Goal: Task Accomplishment & Management: Use online tool/utility

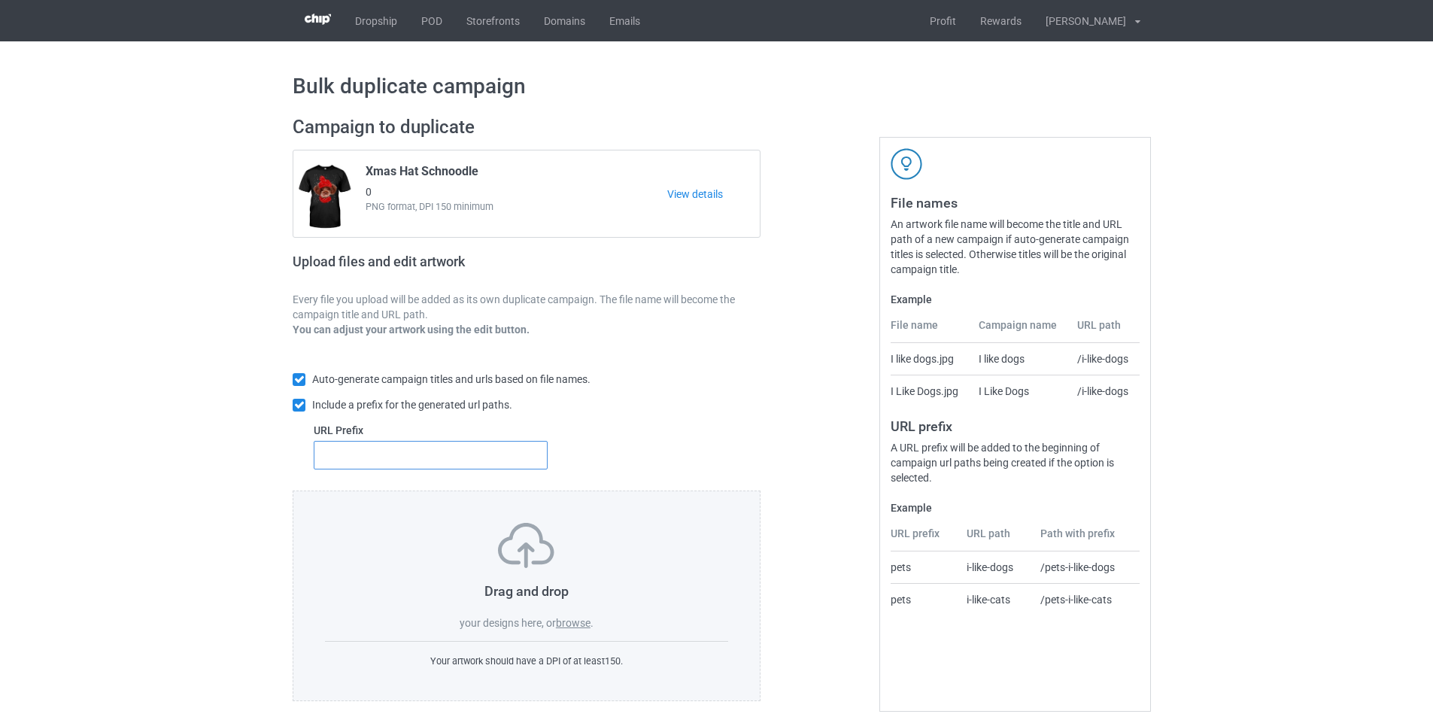
click at [392, 460] on input "text" at bounding box center [431, 455] width 234 height 29
type input "dt-"
click at [589, 622] on label "browse" at bounding box center [573, 623] width 35 height 12
click at [0, 0] on input "browse" at bounding box center [0, 0] width 0 height 0
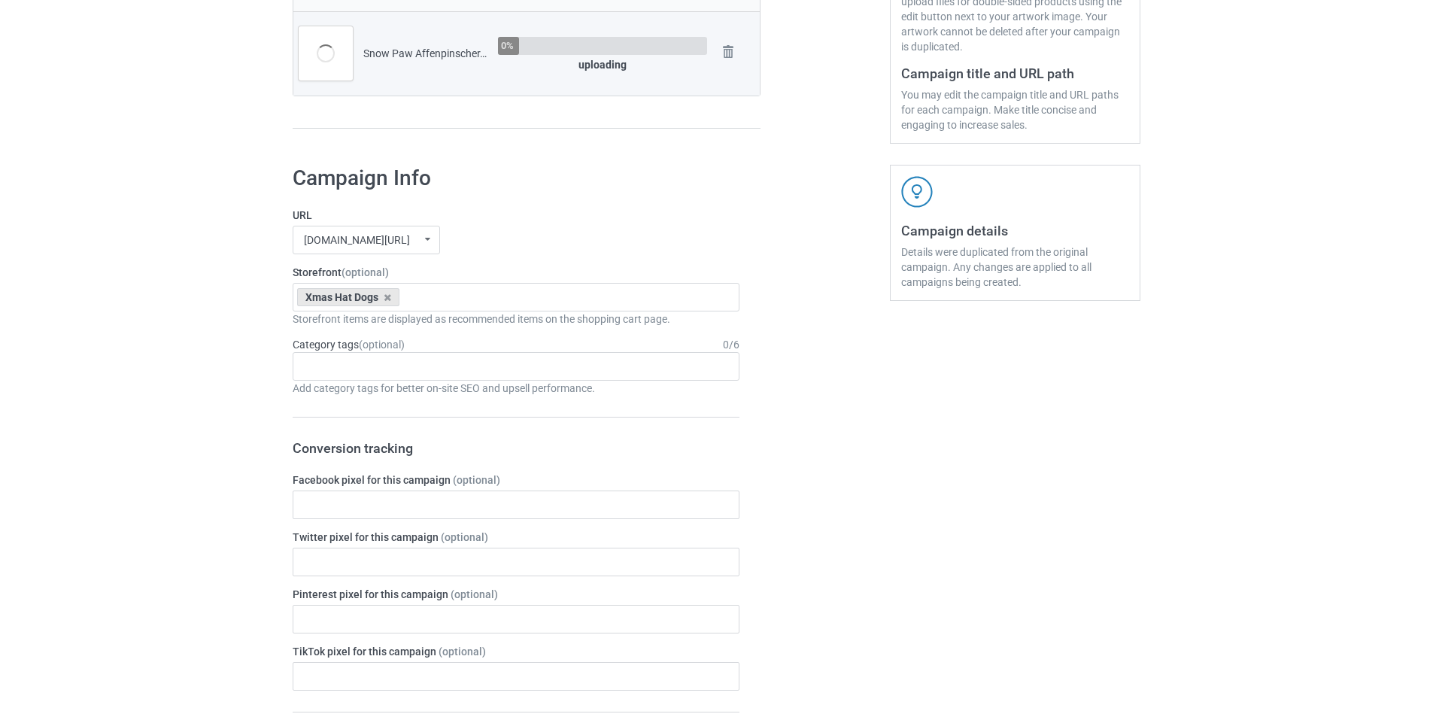
scroll to position [376, 0]
click at [511, 296] on div "Xmas Hat Dogs Goofy Dogs Boot Christmas Dogs Snow Farm Dogs Scare Me Dogs For H…" at bounding box center [516, 295] width 447 height 29
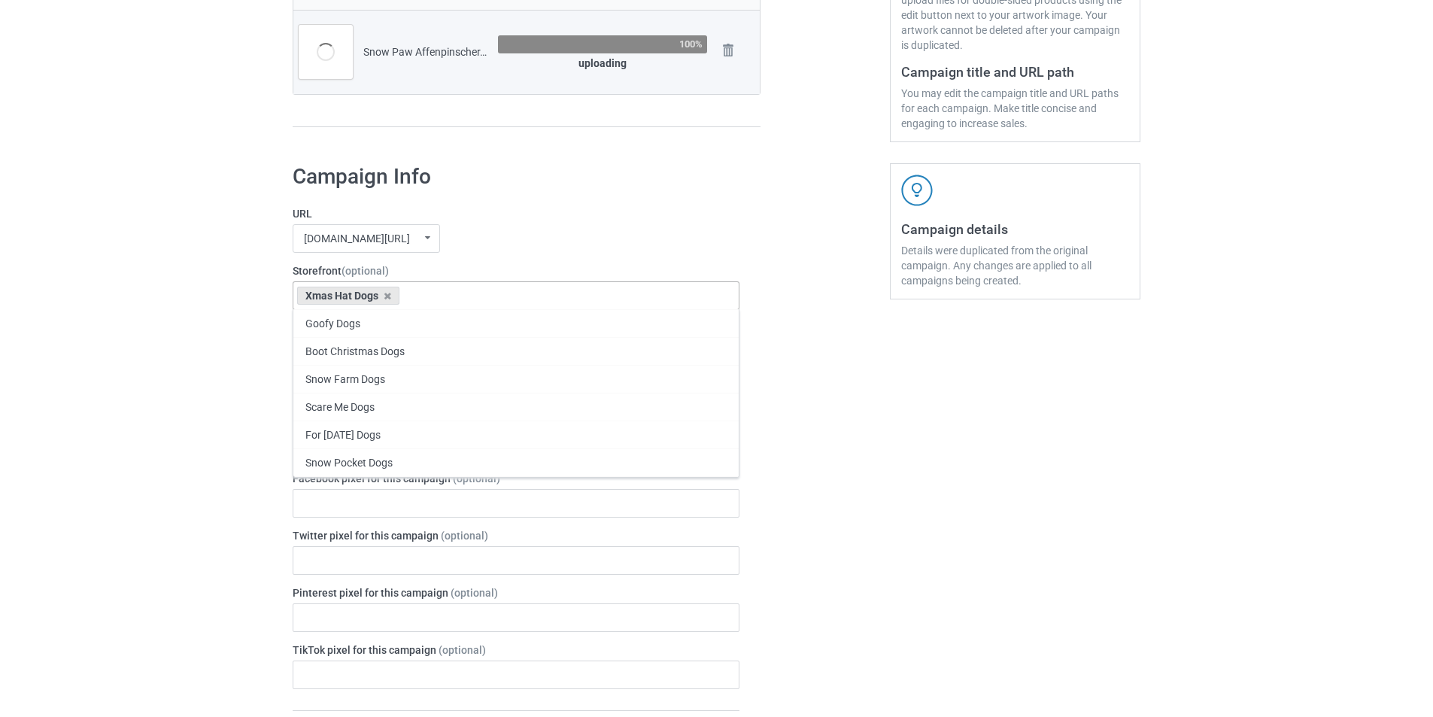
paste input "Winter Snow Paw"
type input "Winter Snow Paw"
click at [384, 298] on icon at bounding box center [388, 296] width 8 height 10
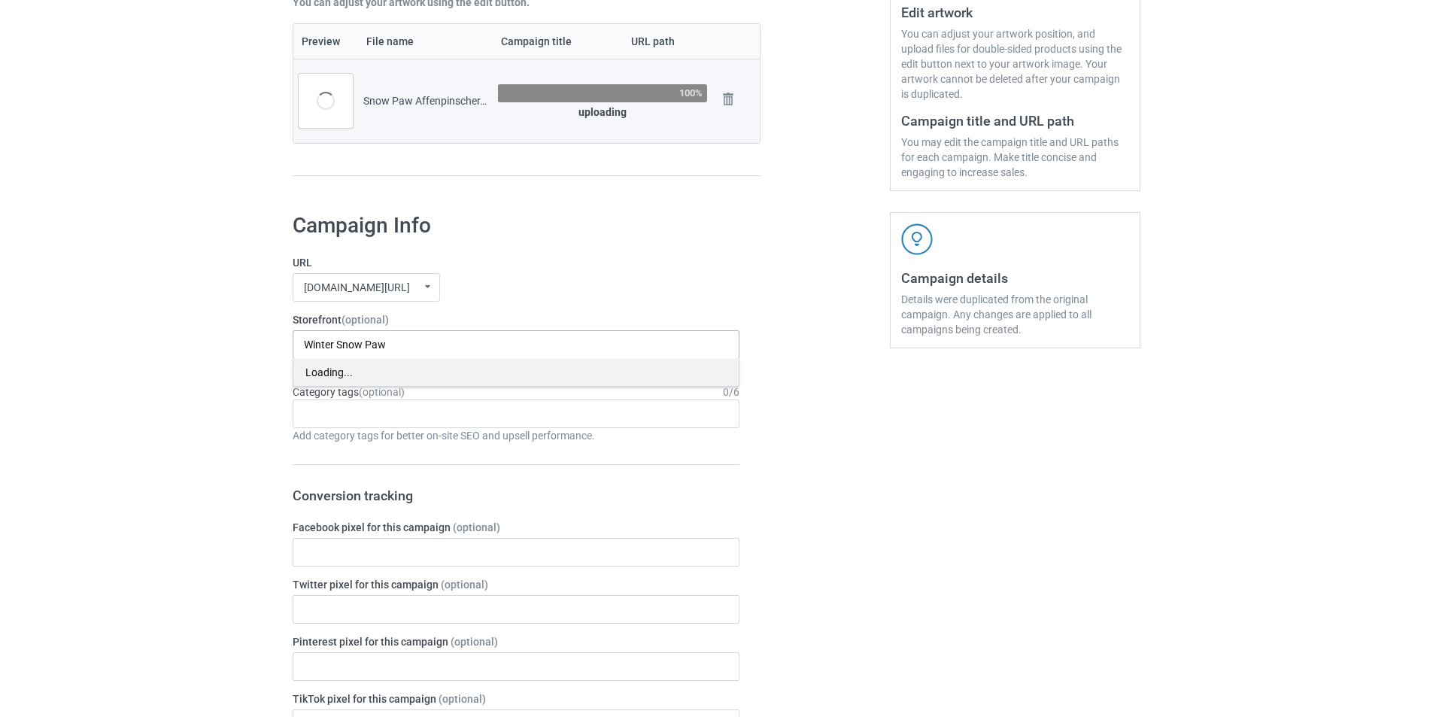
scroll to position [301, 0]
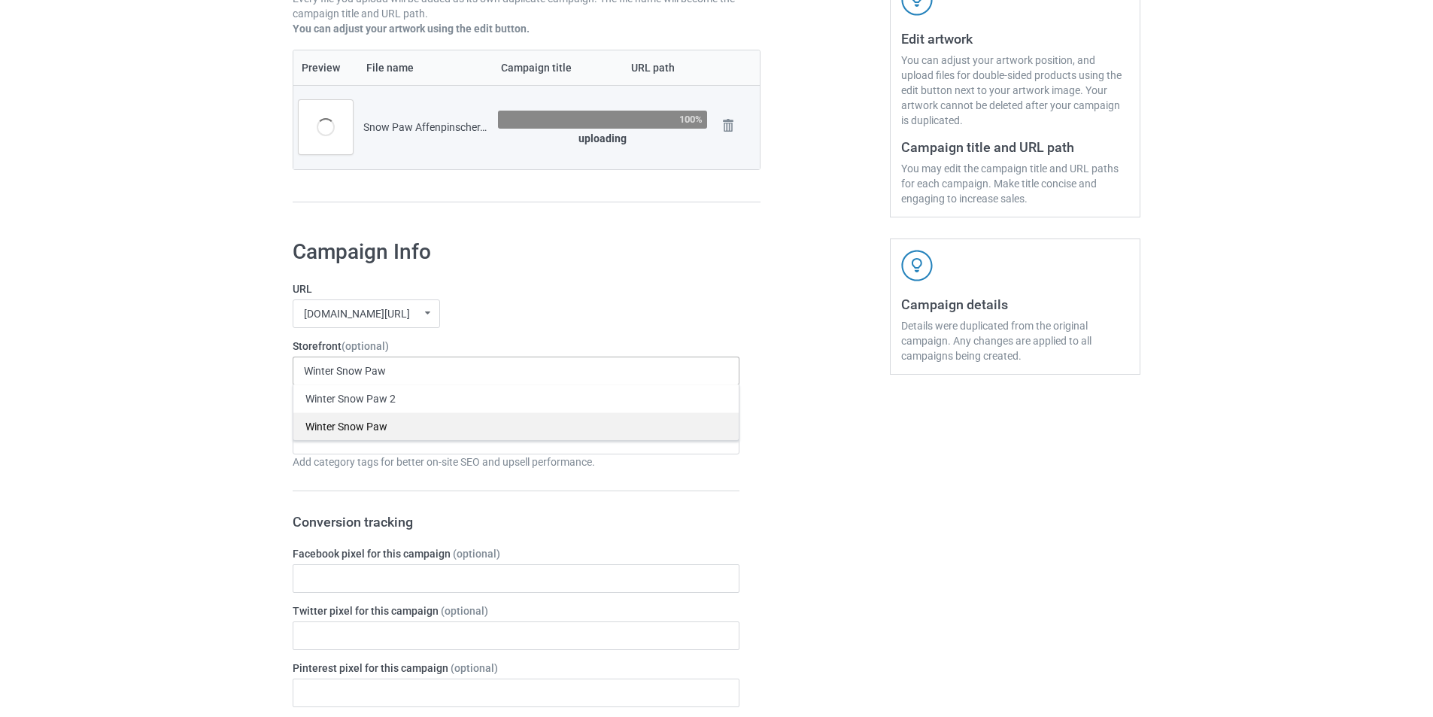
click at [388, 423] on div "Winter Snow Paw" at bounding box center [515, 426] width 445 height 28
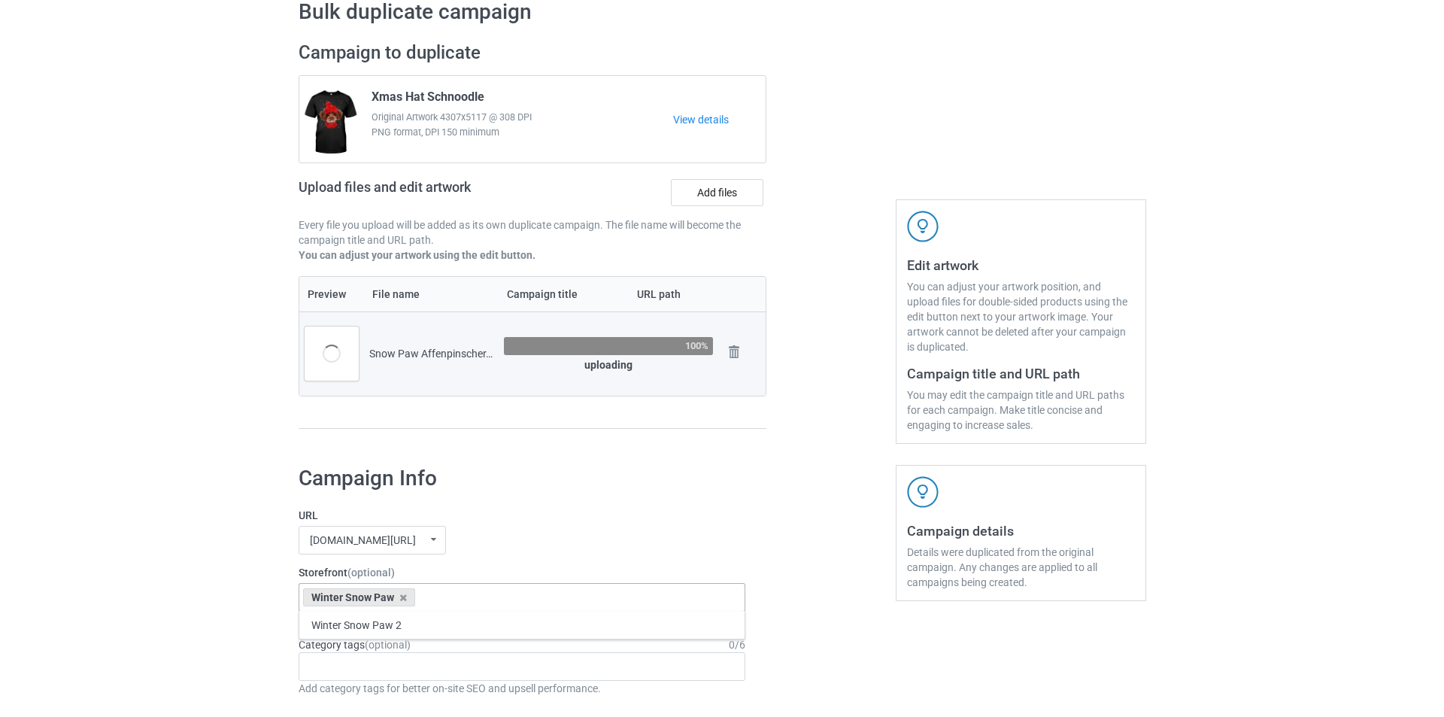
scroll to position [0, 0]
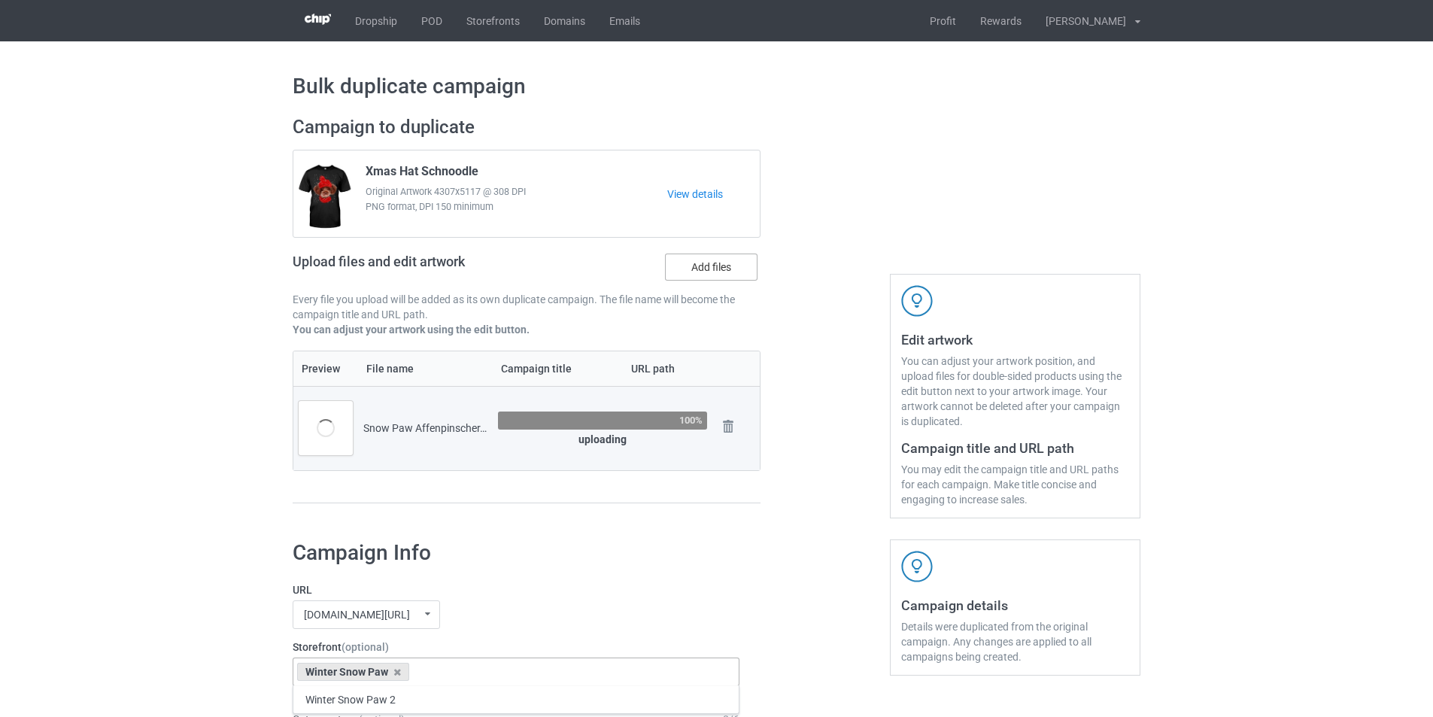
click at [728, 261] on label "Add files" at bounding box center [711, 266] width 93 height 27
click at [0, 0] on input "Add files" at bounding box center [0, 0] width 0 height 0
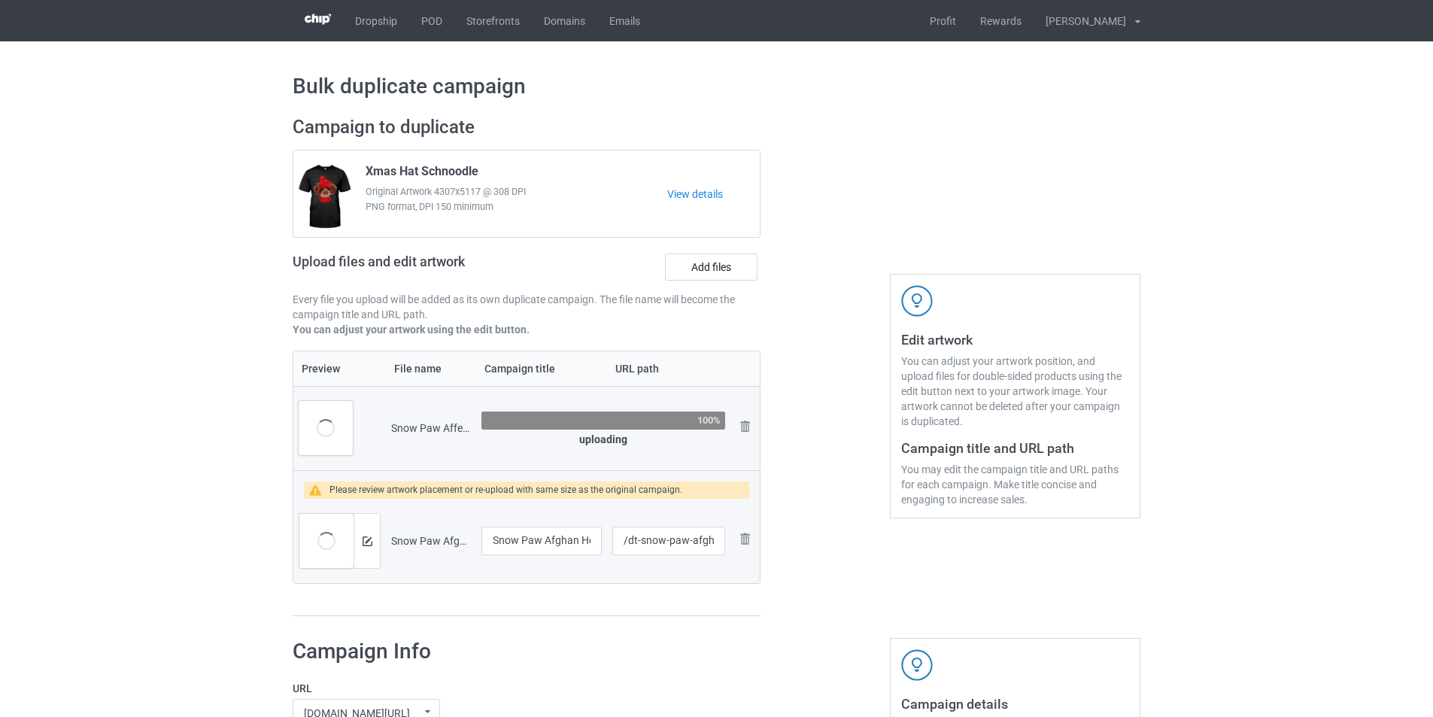
click at [982, 108] on div "Edit artwork You can adjust your artwork position, and upload files for double-…" at bounding box center [1015, 366] width 272 height 522
click at [369, 542] on img at bounding box center [368, 541] width 10 height 10
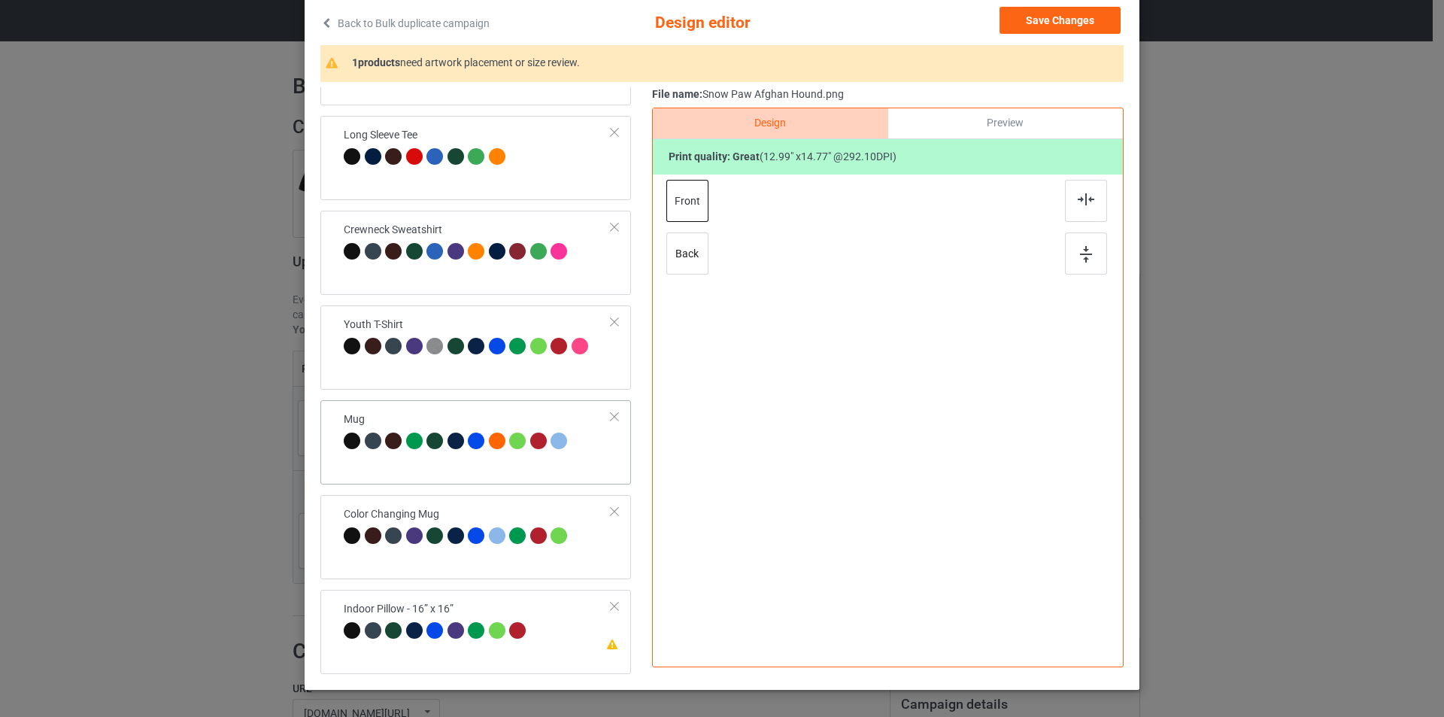
scroll to position [151, 0]
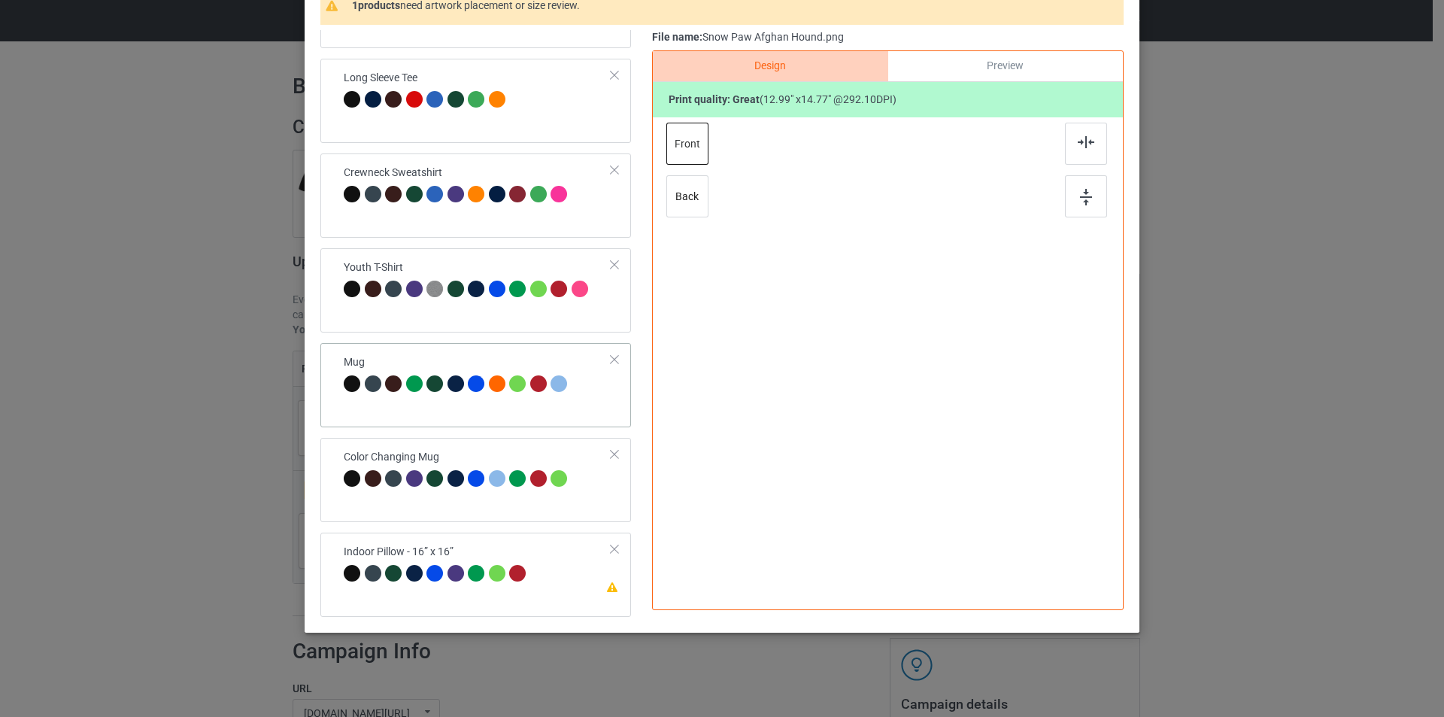
click at [499, 401] on div "Mug" at bounding box center [475, 385] width 311 height 84
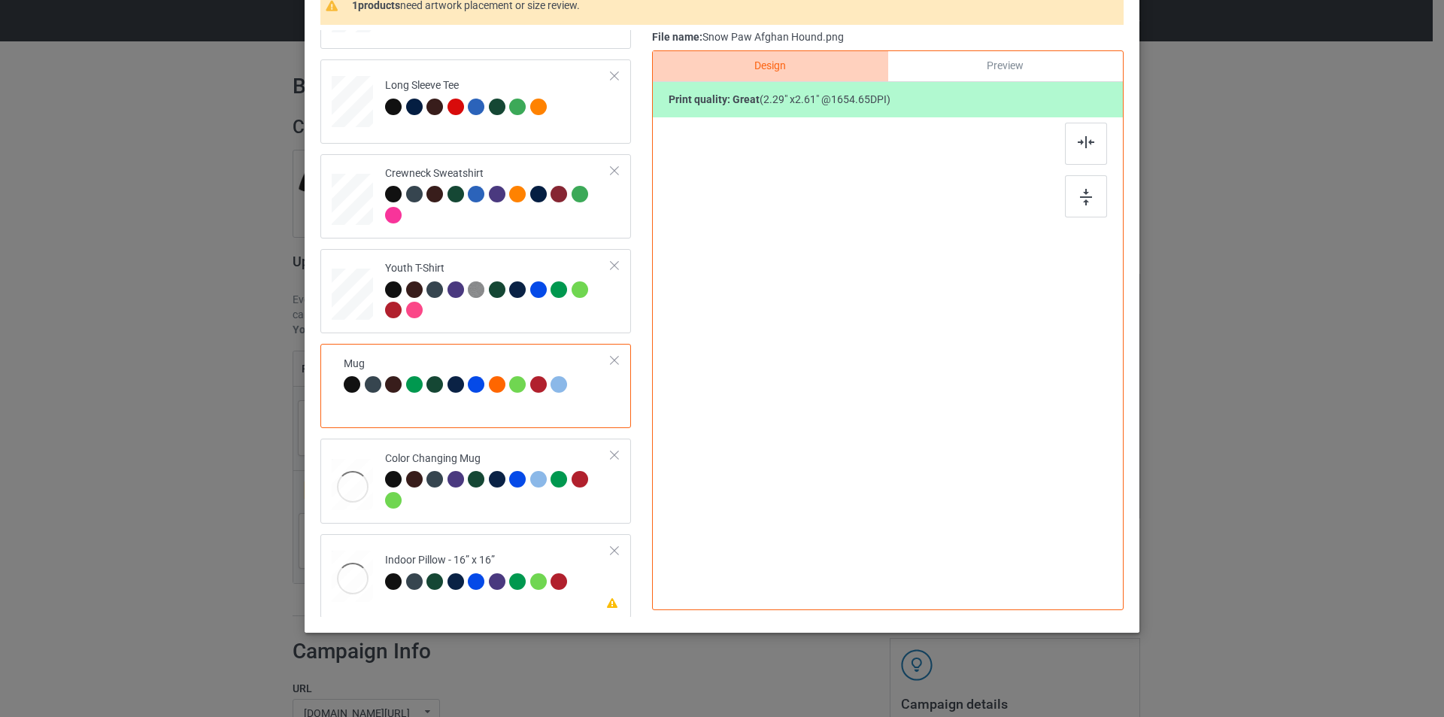
scroll to position [446, 0]
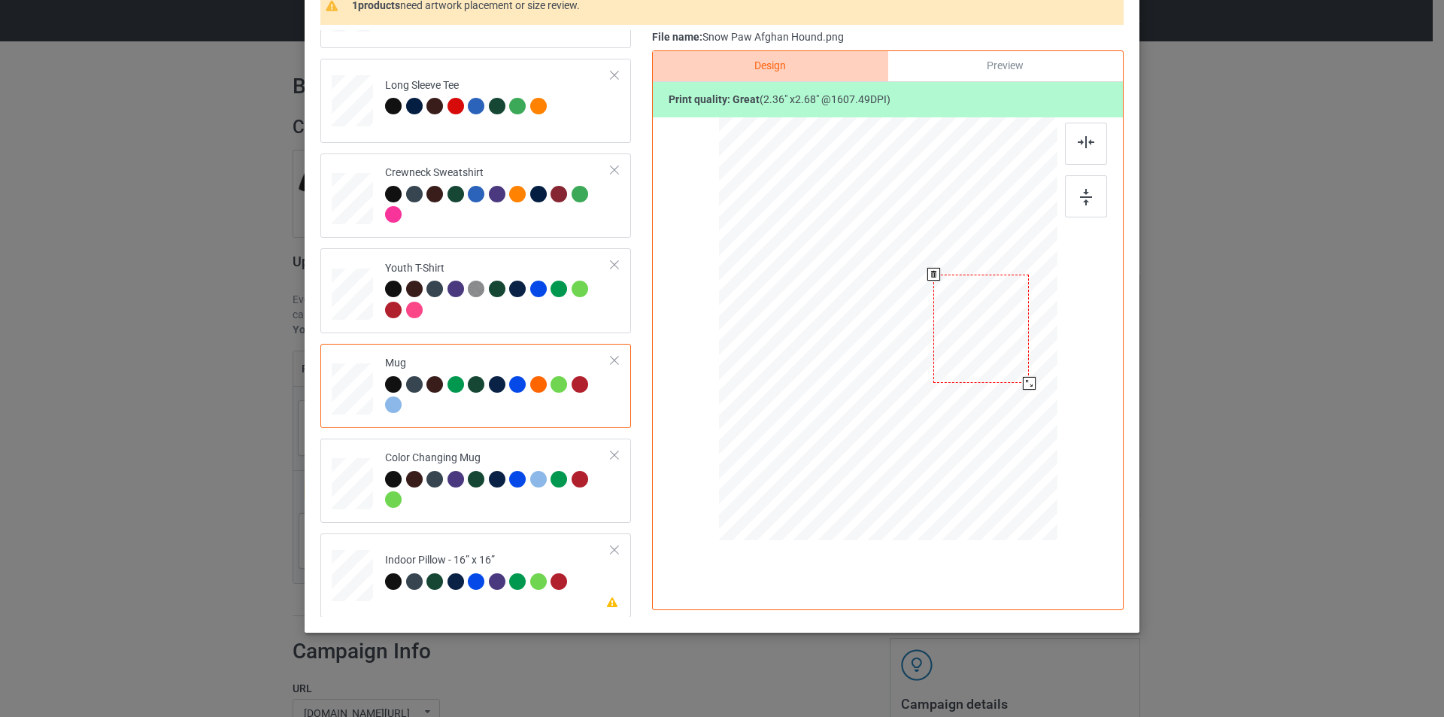
click at [1024, 385] on div at bounding box center [1029, 383] width 13 height 13
click at [518, 220] on div at bounding box center [498, 206] width 226 height 41
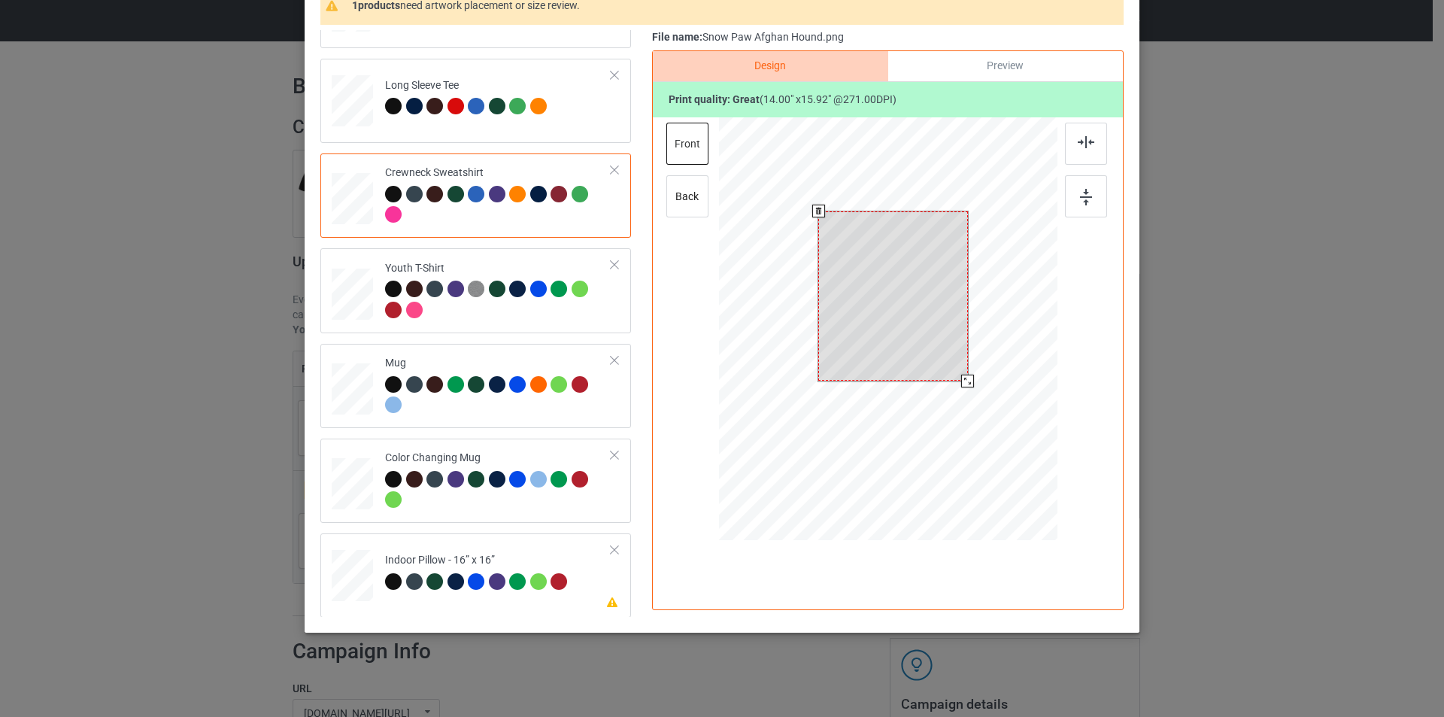
drag, startPoint x: 962, startPoint y: 364, endPoint x: 968, endPoint y: 384, distance: 21.2
click at [968, 384] on div at bounding box center [967, 381] width 13 height 13
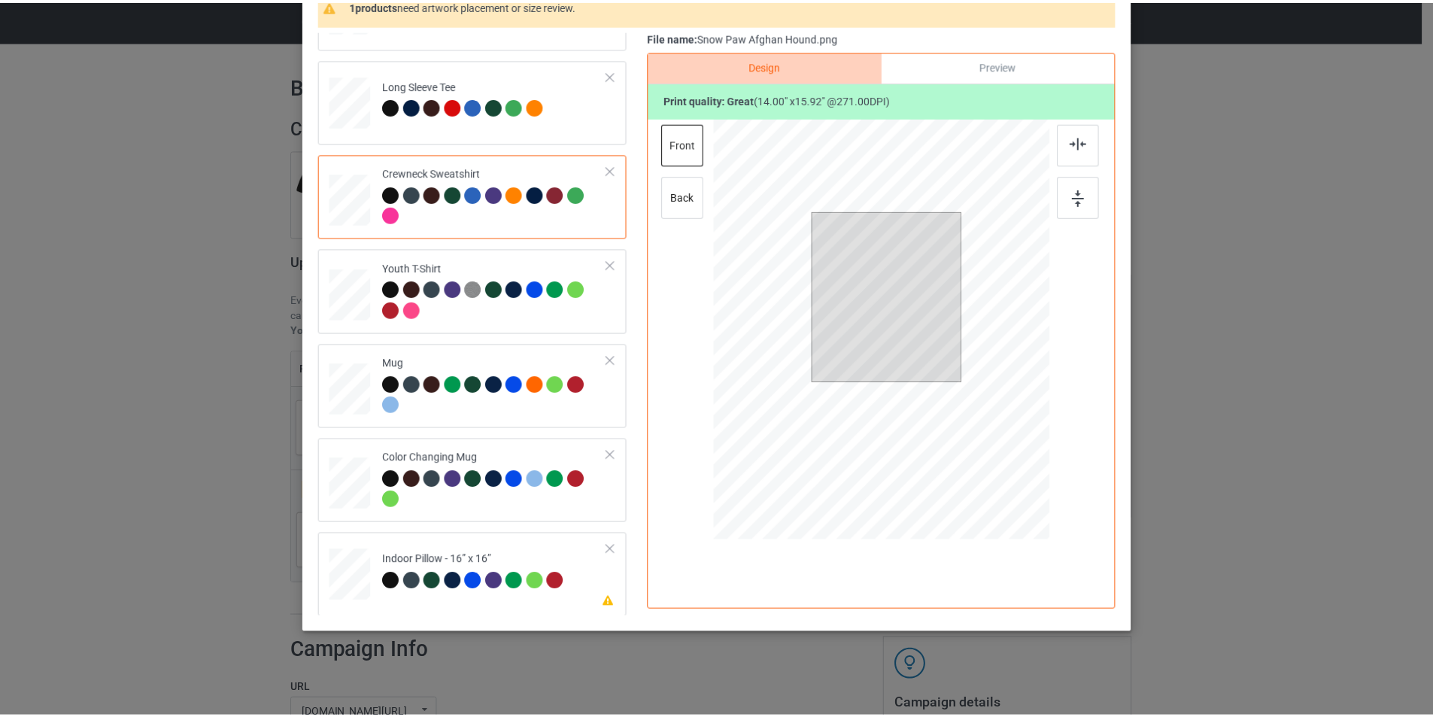
scroll to position [0, 0]
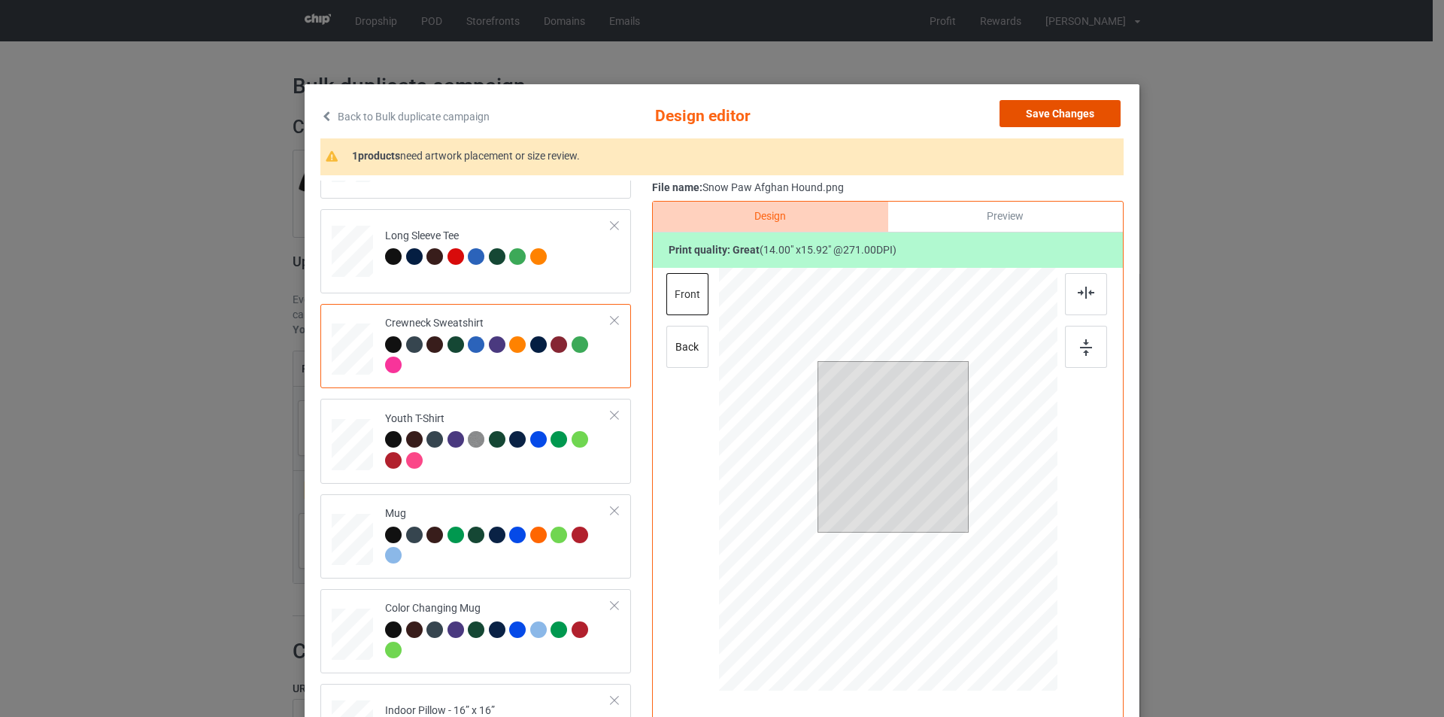
click at [1067, 116] on button "Save Changes" at bounding box center [1060, 113] width 121 height 27
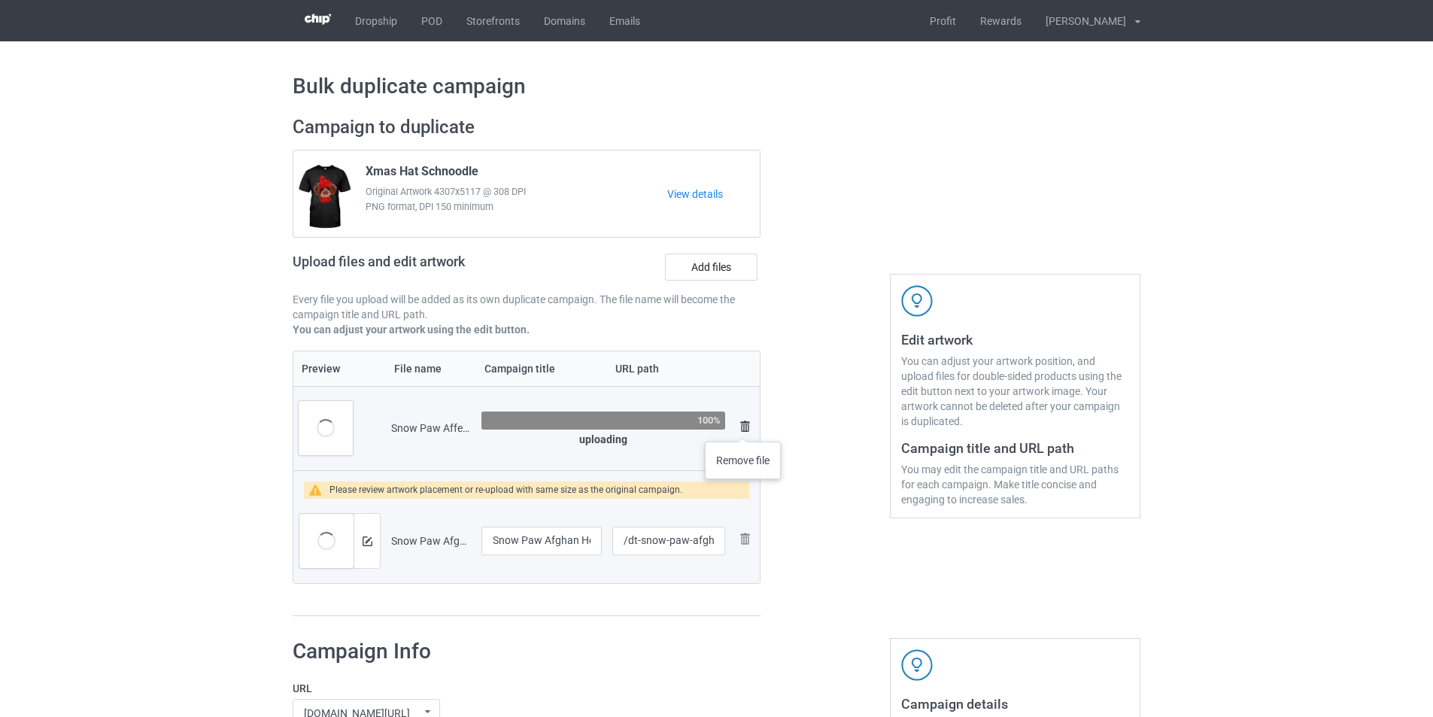
click at [743, 426] on img at bounding box center [745, 426] width 18 height 18
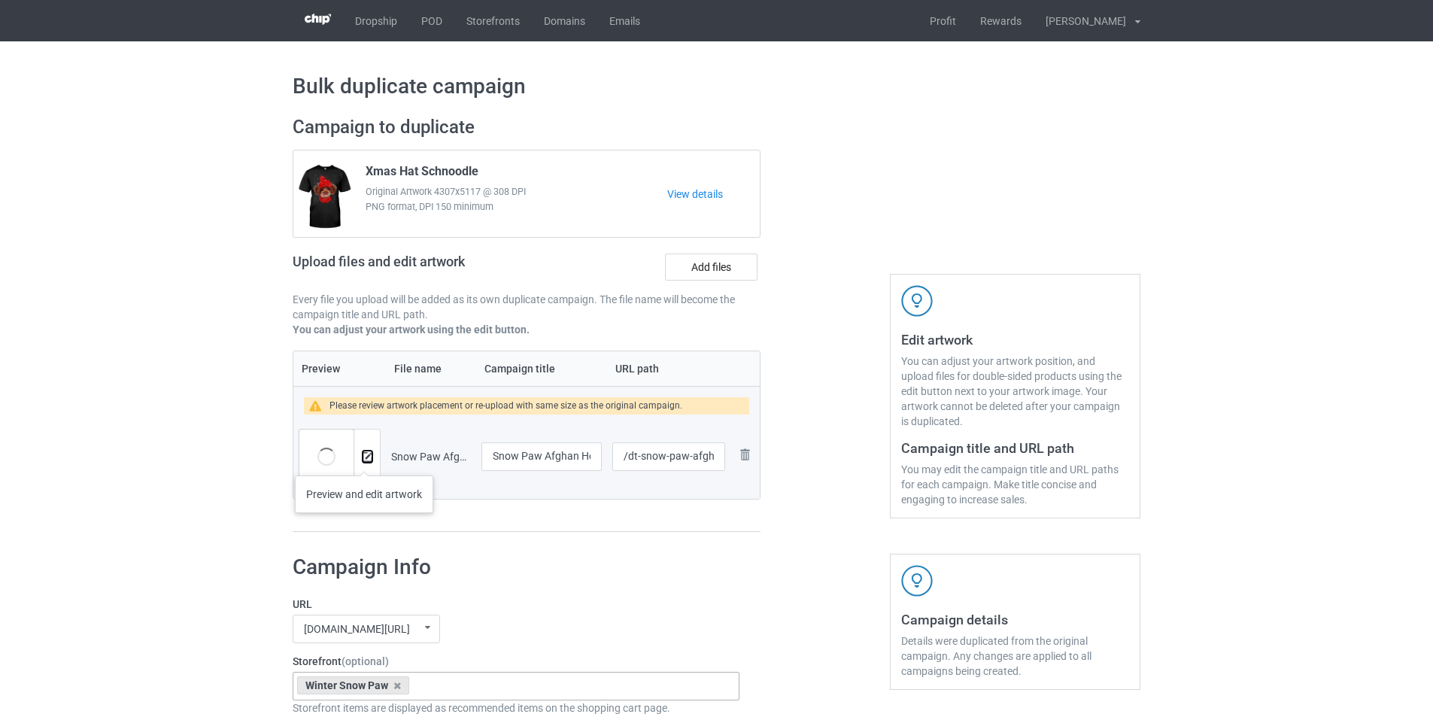
click at [364, 460] on img at bounding box center [368, 457] width 10 height 10
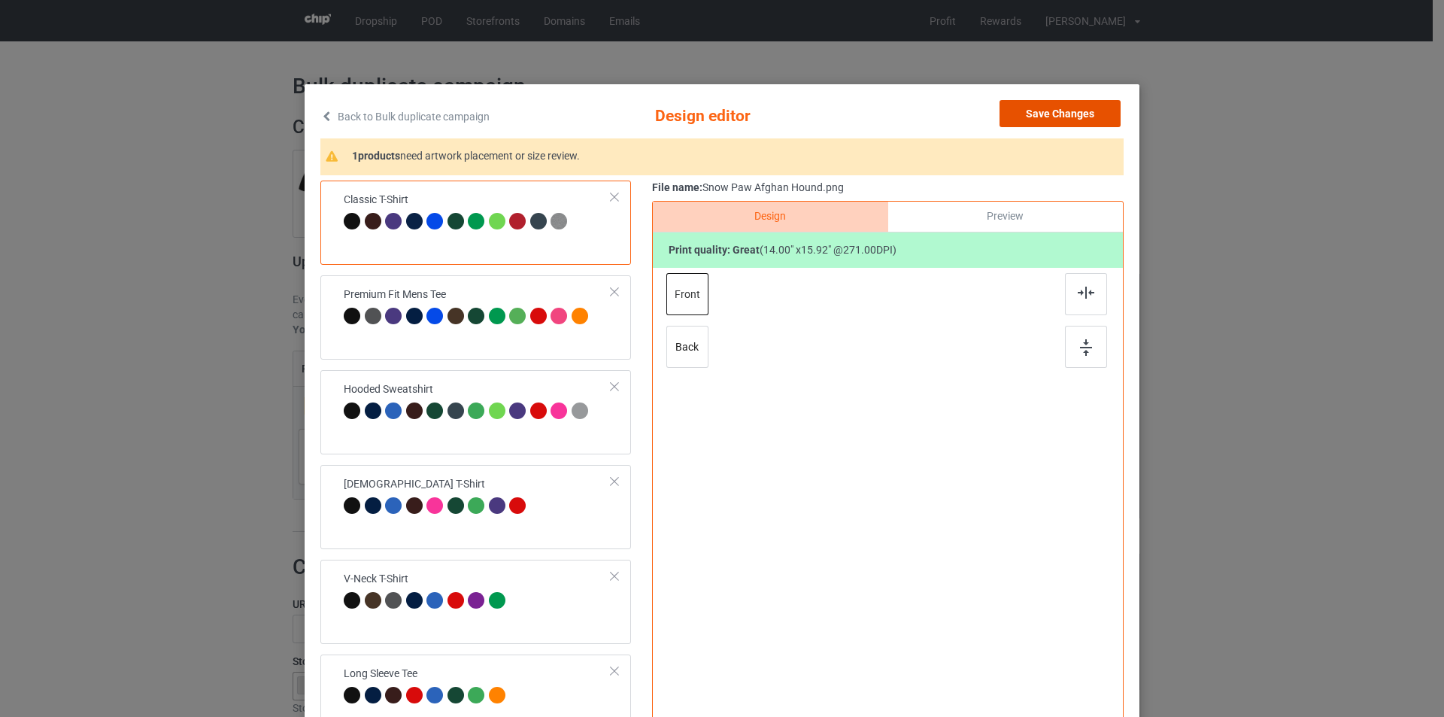
click at [1069, 104] on button "Save Changes" at bounding box center [1060, 113] width 121 height 27
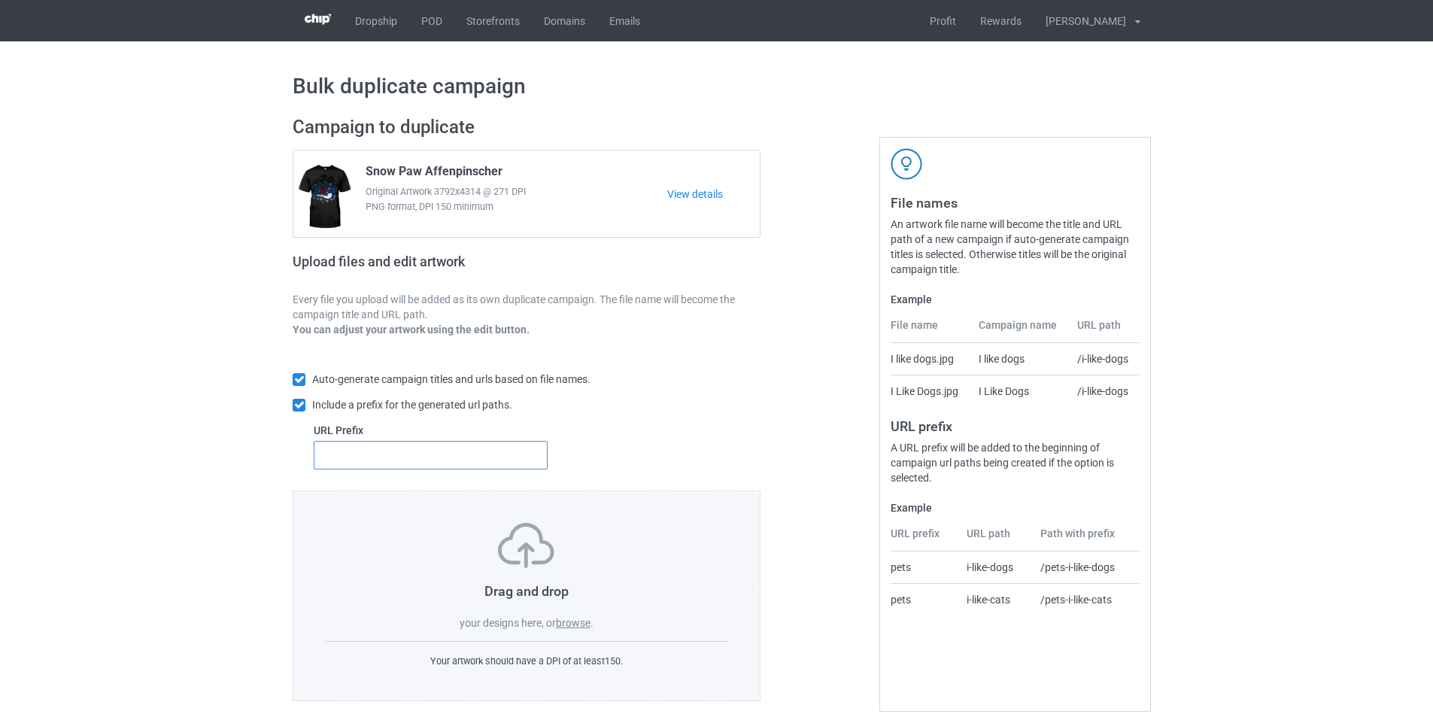
click at [507, 459] on input "text" at bounding box center [431, 455] width 234 height 29
type input "dt-"
click at [592, 628] on span "." at bounding box center [591, 623] width 3 height 12
click at [581, 620] on label "browse" at bounding box center [573, 623] width 35 height 12
click at [0, 0] on input "browse" at bounding box center [0, 0] width 0 height 0
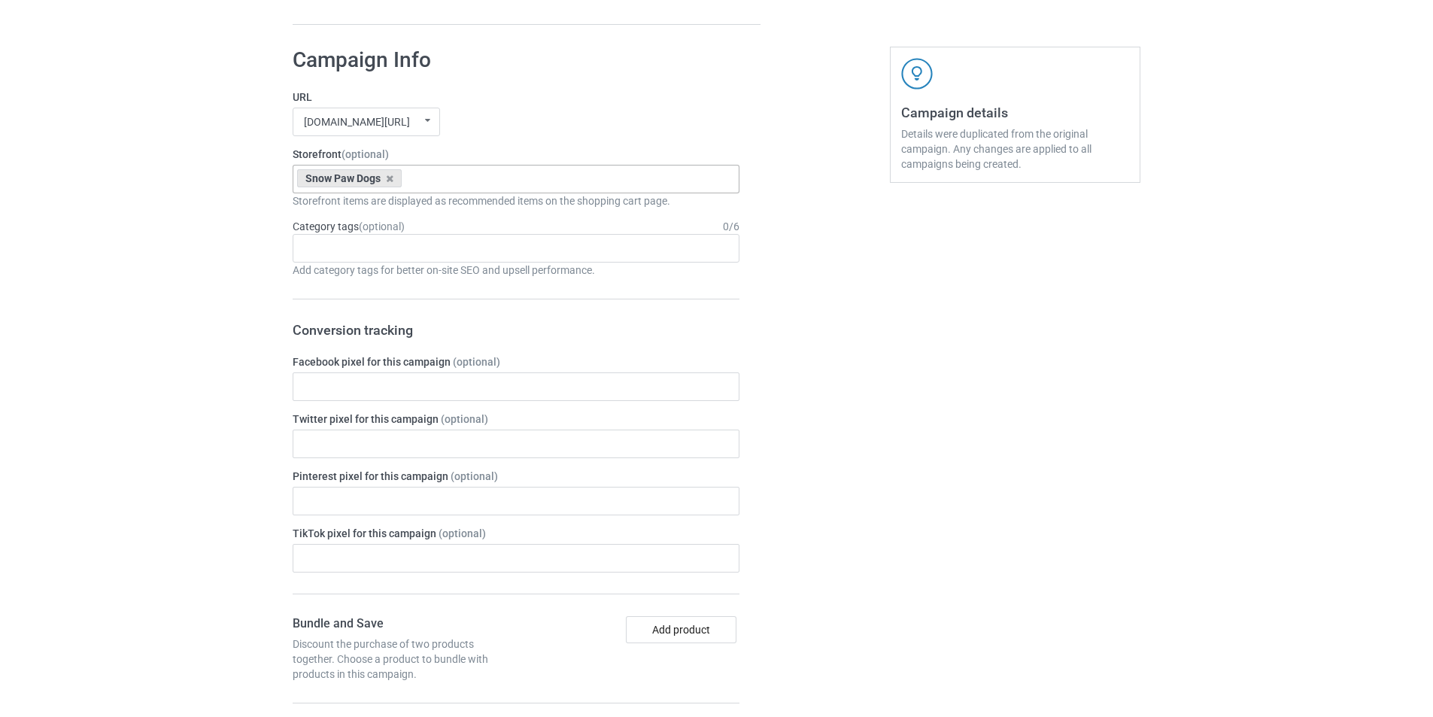
scroll to position [5723, 0]
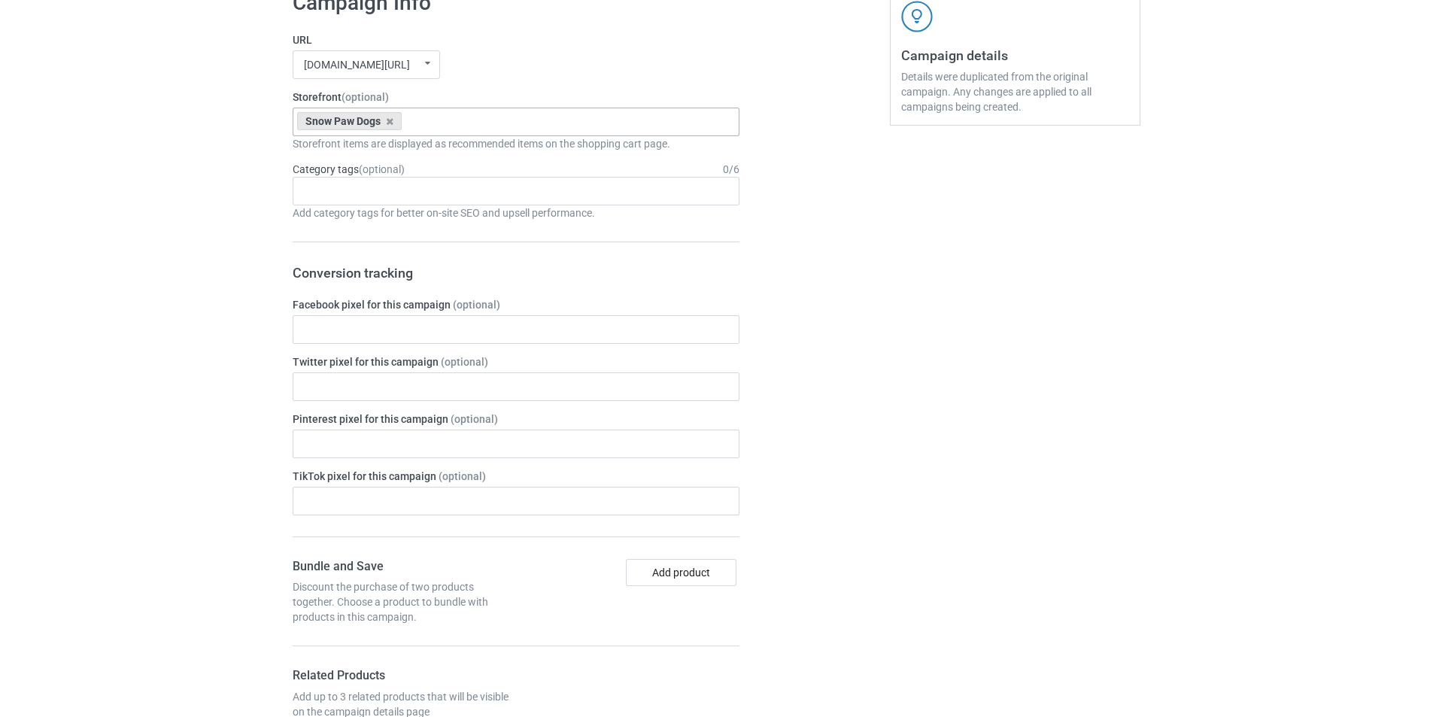
click at [541, 136] on div "Snow Paw Dogs Goofy Dogs Boot Christmas Dogs Snow Farm Dogs Scare Me Dogs Xmas …" at bounding box center [516, 122] width 447 height 29
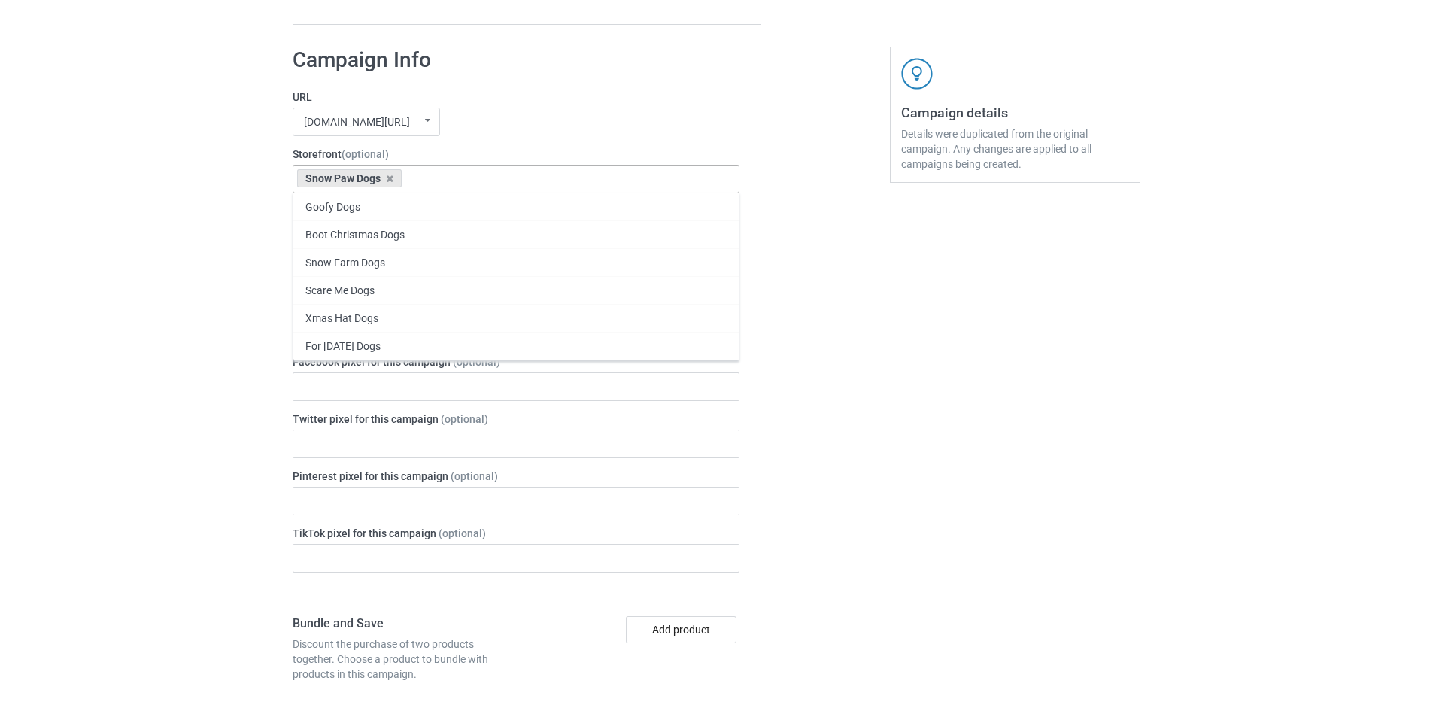
paste input "Winter Snow Paw"
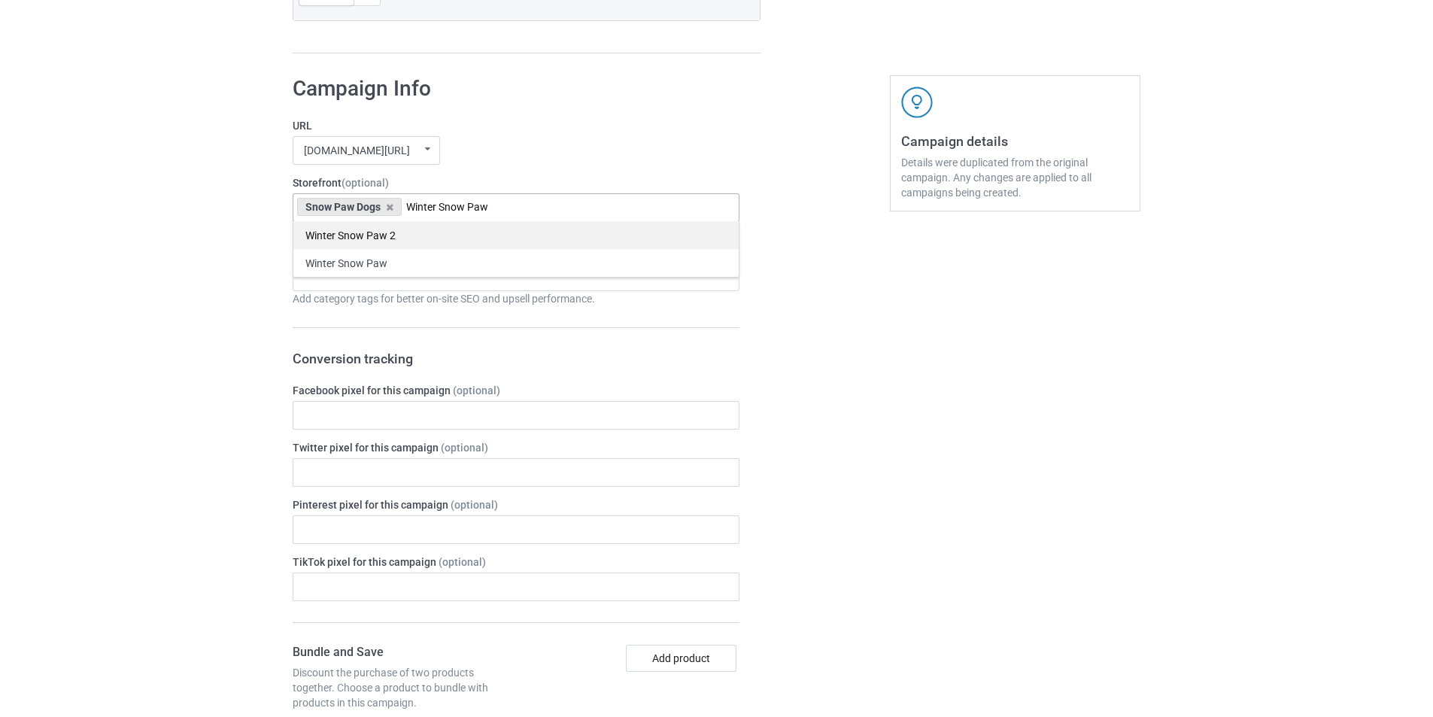
scroll to position [5809, 0]
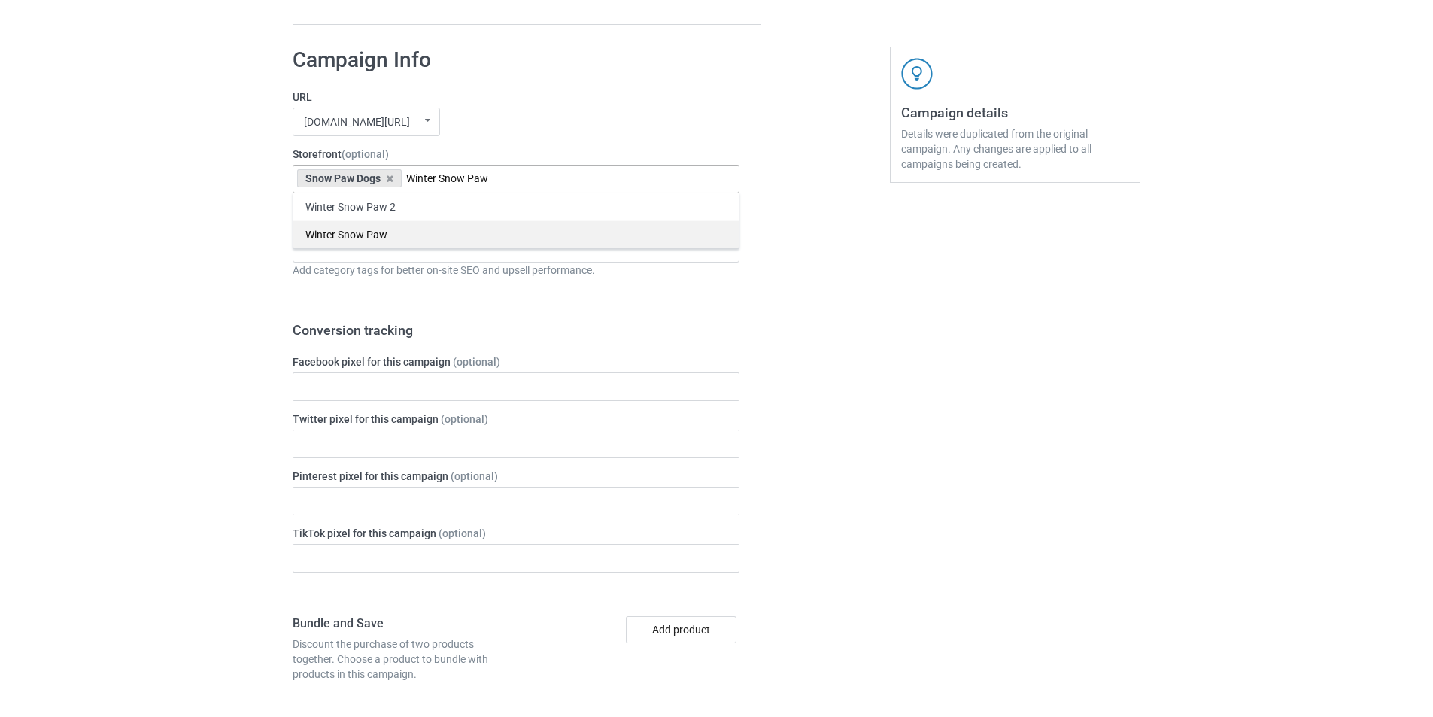
type input "Winter Snow Paw"
click at [406, 229] on div "Winter Snow Paw" at bounding box center [515, 234] width 445 height 28
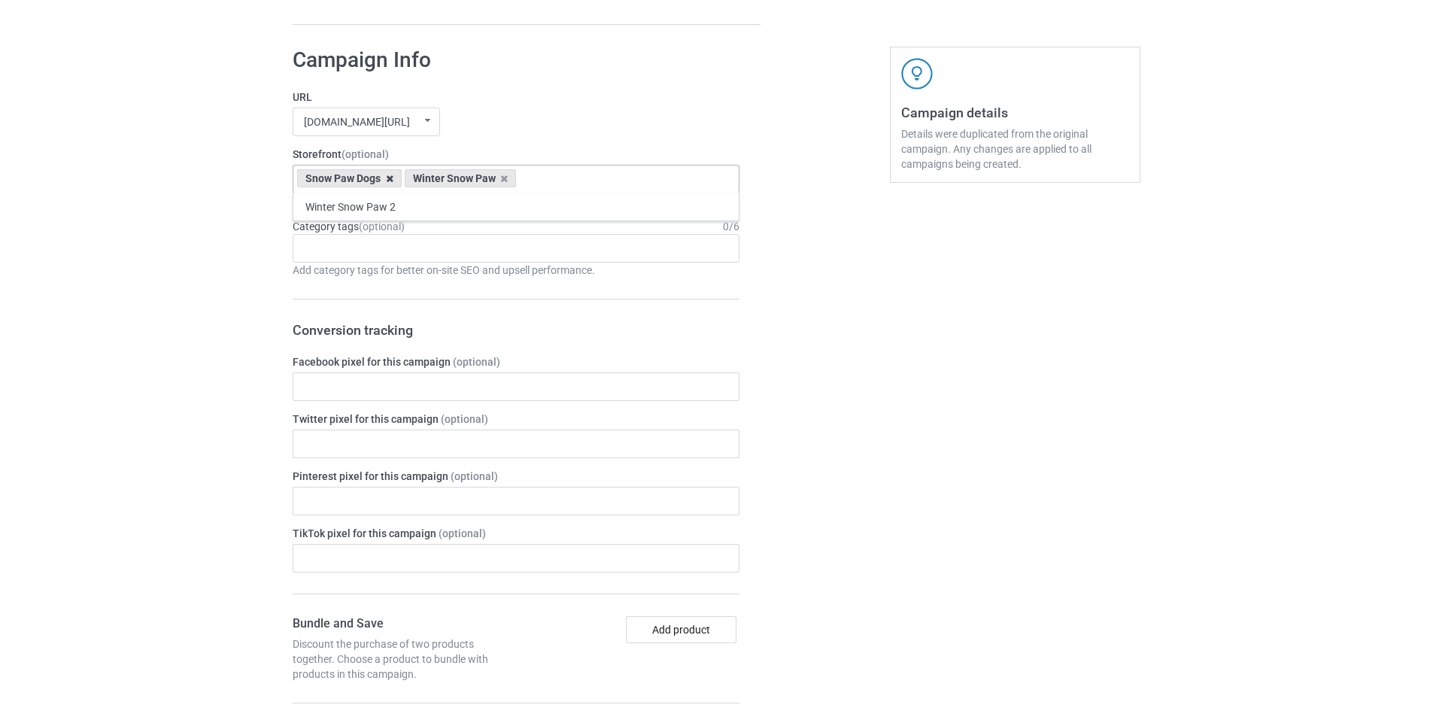
click at [387, 180] on icon at bounding box center [390, 179] width 8 height 10
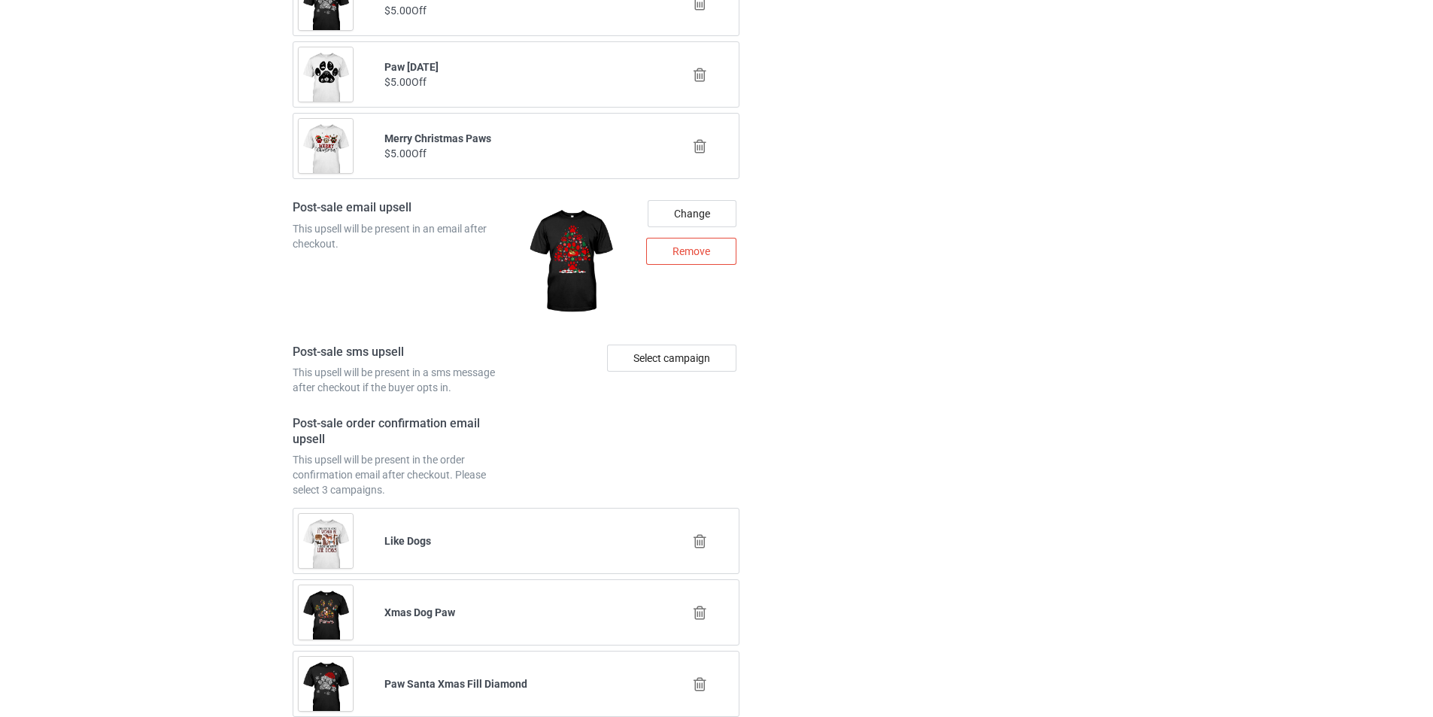
scroll to position [7333, 0]
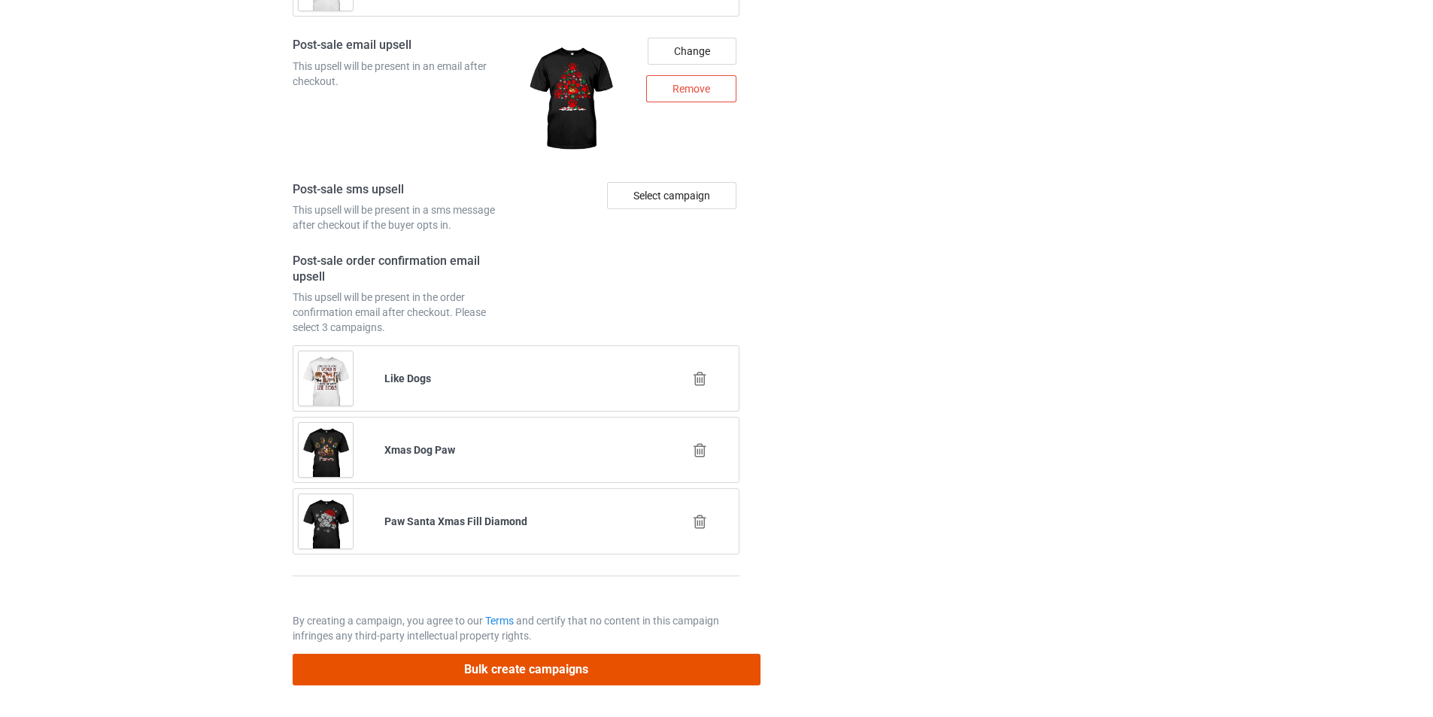
click at [666, 669] on button "Bulk create campaigns" at bounding box center [527, 669] width 468 height 31
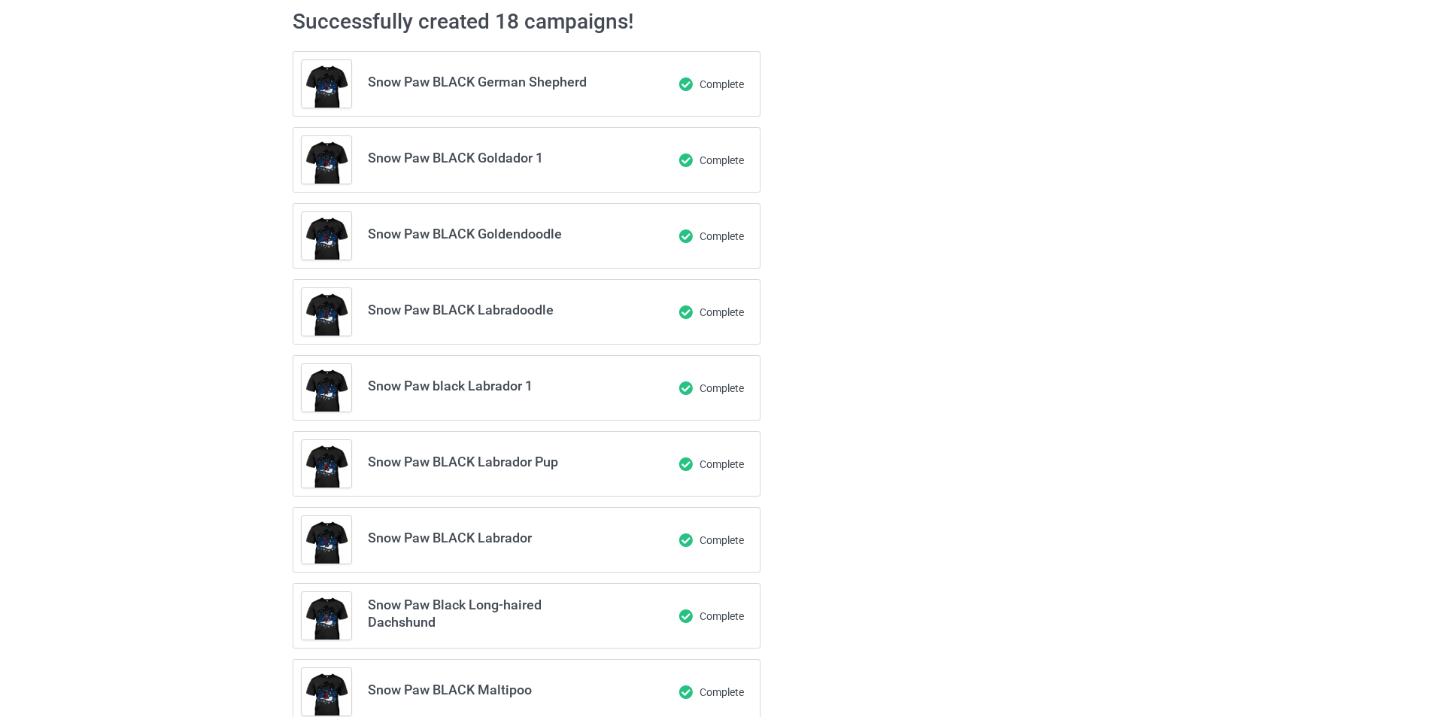
scroll to position [0, 0]
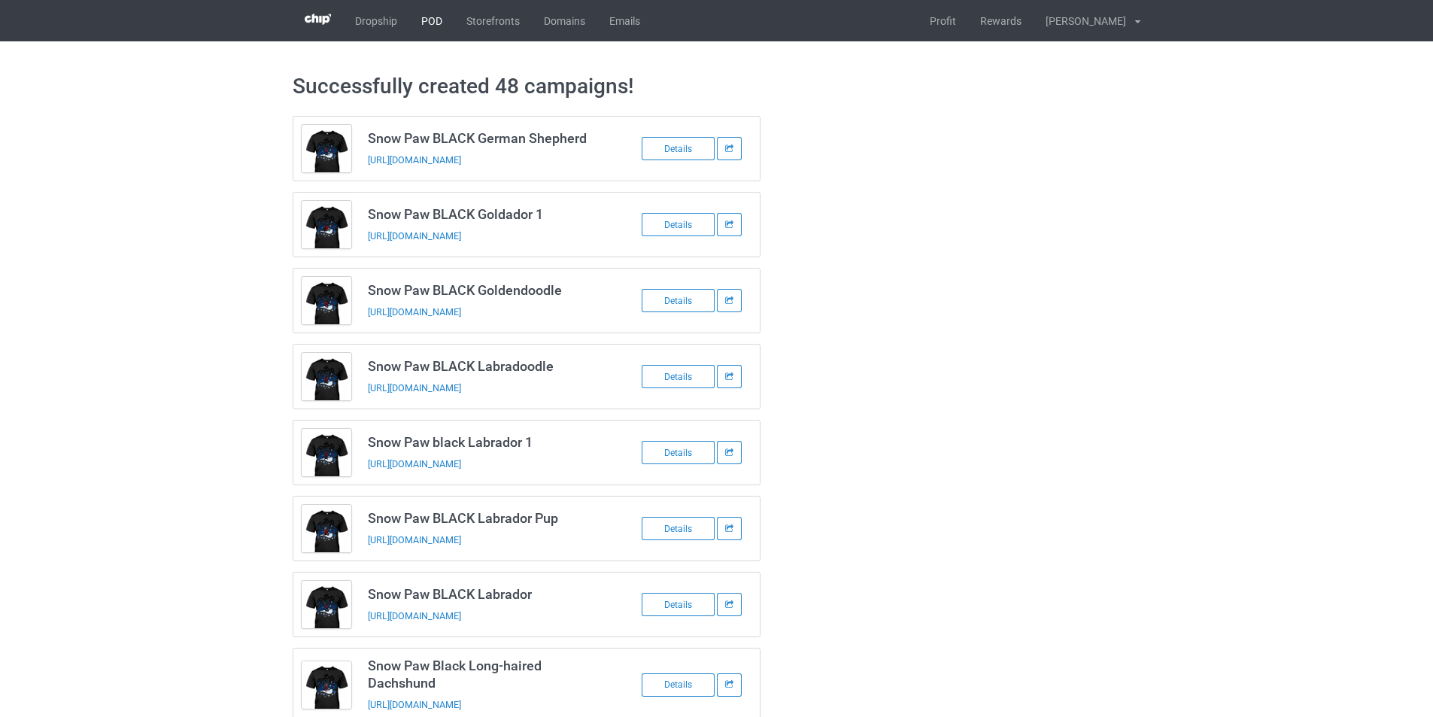
click at [444, 17] on link "POD" at bounding box center [431, 20] width 45 height 41
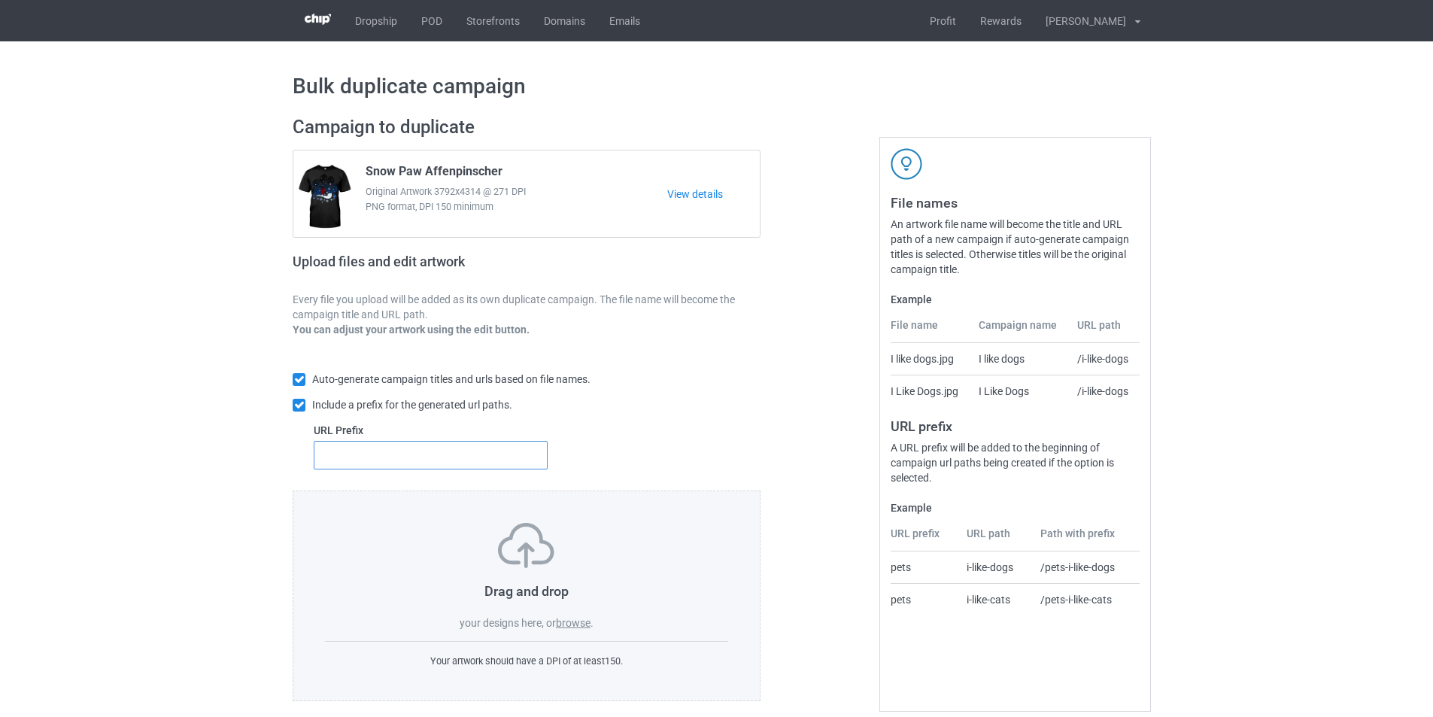
click at [448, 460] on input "text" at bounding box center [431, 455] width 234 height 29
type input "dt-"
click at [563, 624] on label "browse" at bounding box center [573, 623] width 35 height 12
click at [0, 0] on input "browse" at bounding box center [0, 0] width 0 height 0
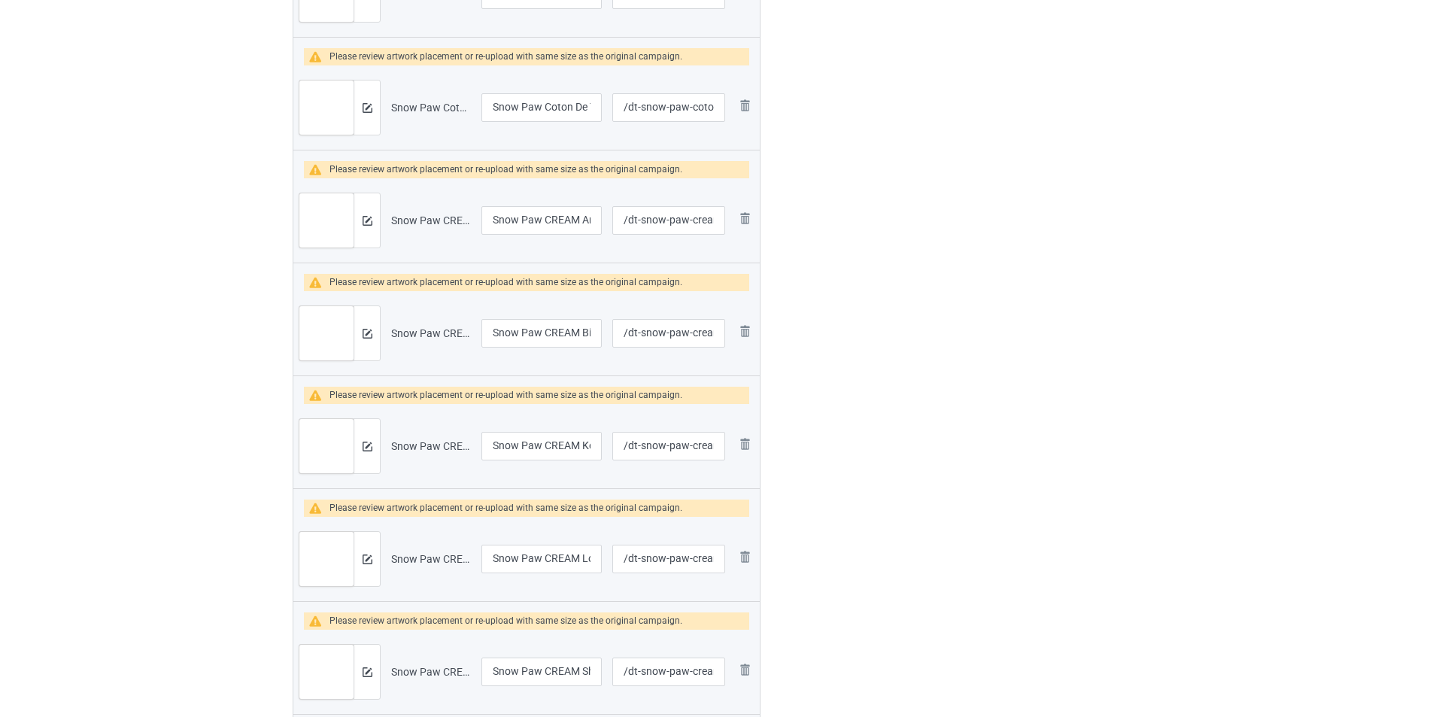
scroll to position [5809, 0]
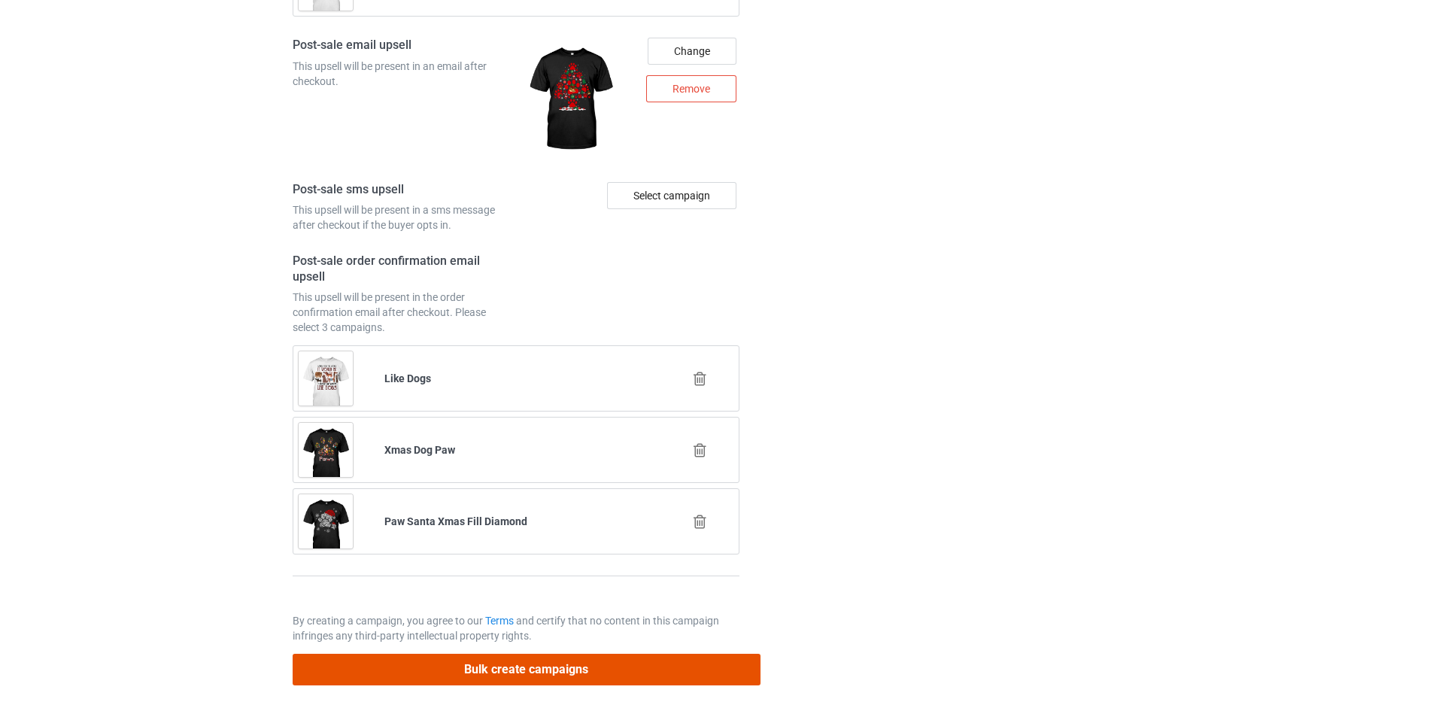
click at [565, 668] on button "Bulk create campaigns" at bounding box center [527, 669] width 468 height 31
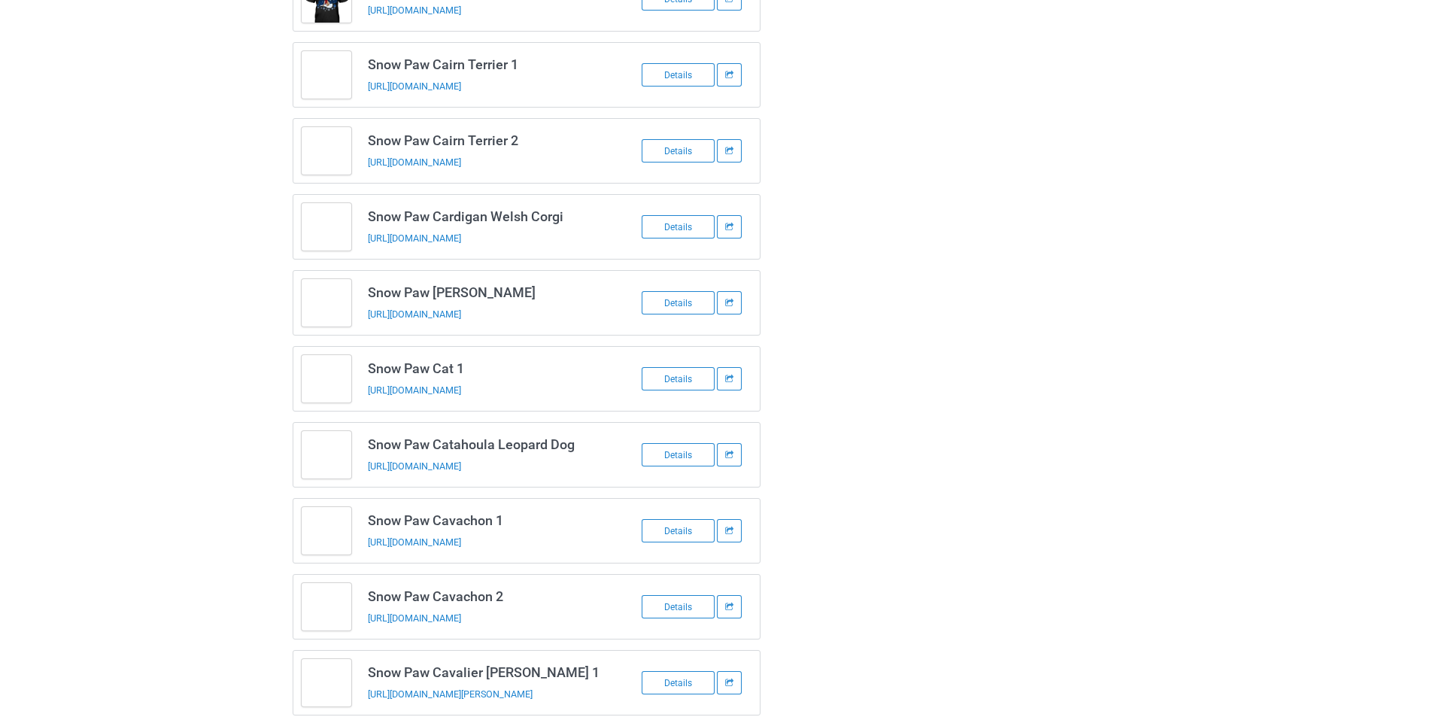
scroll to position [0, 0]
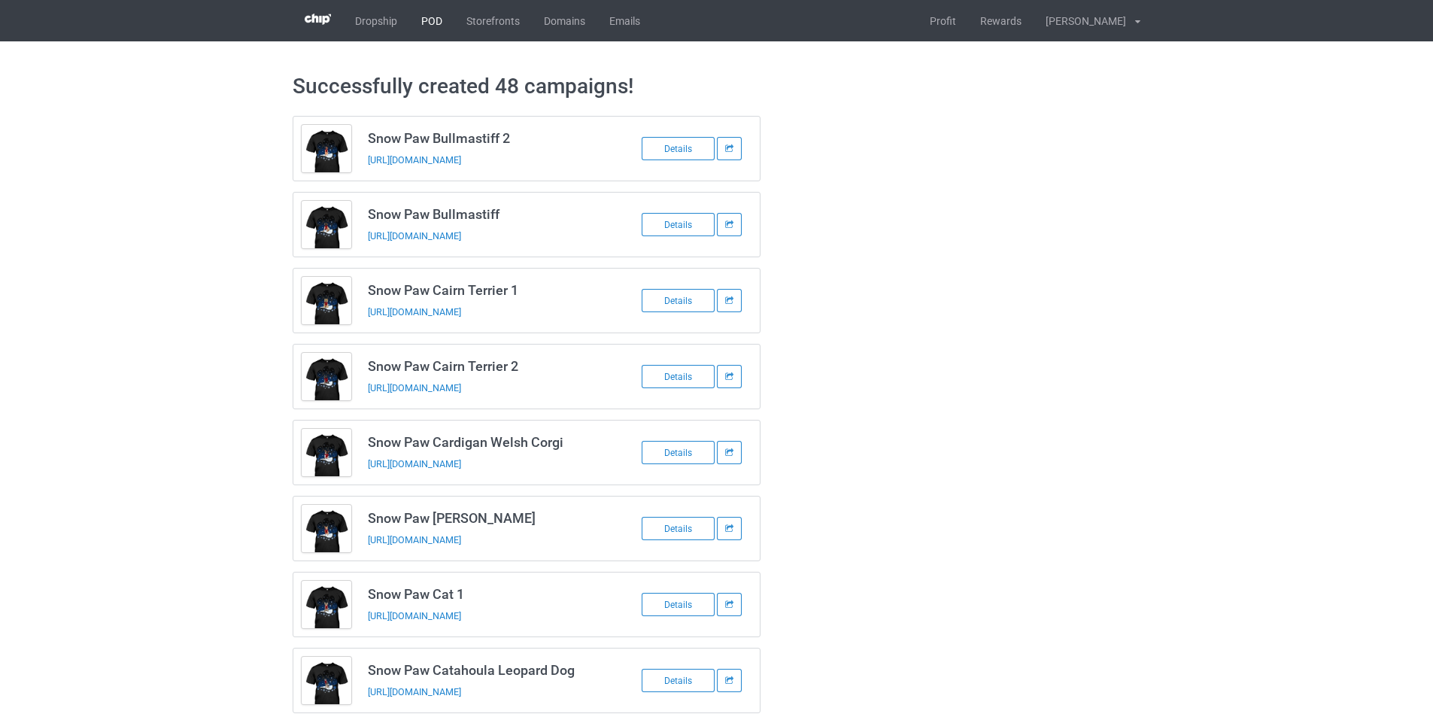
click at [442, 21] on link "POD" at bounding box center [431, 20] width 45 height 41
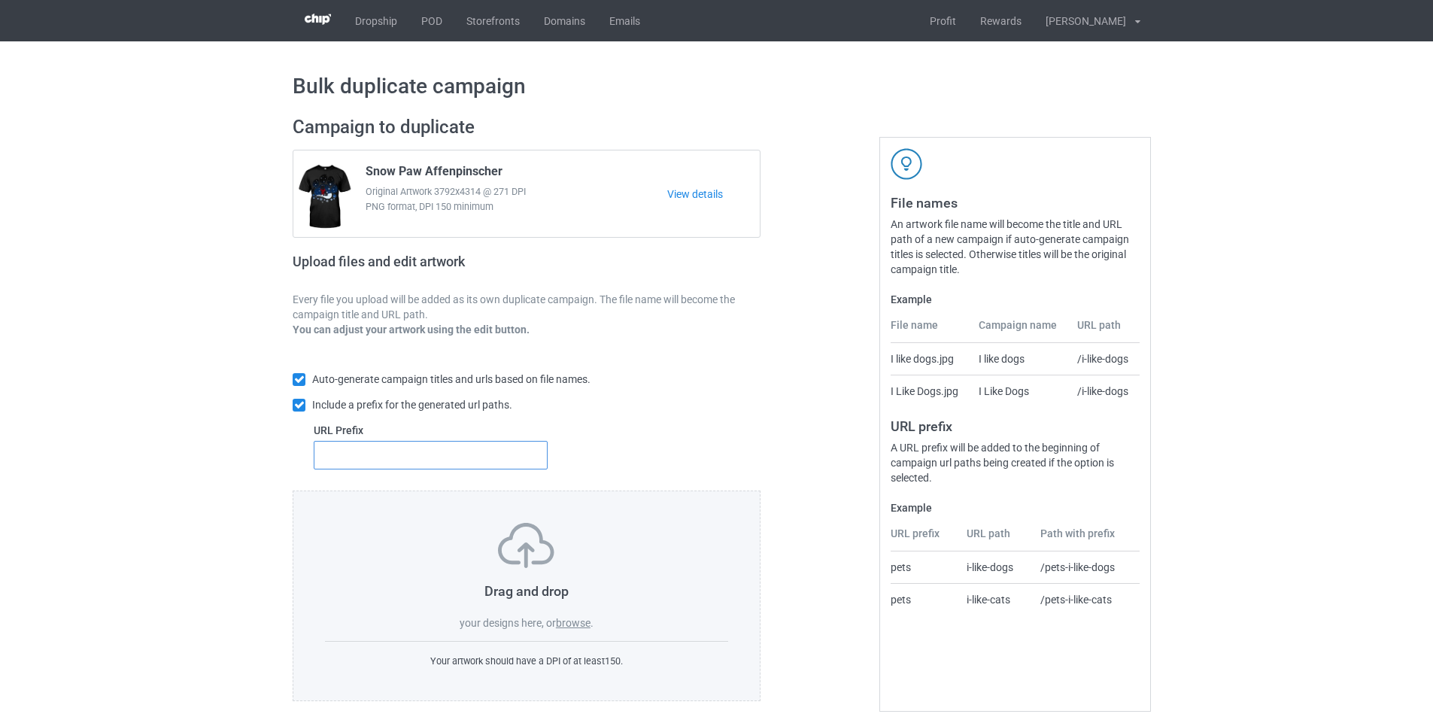
click at [409, 463] on input "text" at bounding box center [431, 455] width 234 height 29
type input "mt-"
click at [578, 629] on label "browse" at bounding box center [573, 623] width 35 height 12
click at [0, 0] on input "browse" at bounding box center [0, 0] width 0 height 0
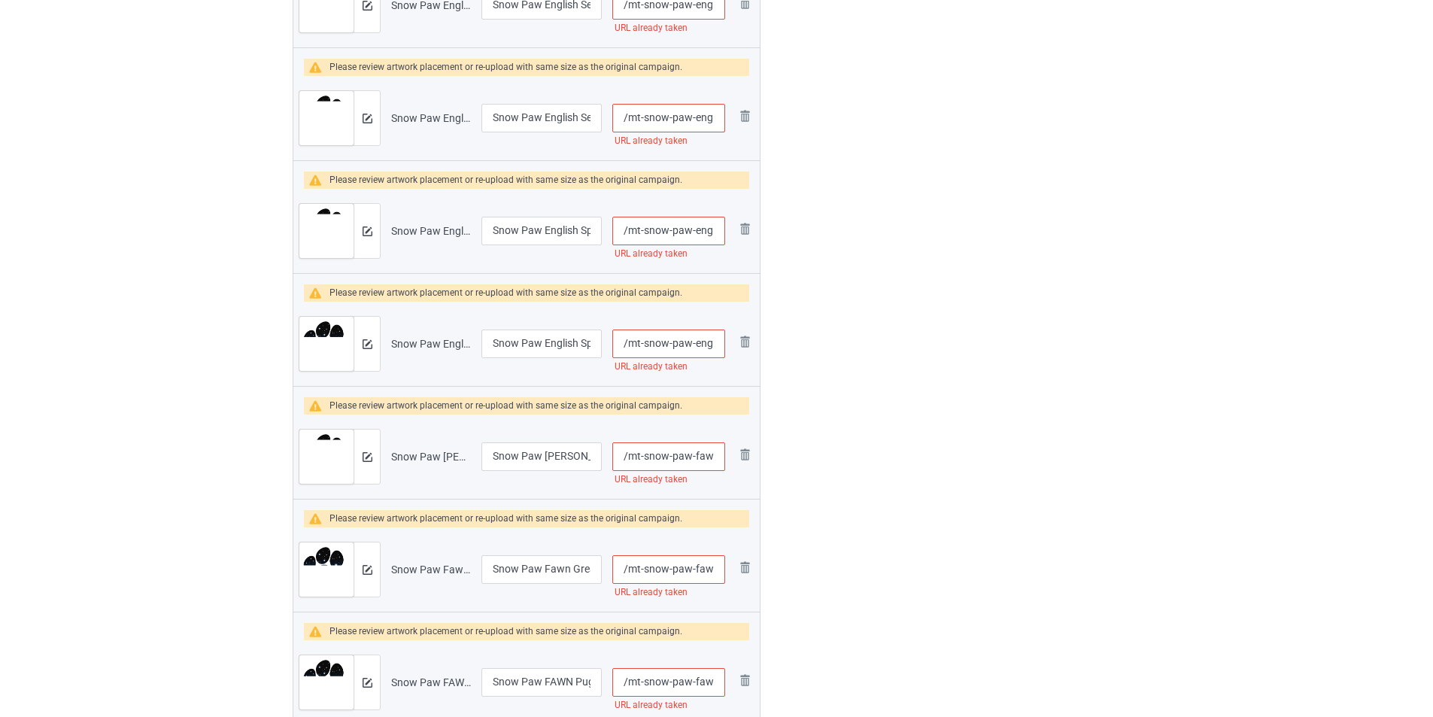
scroll to position [1640, 0]
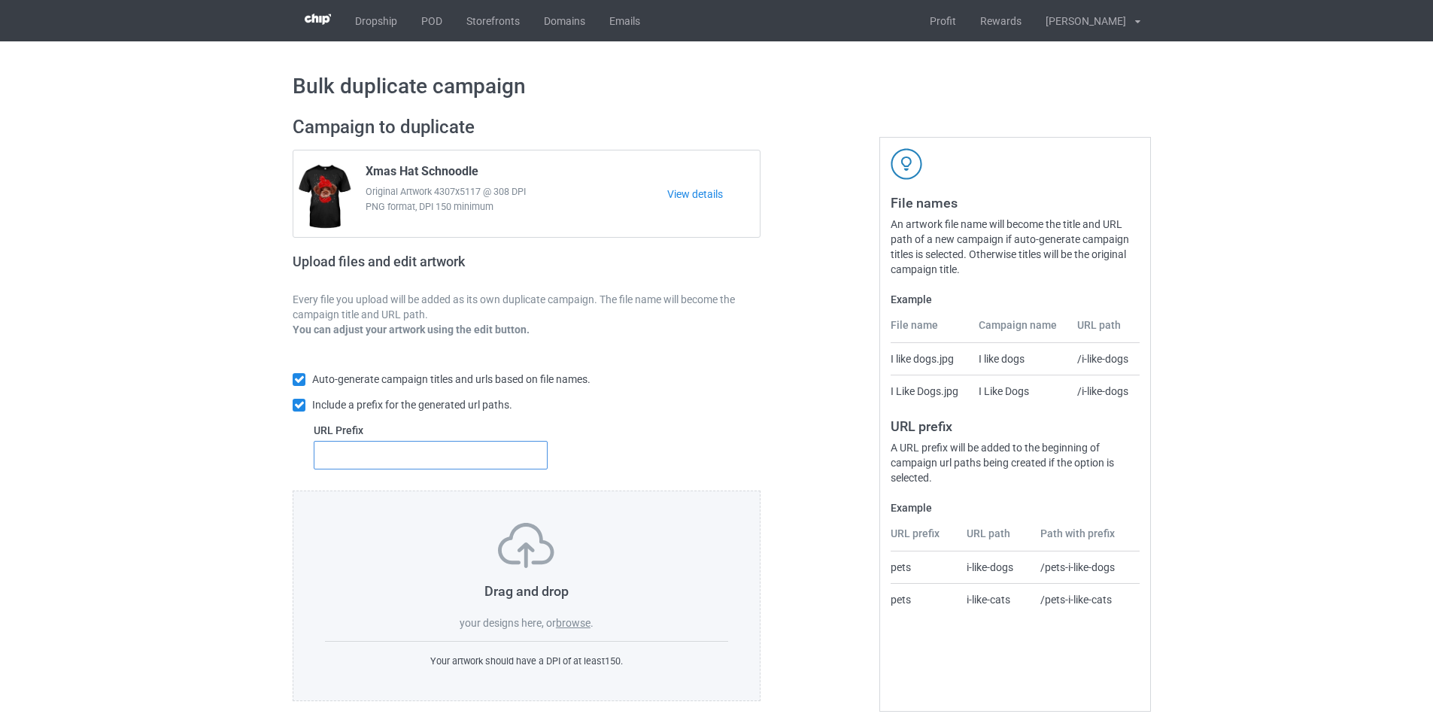
click at [462, 449] on input "text" at bounding box center [431, 455] width 234 height 29
type input "mt-"
click at [583, 621] on label "browse" at bounding box center [573, 623] width 35 height 12
click at [0, 0] on input "browse" at bounding box center [0, 0] width 0 height 0
click at [434, 15] on link "POD" at bounding box center [431, 20] width 45 height 41
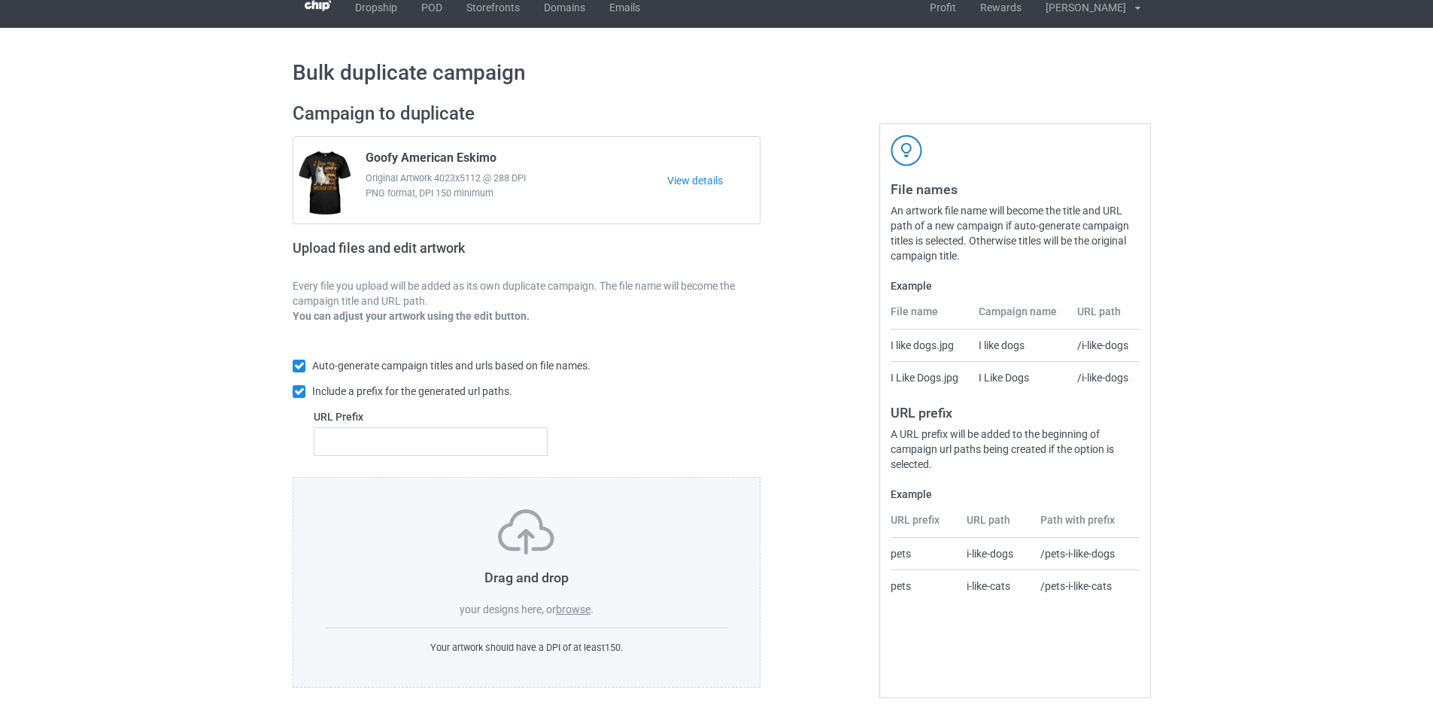
scroll to position [17, 0]
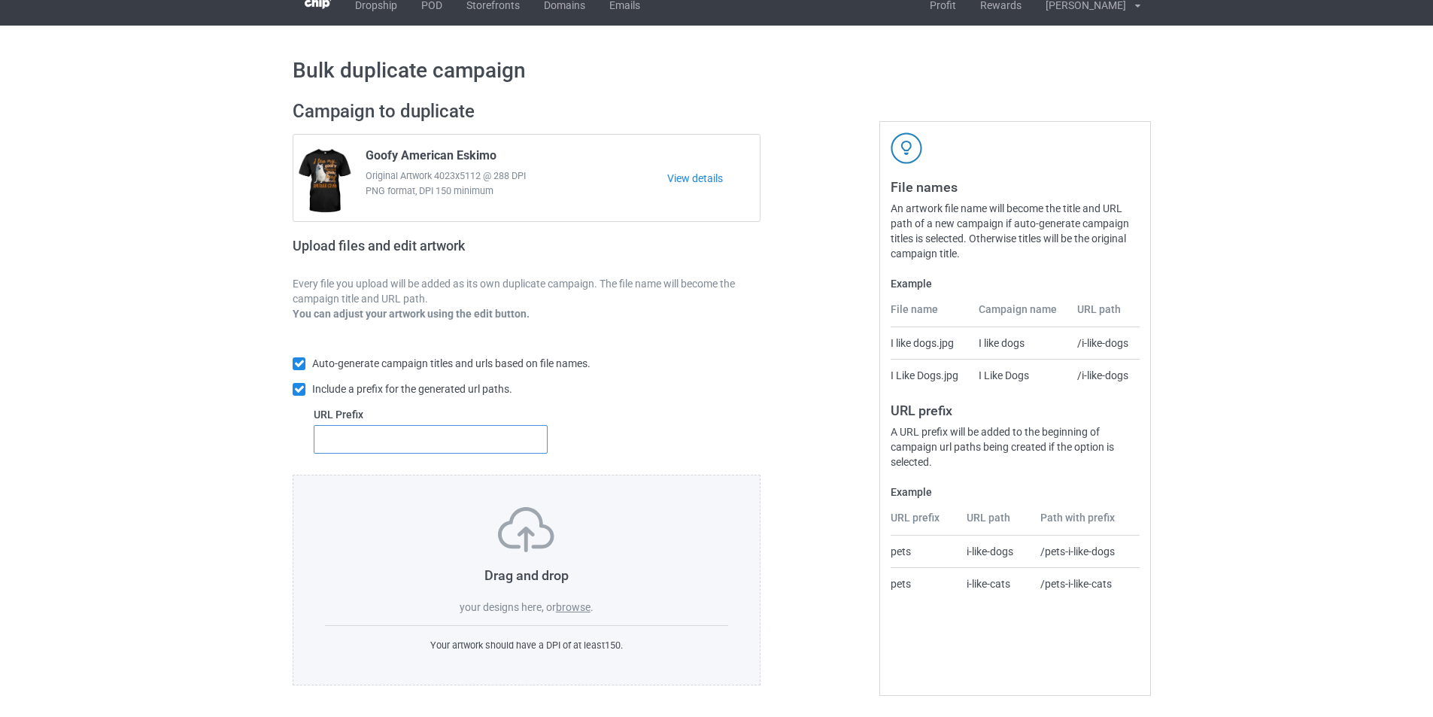
click at [408, 447] on input "text" at bounding box center [431, 439] width 234 height 29
type input "1"
click at [579, 605] on label "browse" at bounding box center [573, 607] width 35 height 12
click at [0, 0] on input "browse" at bounding box center [0, 0] width 0 height 0
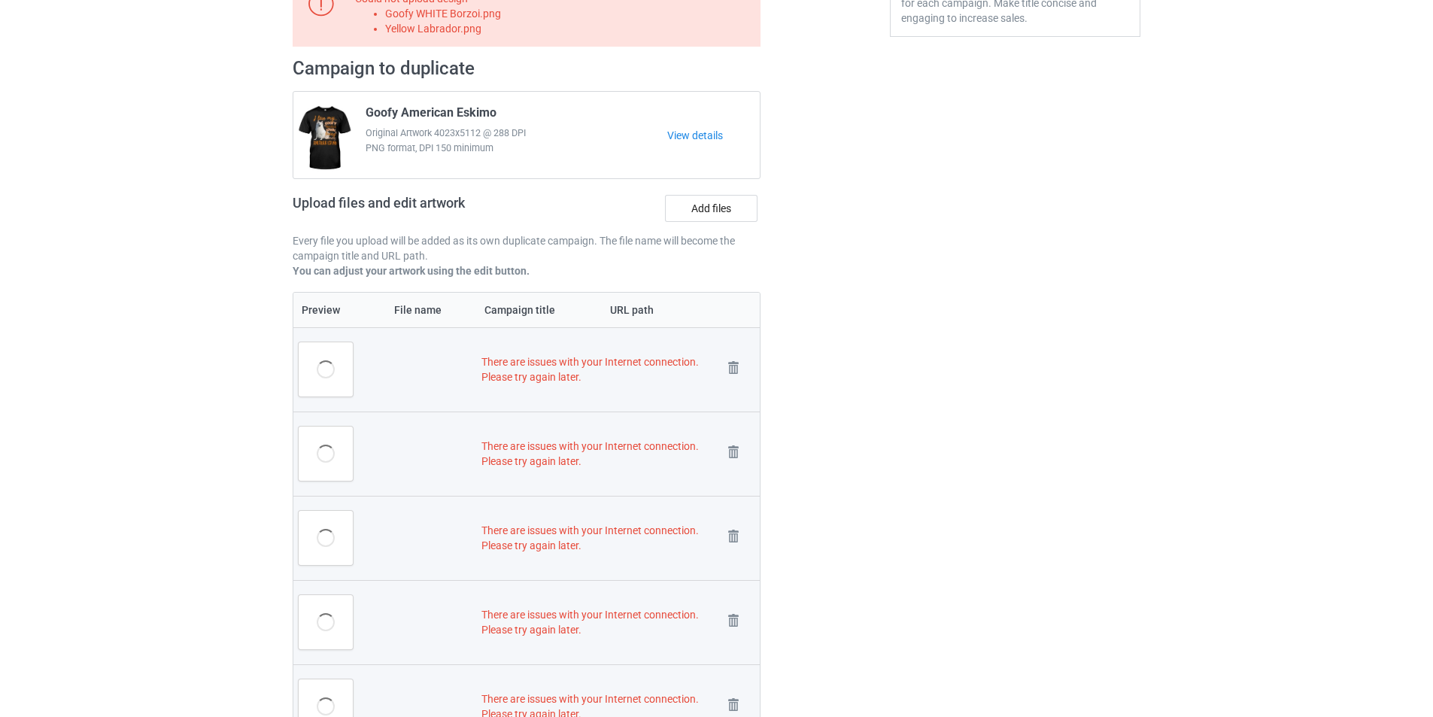
scroll to position [496, 0]
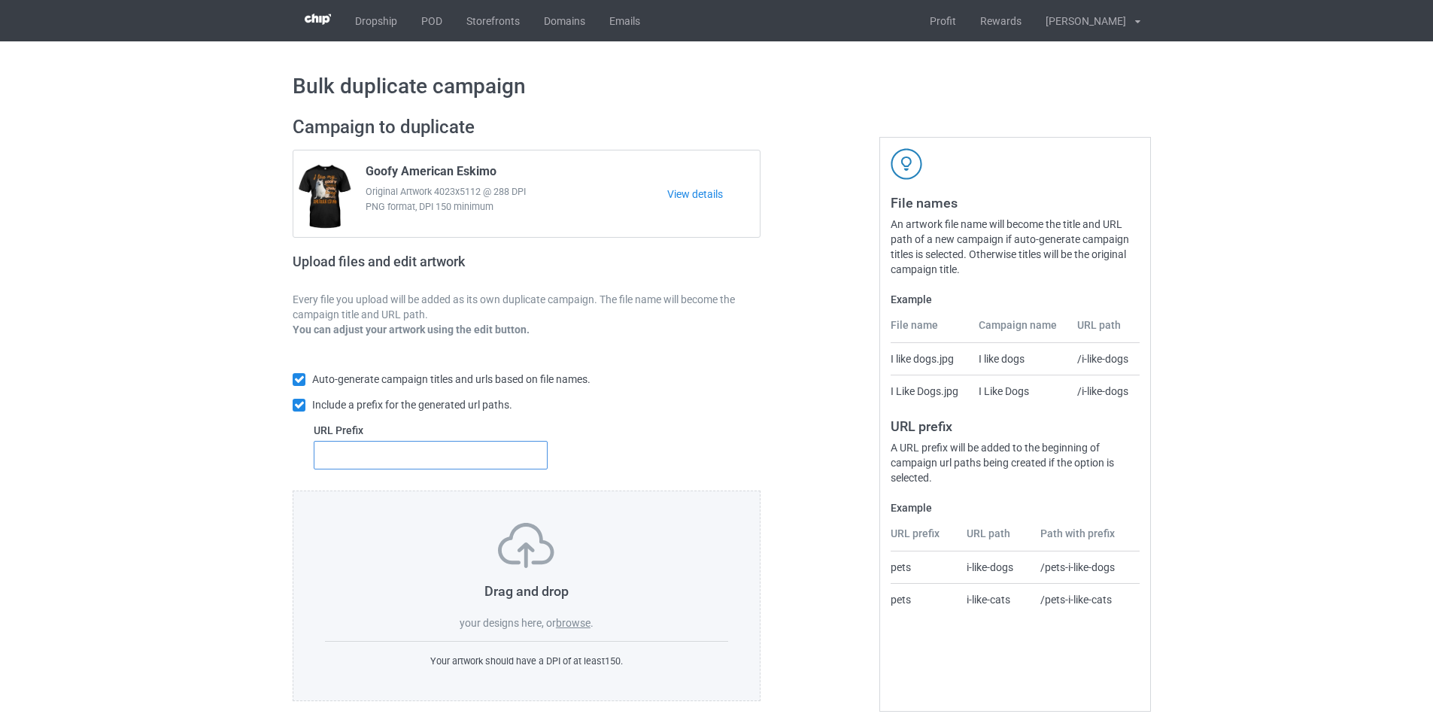
click at [466, 469] on input "text" at bounding box center [431, 455] width 234 height 29
type input "d"
type input "1-"
click at [586, 626] on label "browse" at bounding box center [573, 623] width 35 height 12
click at [0, 0] on input "browse" at bounding box center [0, 0] width 0 height 0
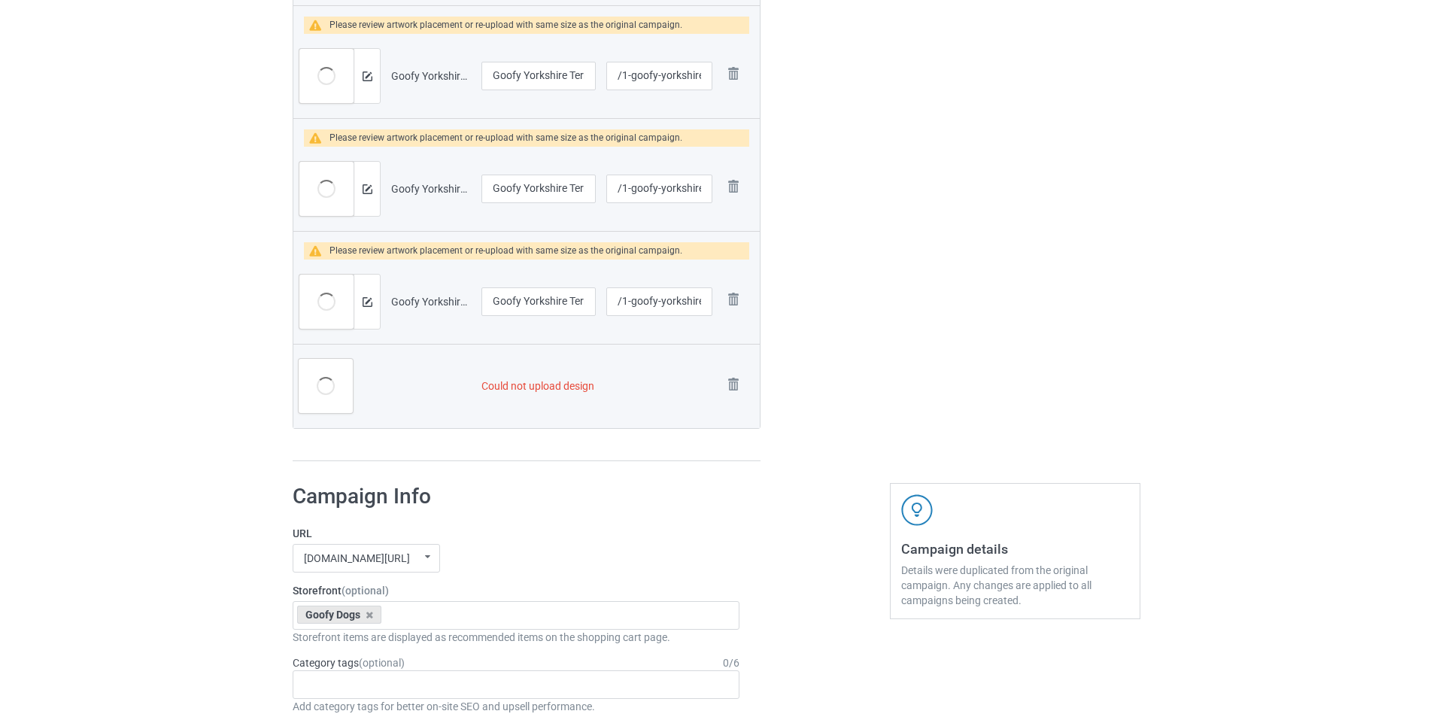
scroll to position [1039, 0]
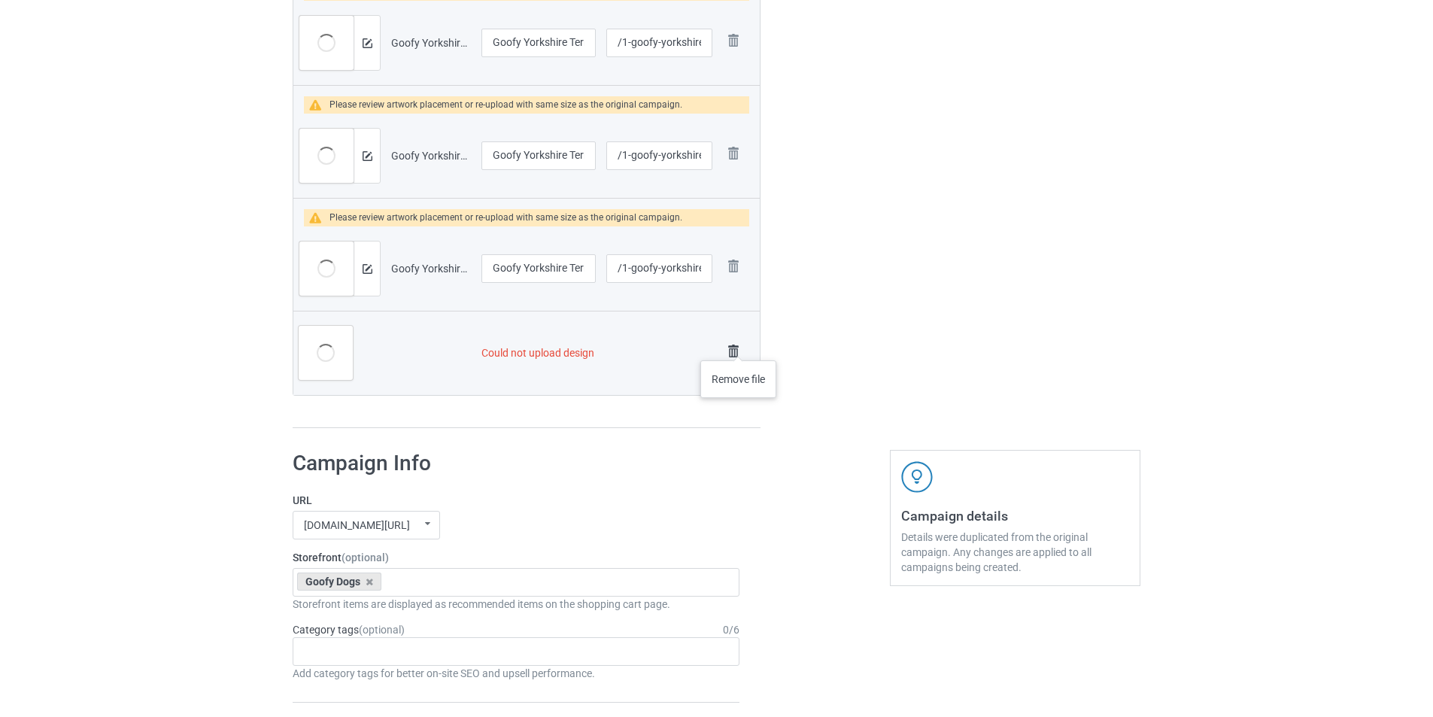
click at [739, 345] on img at bounding box center [733, 351] width 21 height 21
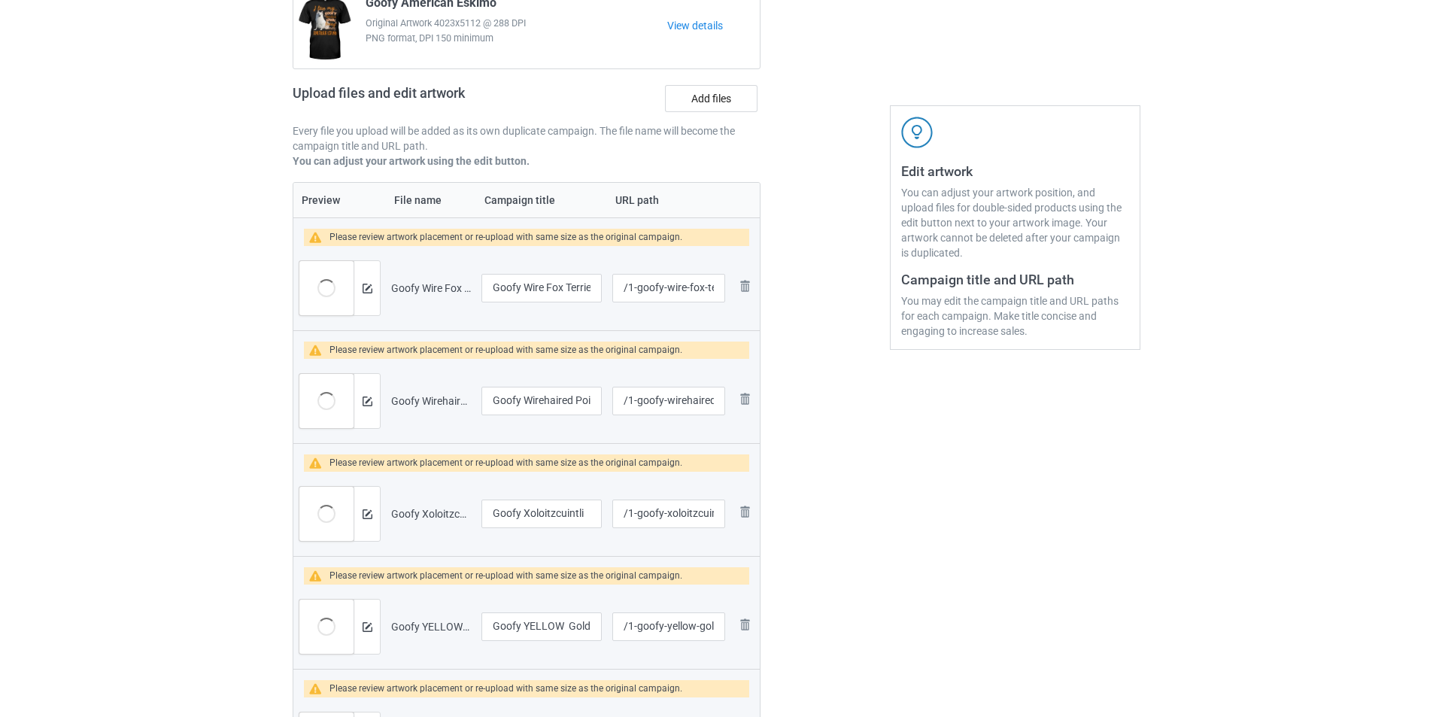
scroll to position [0, 0]
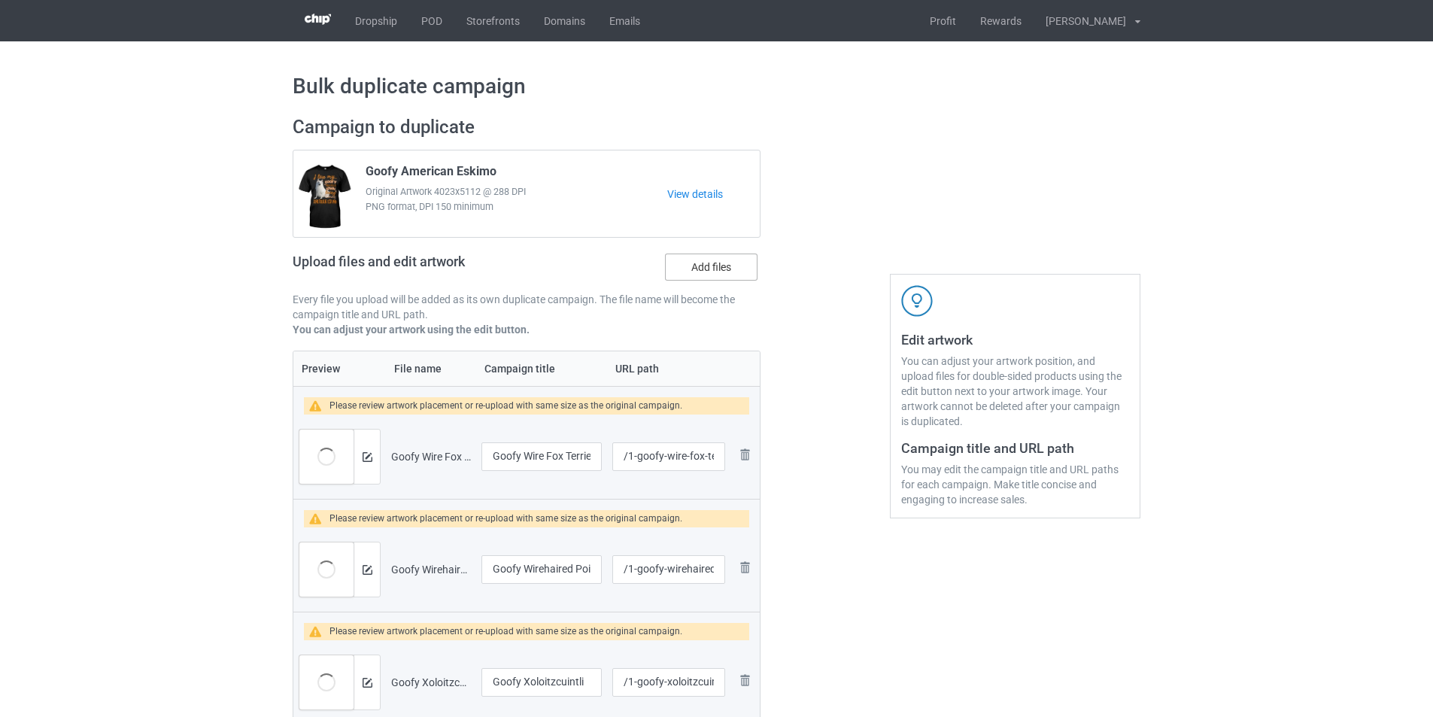
click at [722, 268] on label "Add files" at bounding box center [711, 266] width 93 height 27
click at [0, 0] on input "Add files" at bounding box center [0, 0] width 0 height 0
click at [703, 266] on label "Add files" at bounding box center [711, 266] width 93 height 27
click at [0, 0] on input "Add files" at bounding box center [0, 0] width 0 height 0
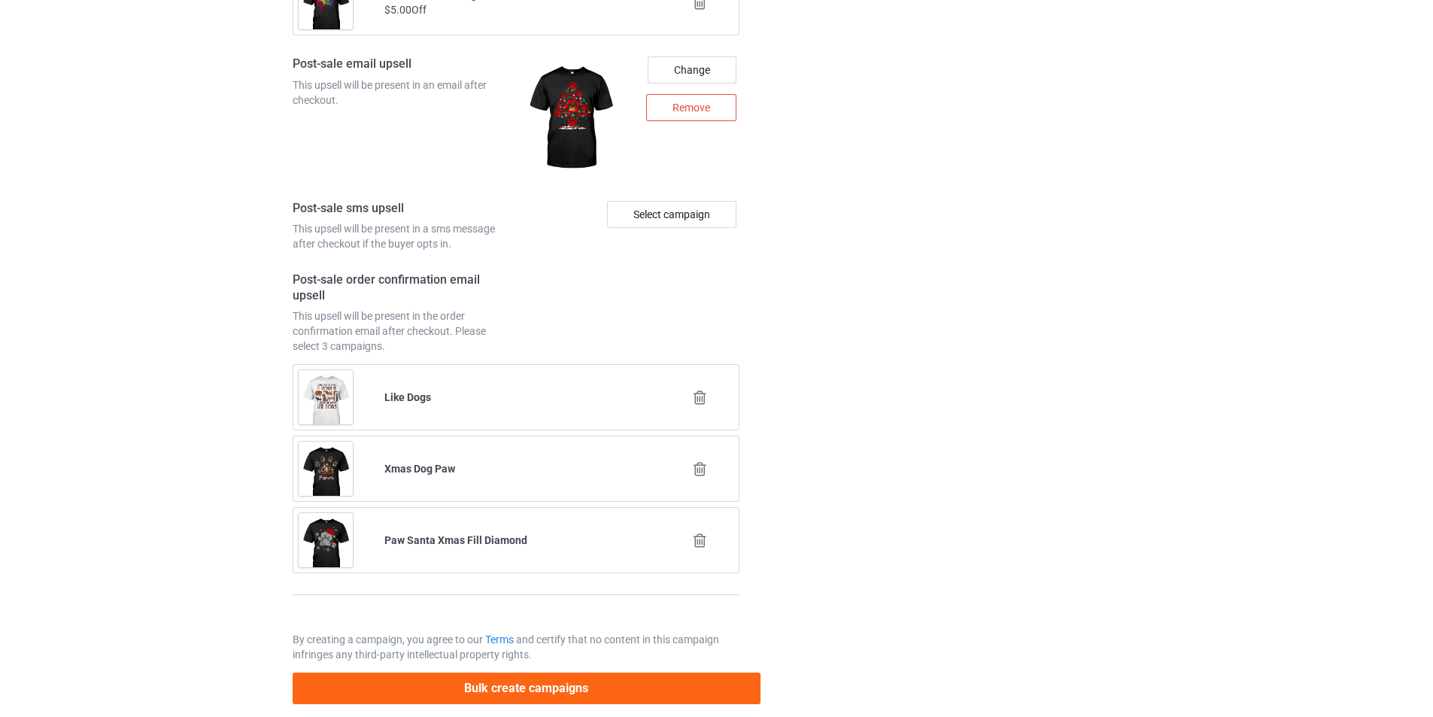
scroll to position [6430, 0]
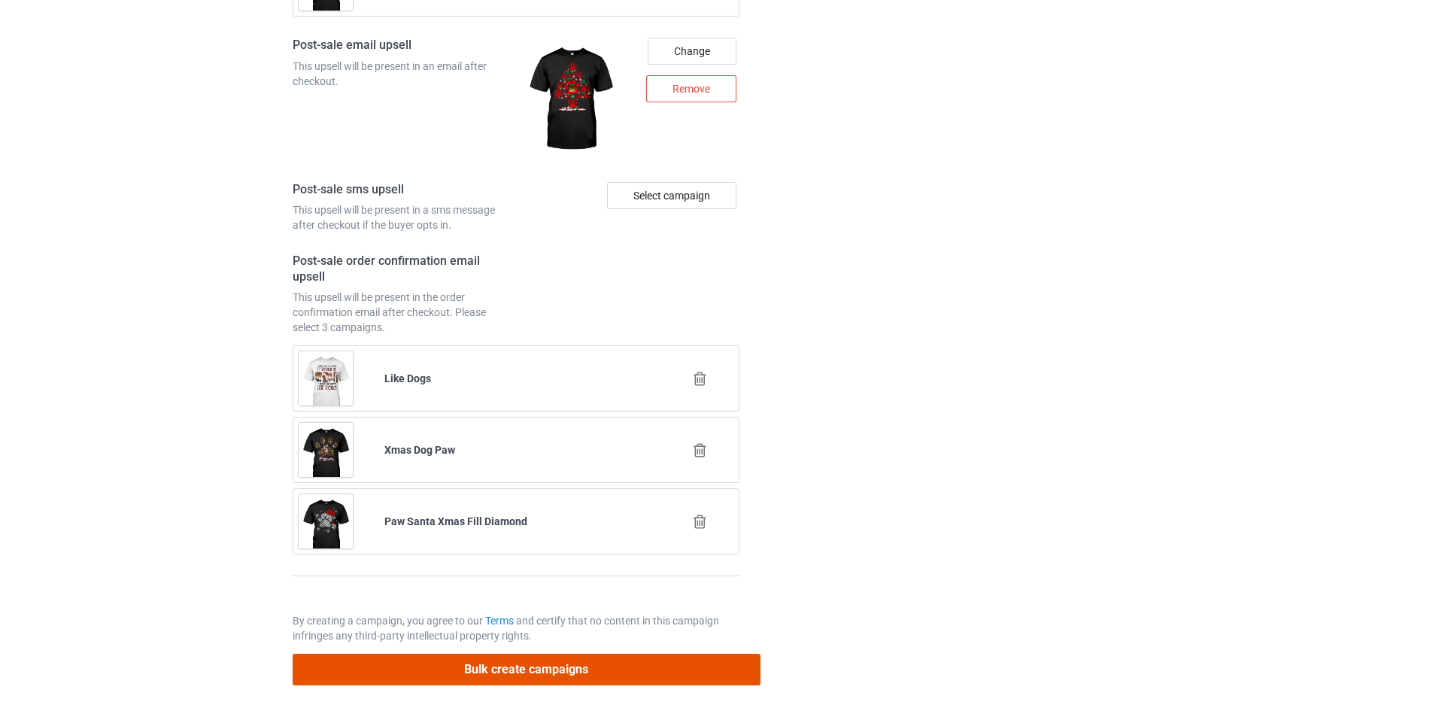
click at [681, 672] on button "Bulk create campaigns" at bounding box center [527, 669] width 468 height 31
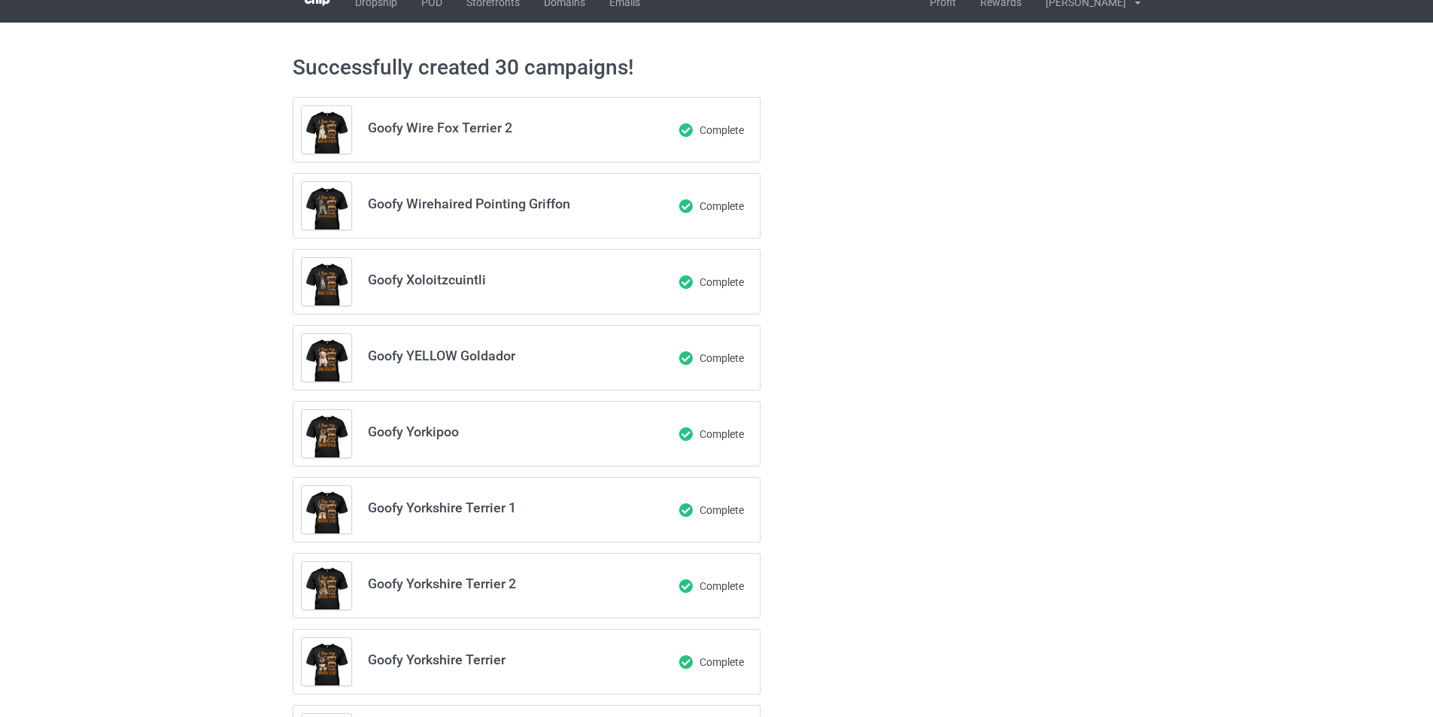
scroll to position [0, 0]
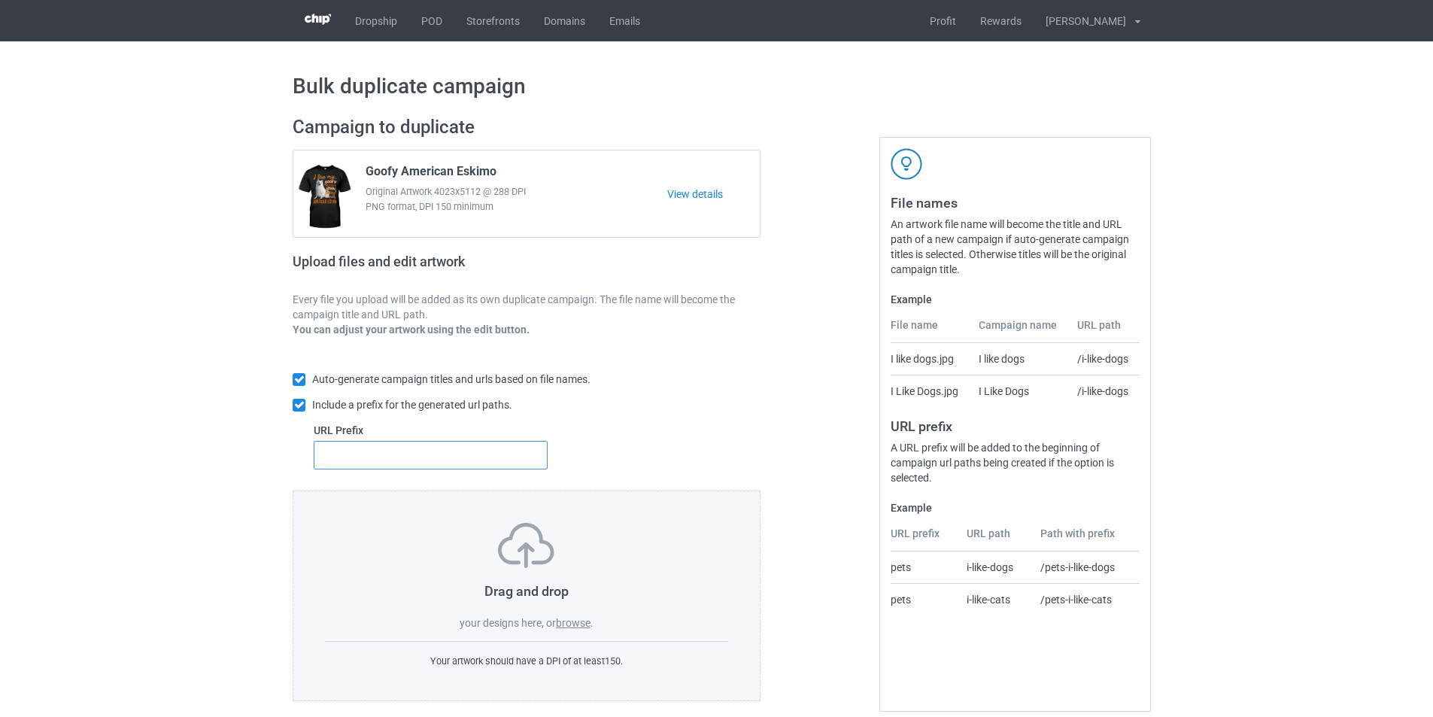
click at [415, 456] on input "text" at bounding box center [431, 455] width 234 height 29
type input "1"
click at [575, 620] on label "browse" at bounding box center [573, 623] width 35 height 12
click at [0, 0] on input "browse" at bounding box center [0, 0] width 0 height 0
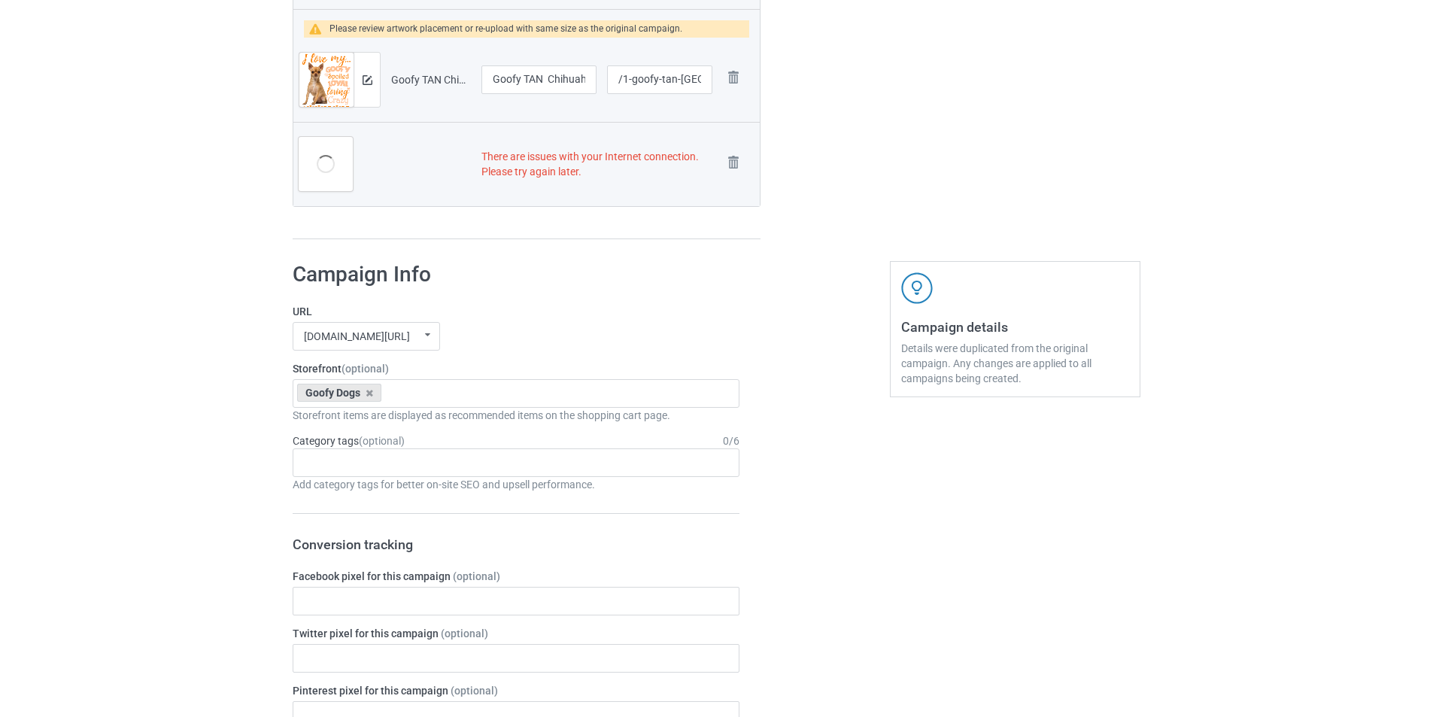
scroll to position [2106, 0]
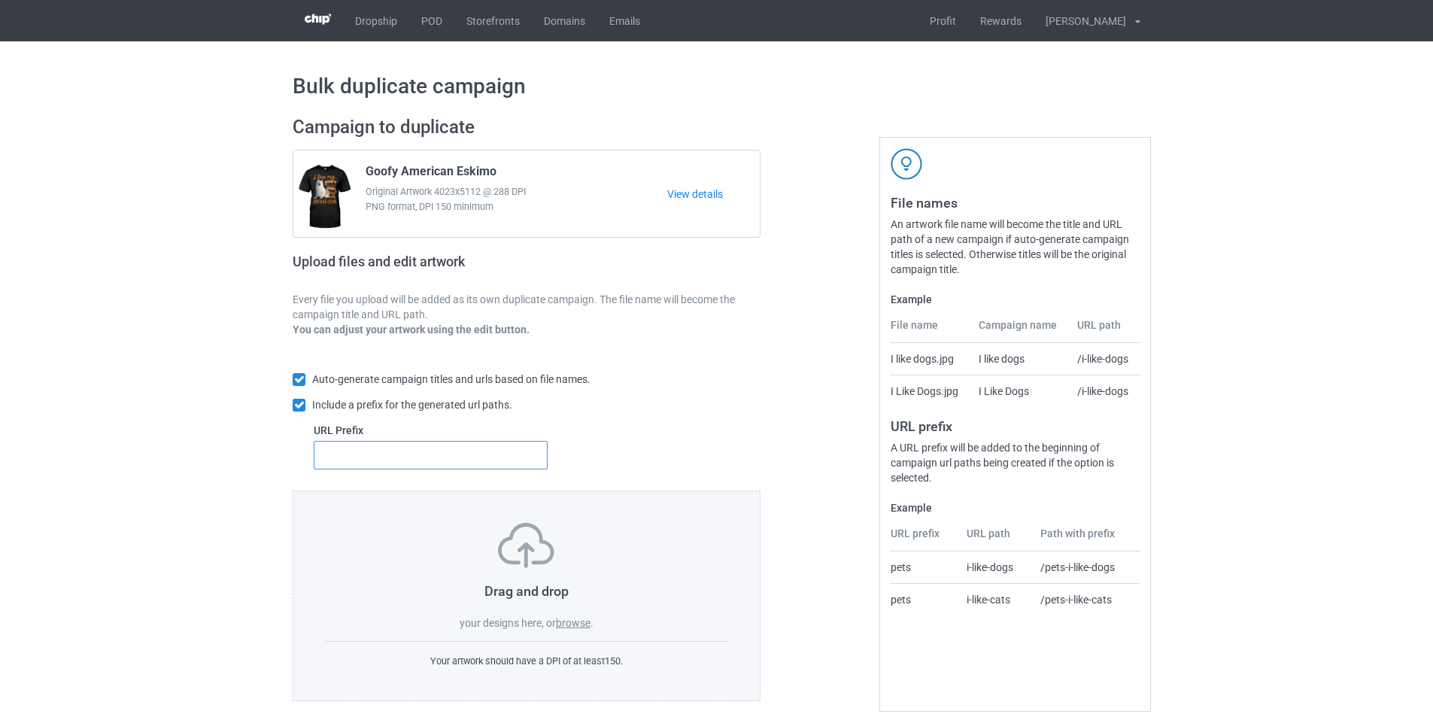
click at [460, 461] on input "text" at bounding box center [431, 455] width 234 height 29
type input "1"
click at [564, 629] on label "browse" at bounding box center [573, 623] width 35 height 12
click at [0, 0] on input "browse" at bounding box center [0, 0] width 0 height 0
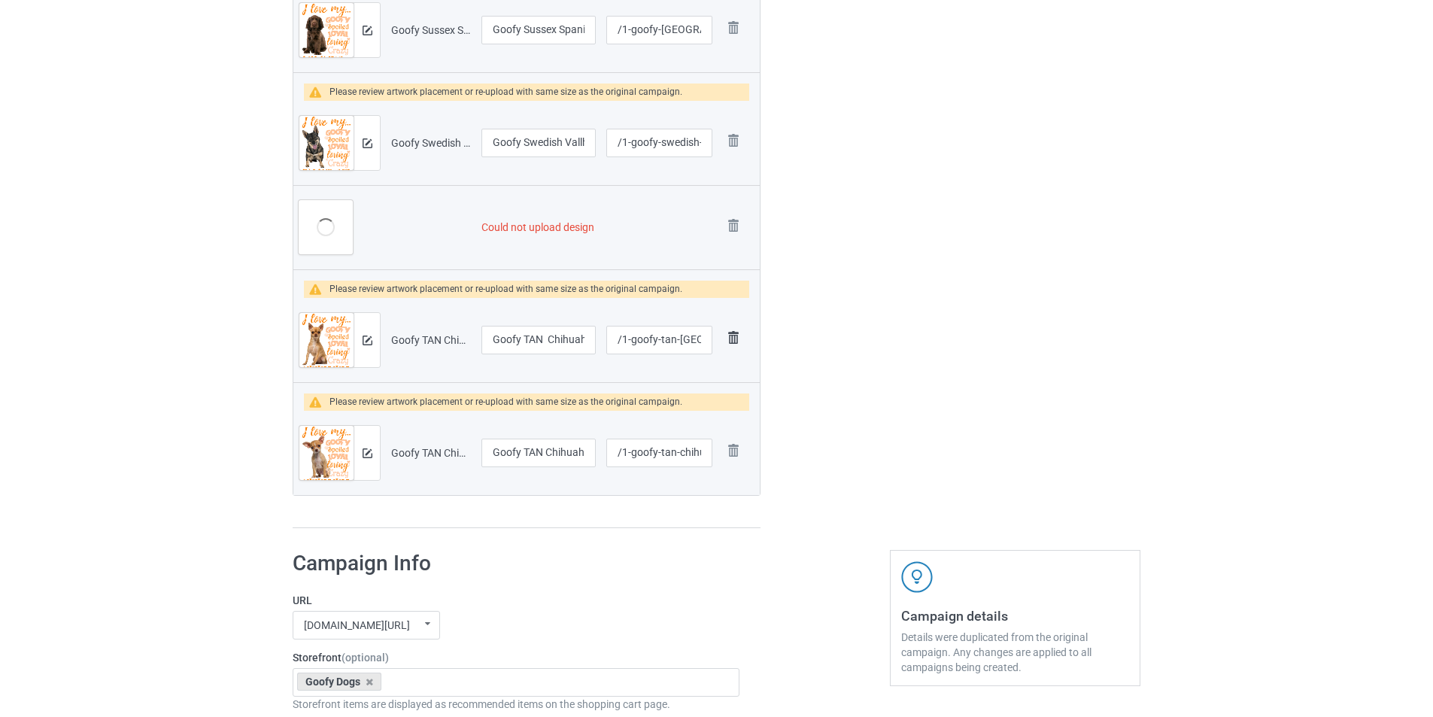
scroll to position [1730, 0]
click at [731, 228] on img at bounding box center [733, 224] width 21 height 21
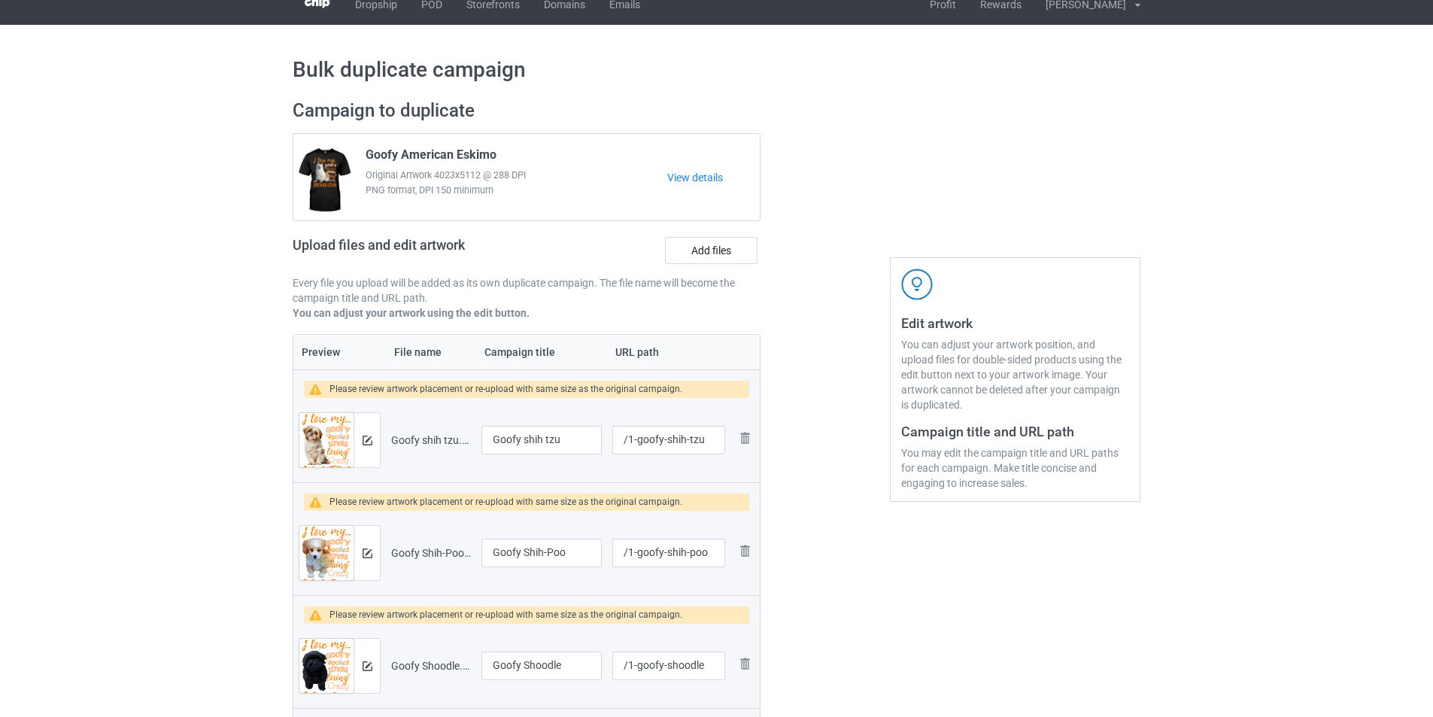
scroll to position [0, 0]
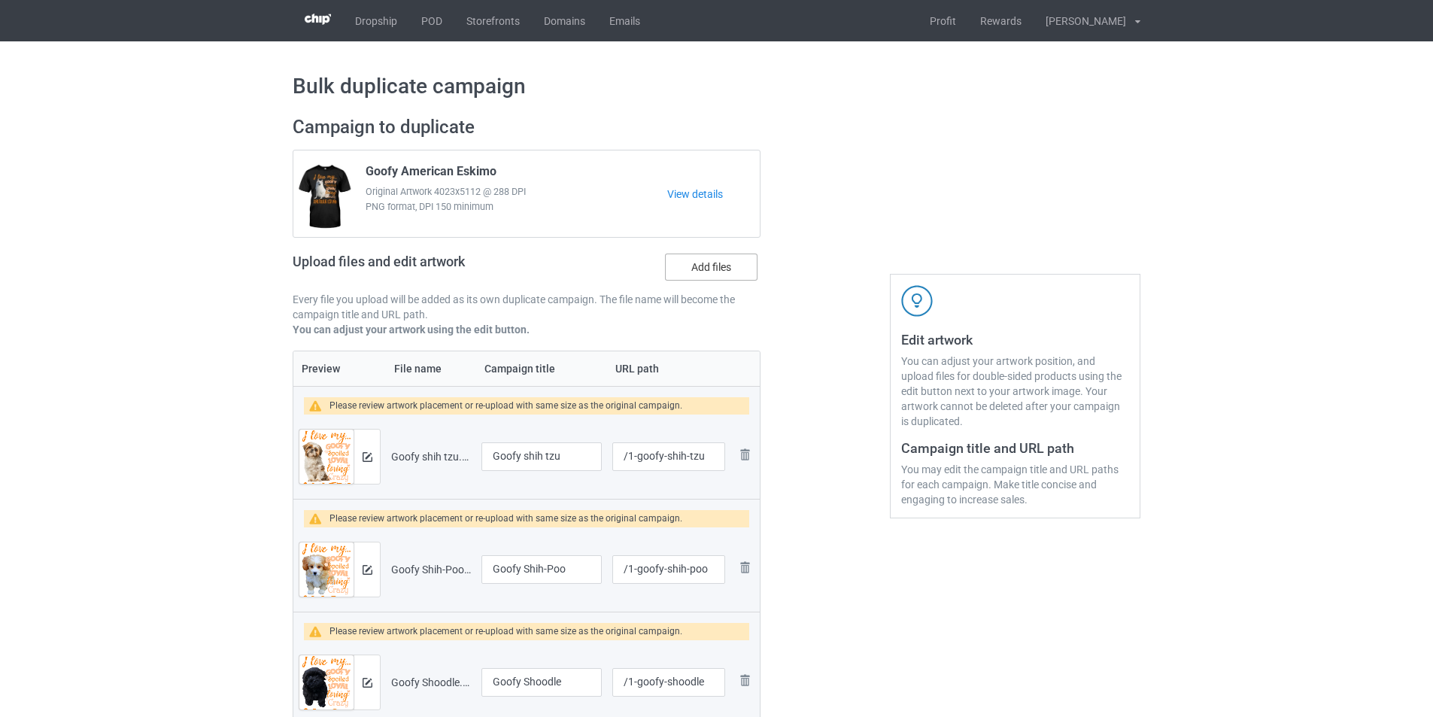
click at [713, 266] on label "Add files" at bounding box center [711, 266] width 93 height 27
click at [0, 0] on input "Add files" at bounding box center [0, 0] width 0 height 0
click at [733, 273] on label "Add files" at bounding box center [711, 266] width 93 height 27
click at [0, 0] on input "Add files" at bounding box center [0, 0] width 0 height 0
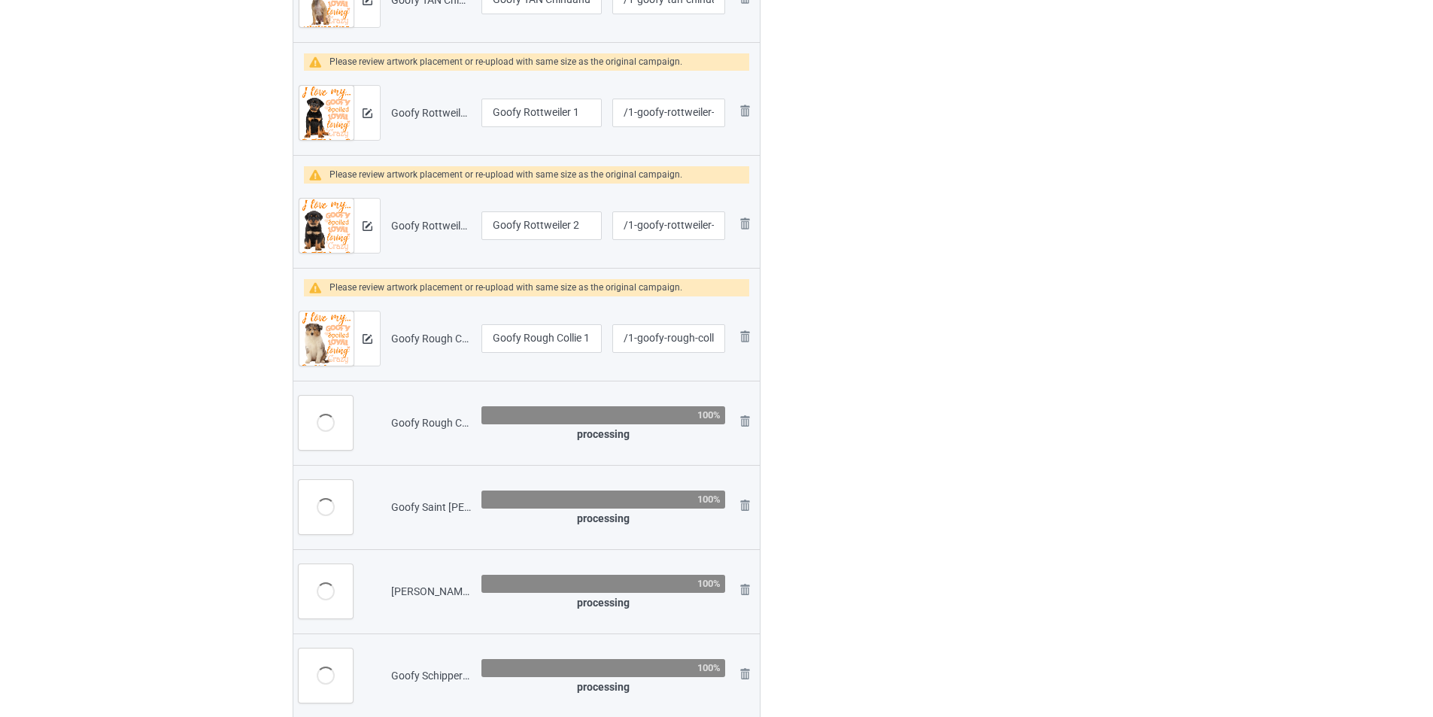
scroll to position [2031, 0]
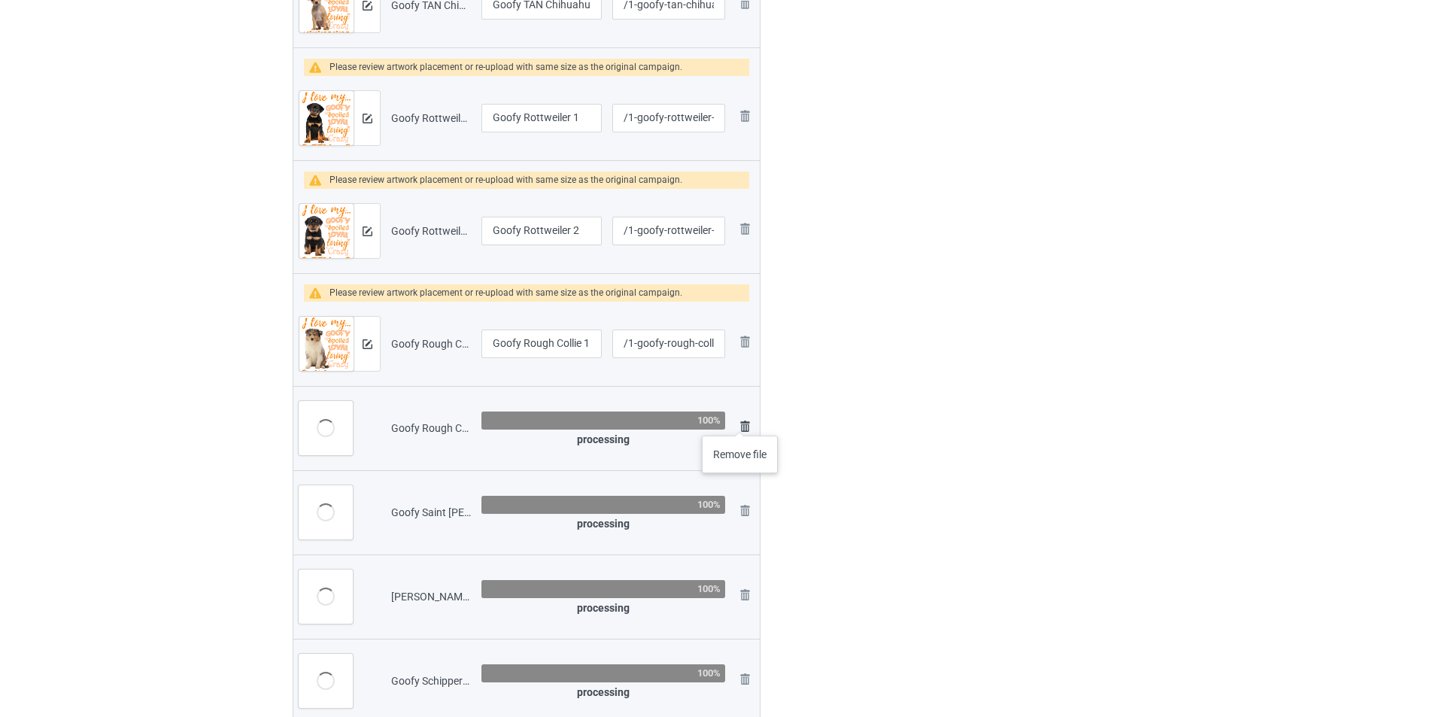
click at [740, 420] on img at bounding box center [745, 426] width 18 height 18
click at [740, 502] on link at bounding box center [745, 513] width 18 height 22
click at [0, 0] on img at bounding box center [0, 0] width 0 height 0
click at [740, 502] on link at bounding box center [745, 513] width 18 height 22
click at [740, 586] on link at bounding box center [745, 597] width 18 height 22
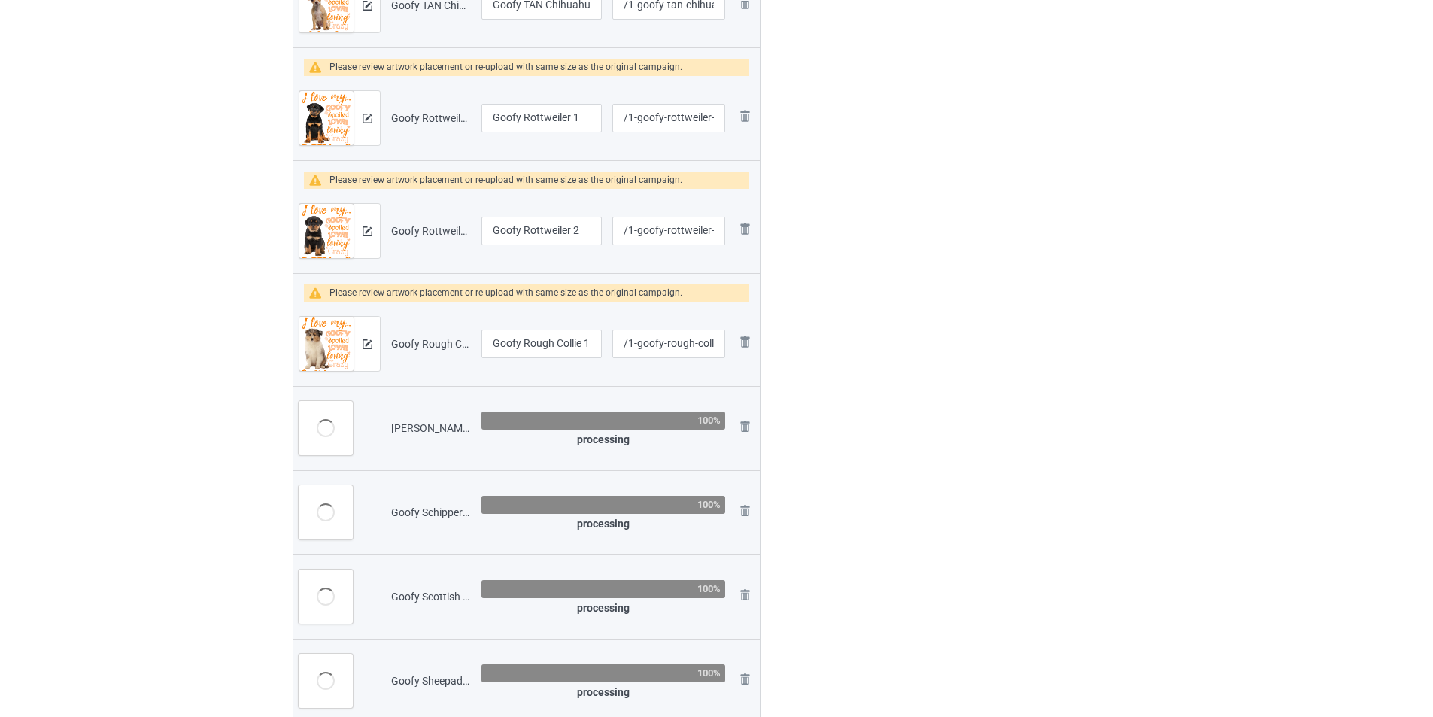
click at [740, 670] on link at bounding box center [745, 681] width 18 height 22
click at [740, 420] on link at bounding box center [745, 428] width 18 height 22
click at [740, 502] on link at bounding box center [745, 513] width 18 height 22
click at [740, 586] on link at bounding box center [745, 597] width 18 height 22
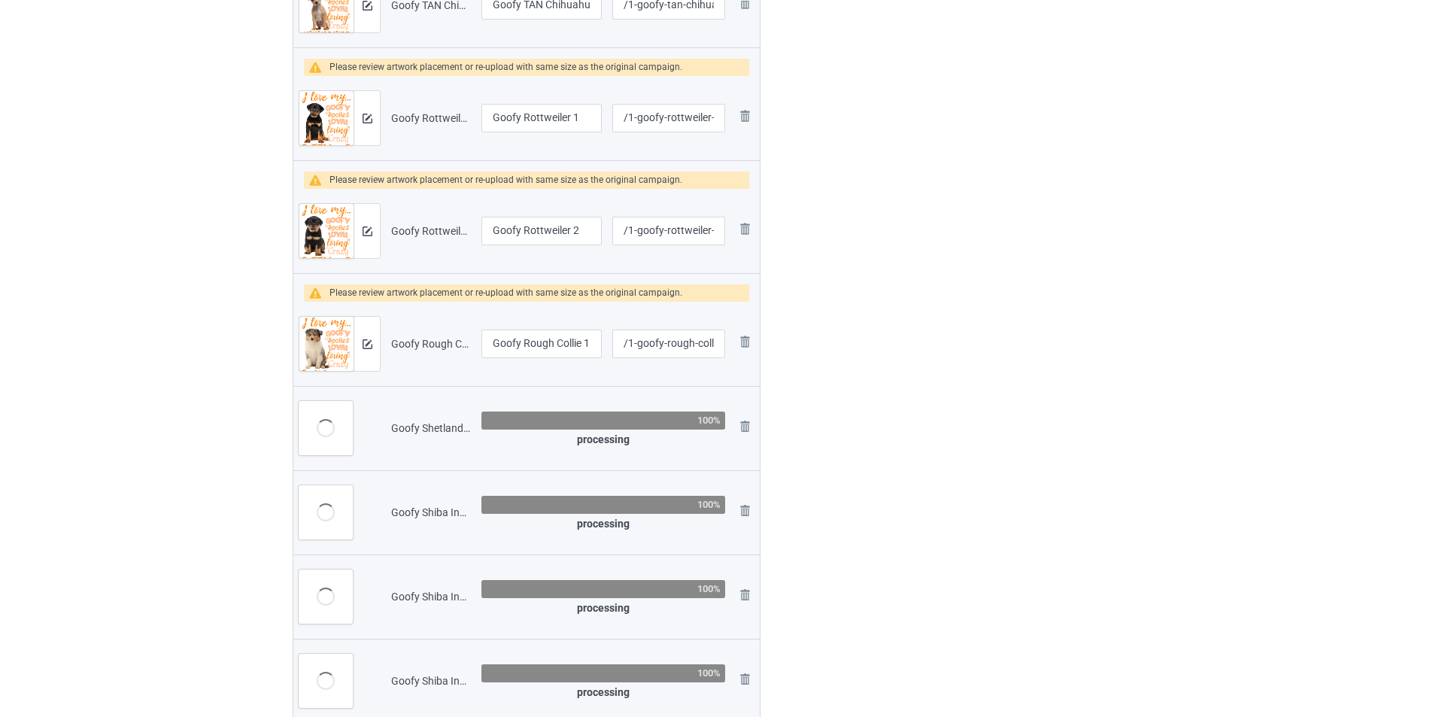
click at [740, 670] on link at bounding box center [745, 681] width 18 height 22
click at [740, 420] on link at bounding box center [745, 428] width 18 height 22
click at [740, 502] on link at bounding box center [745, 513] width 18 height 22
click at [740, 586] on link at bounding box center [745, 597] width 18 height 22
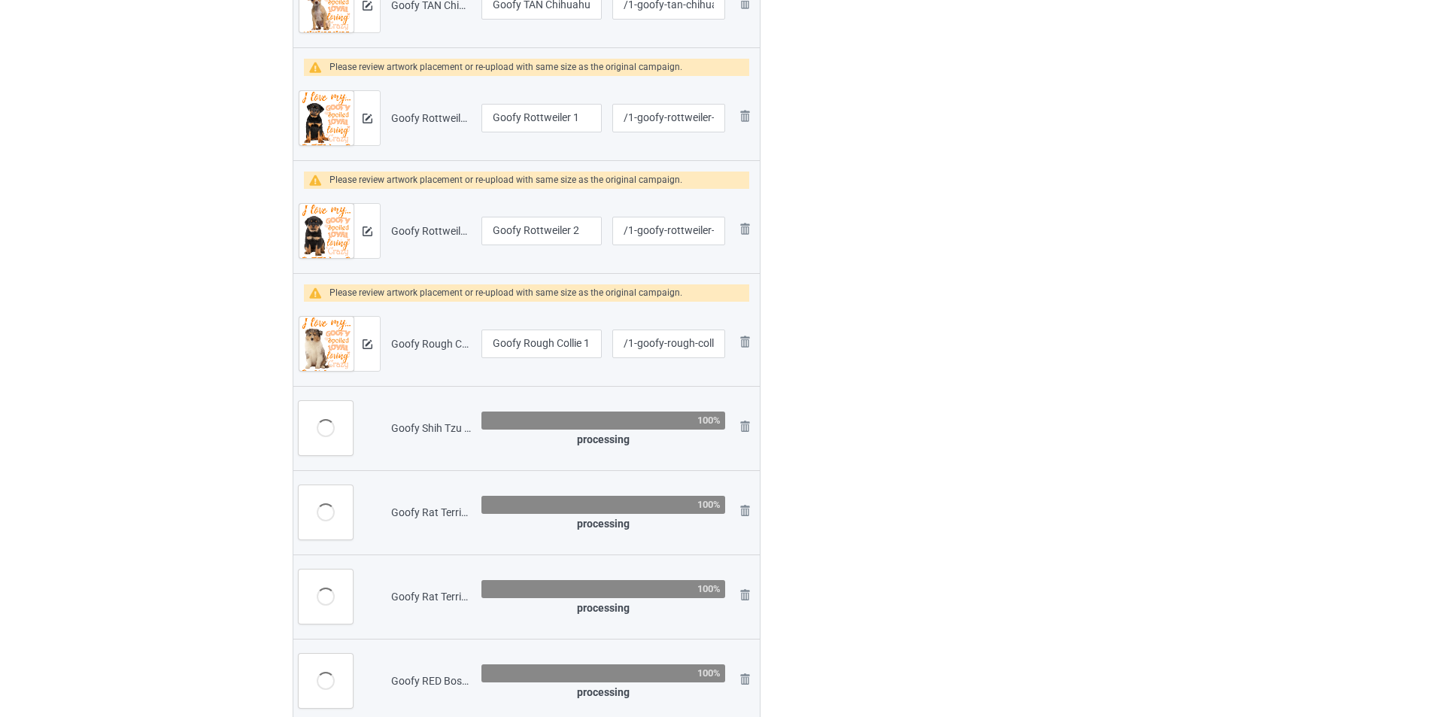
click at [740, 670] on link at bounding box center [745, 681] width 18 height 22
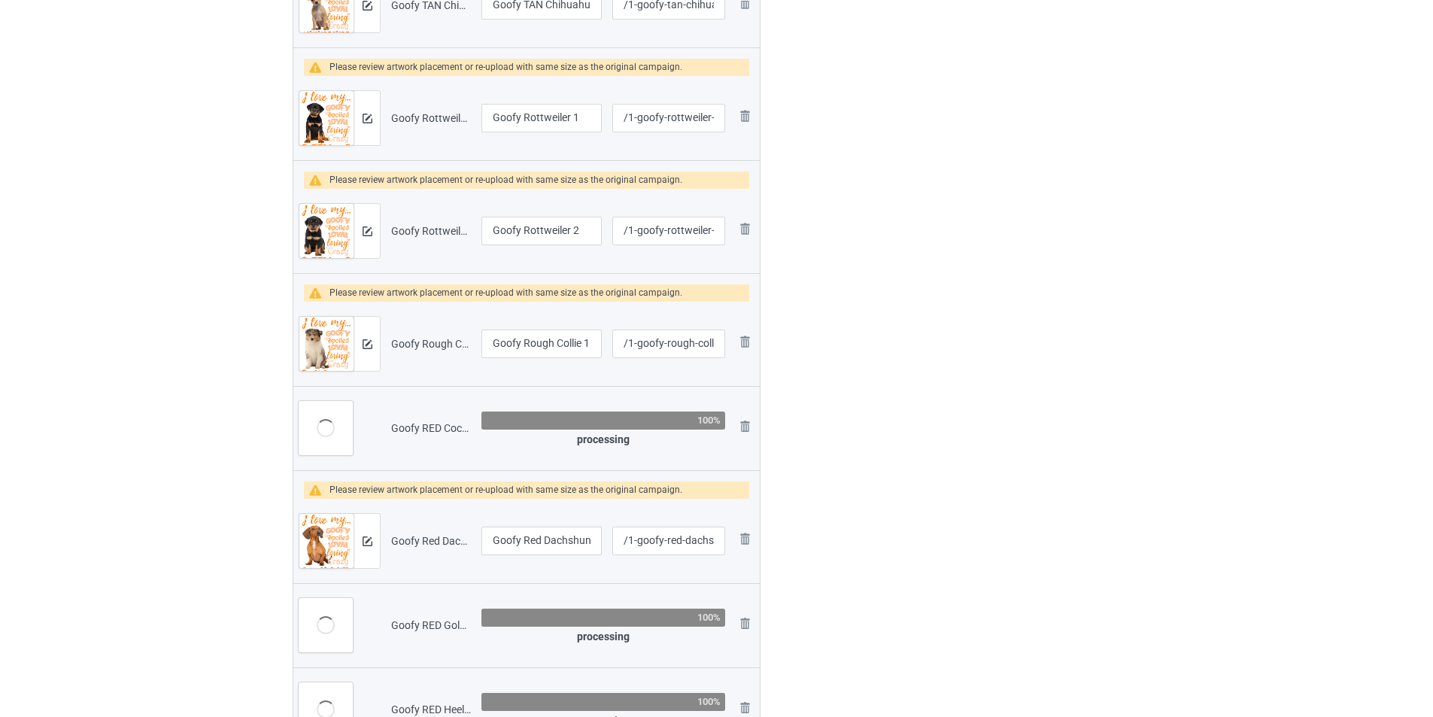
click at [740, 420] on link at bounding box center [745, 428] width 18 height 22
click at [740, 499] on td "Remove file" at bounding box center [744, 541] width 29 height 84
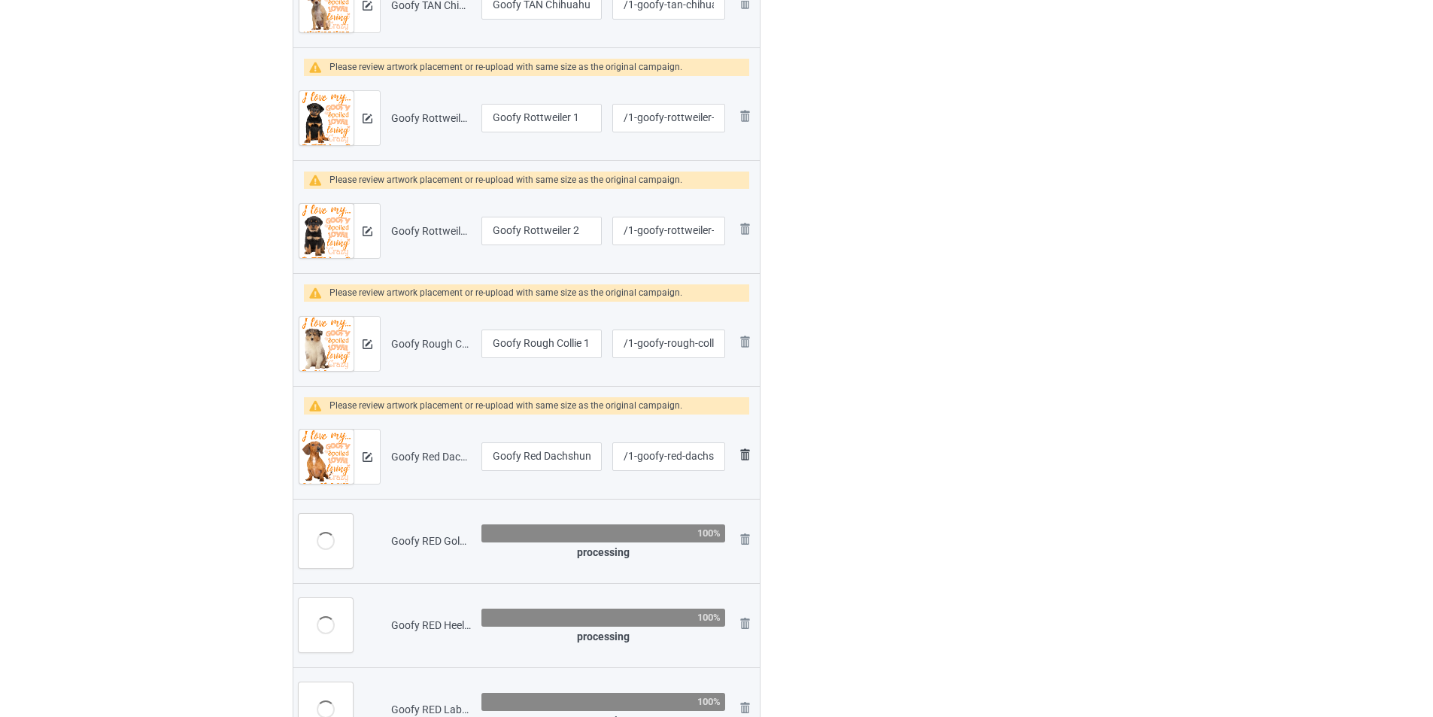
click at [739, 450] on img at bounding box center [745, 454] width 18 height 18
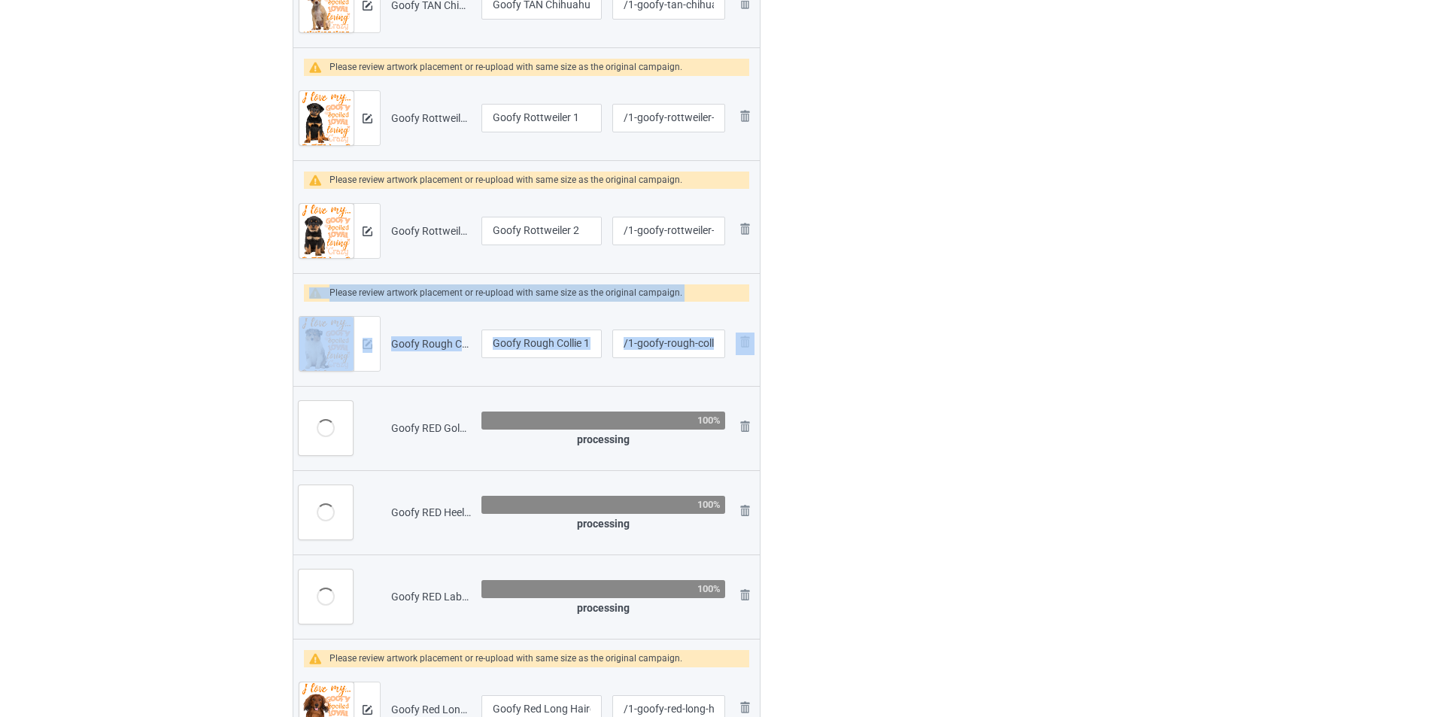
click at [739, 454] on td "Remove file" at bounding box center [744, 428] width 29 height 84
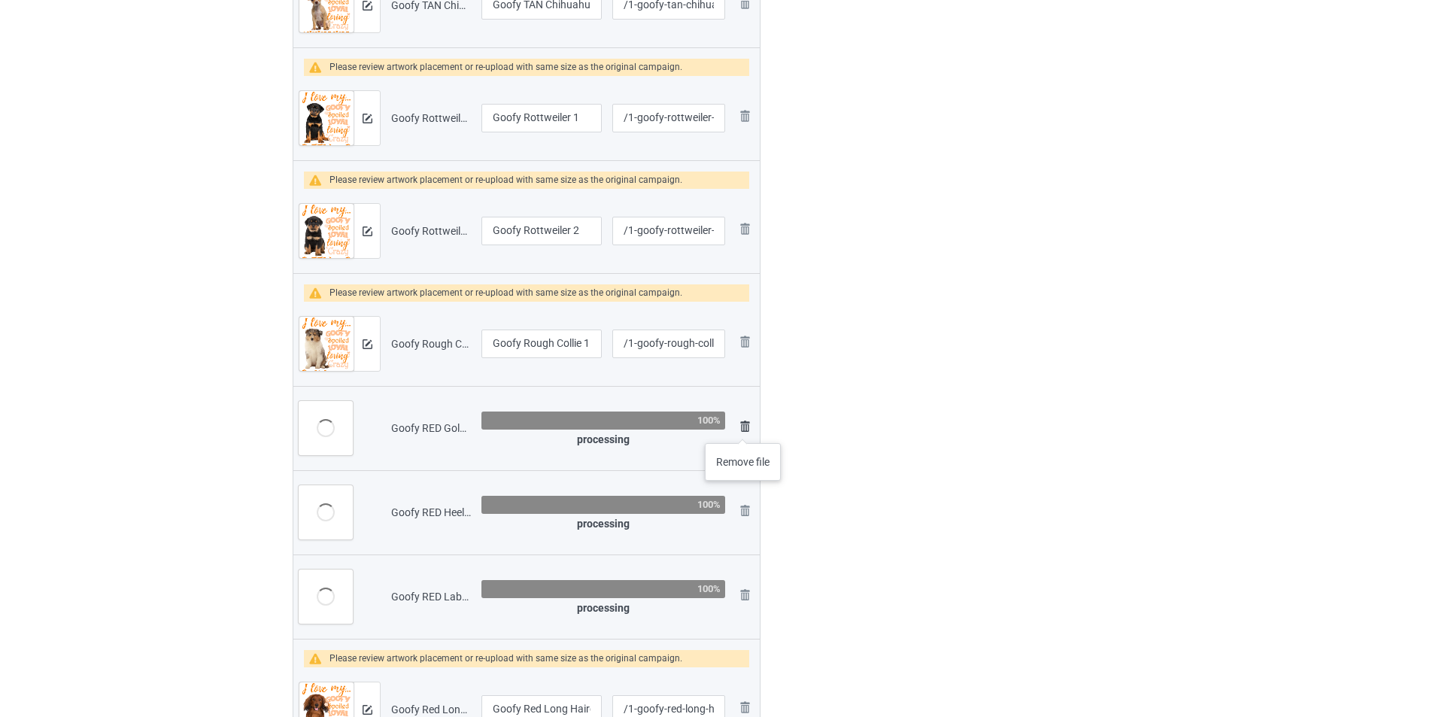
click at [743, 424] on img at bounding box center [745, 426] width 18 height 18
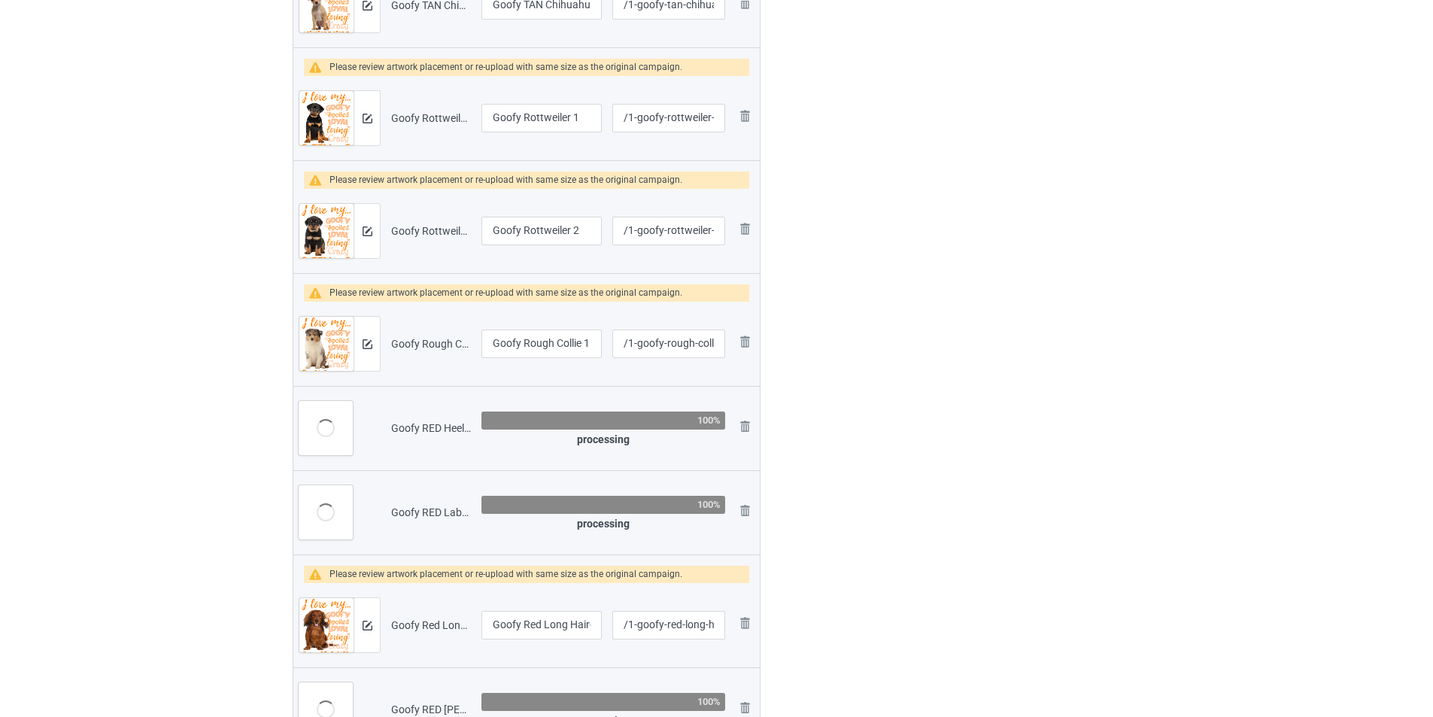
click at [0, 0] on img at bounding box center [0, 0] width 0 height 0
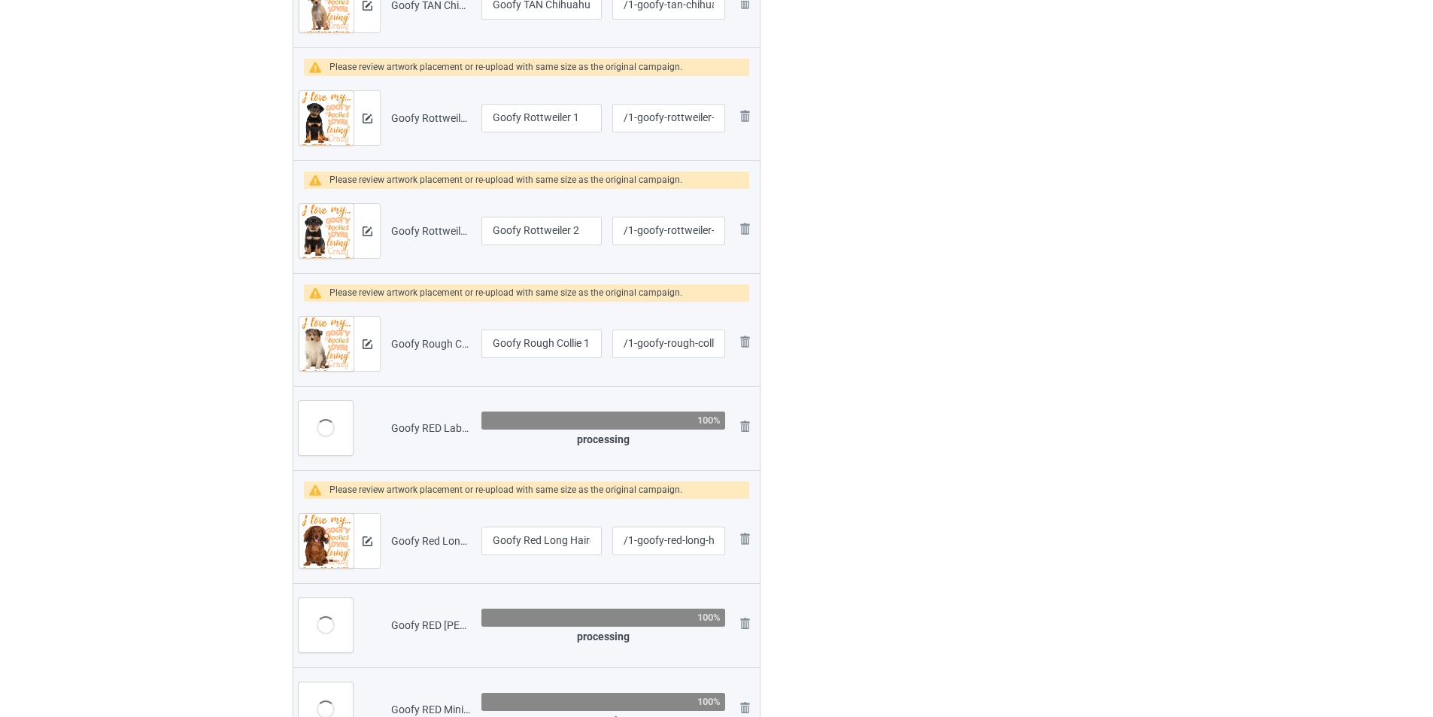
click at [0, 0] on img at bounding box center [0, 0] width 0 height 0
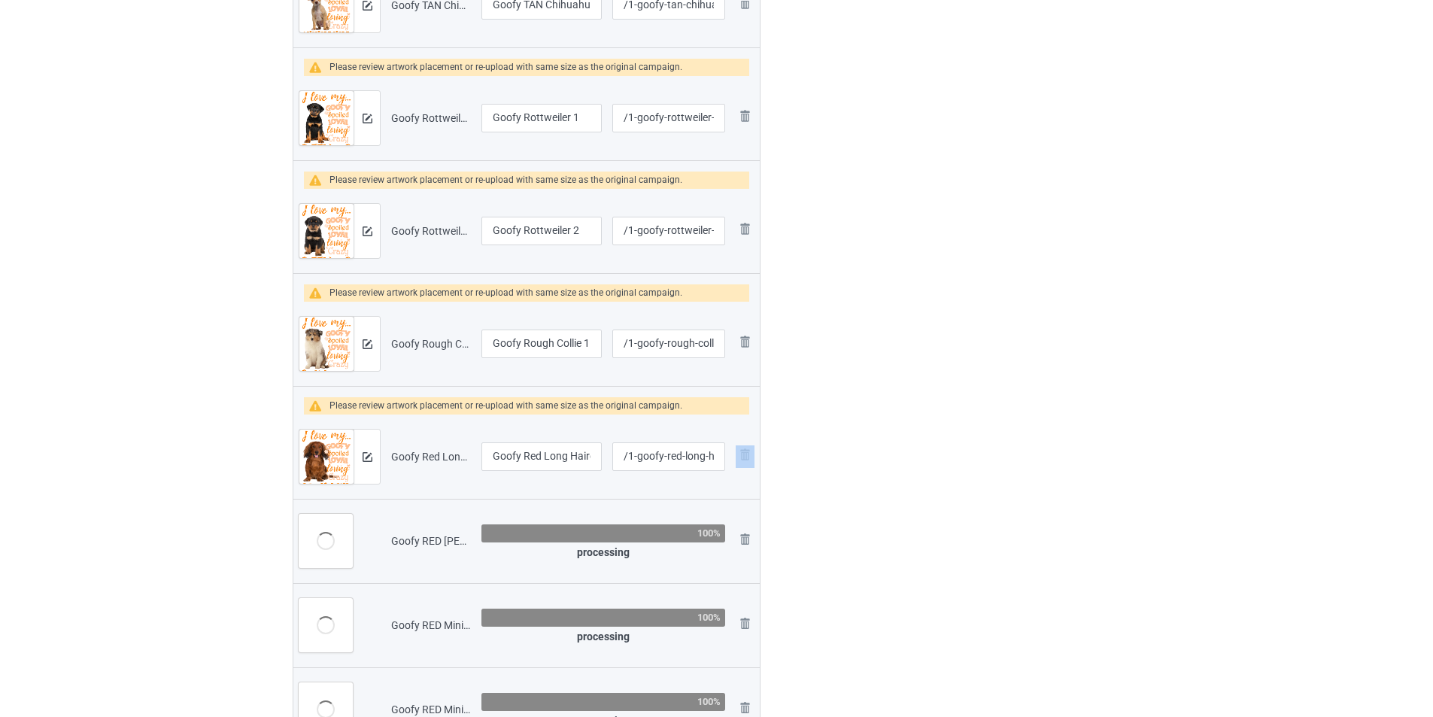
click at [743, 424] on td "Remove file" at bounding box center [744, 456] width 29 height 84
click at [744, 451] on img at bounding box center [745, 454] width 18 height 18
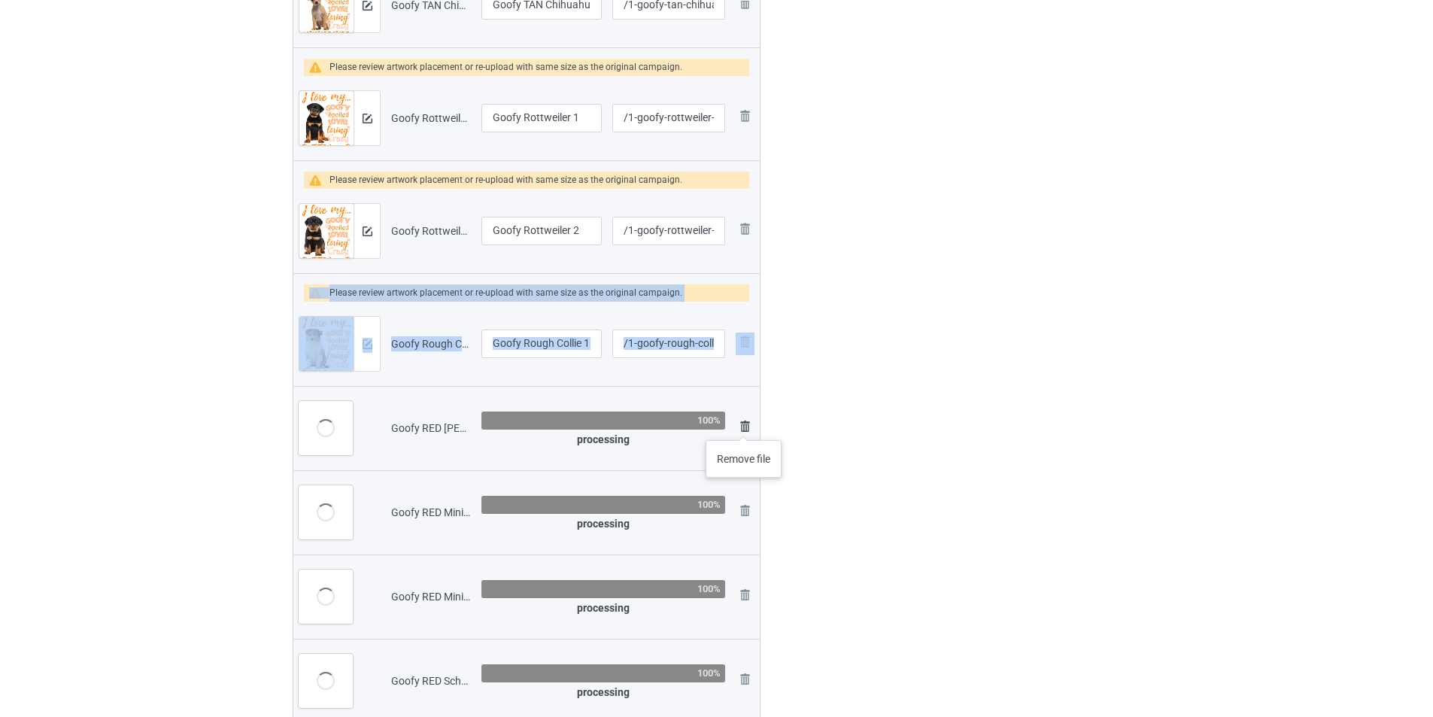
click at [744, 424] on img at bounding box center [745, 426] width 18 height 18
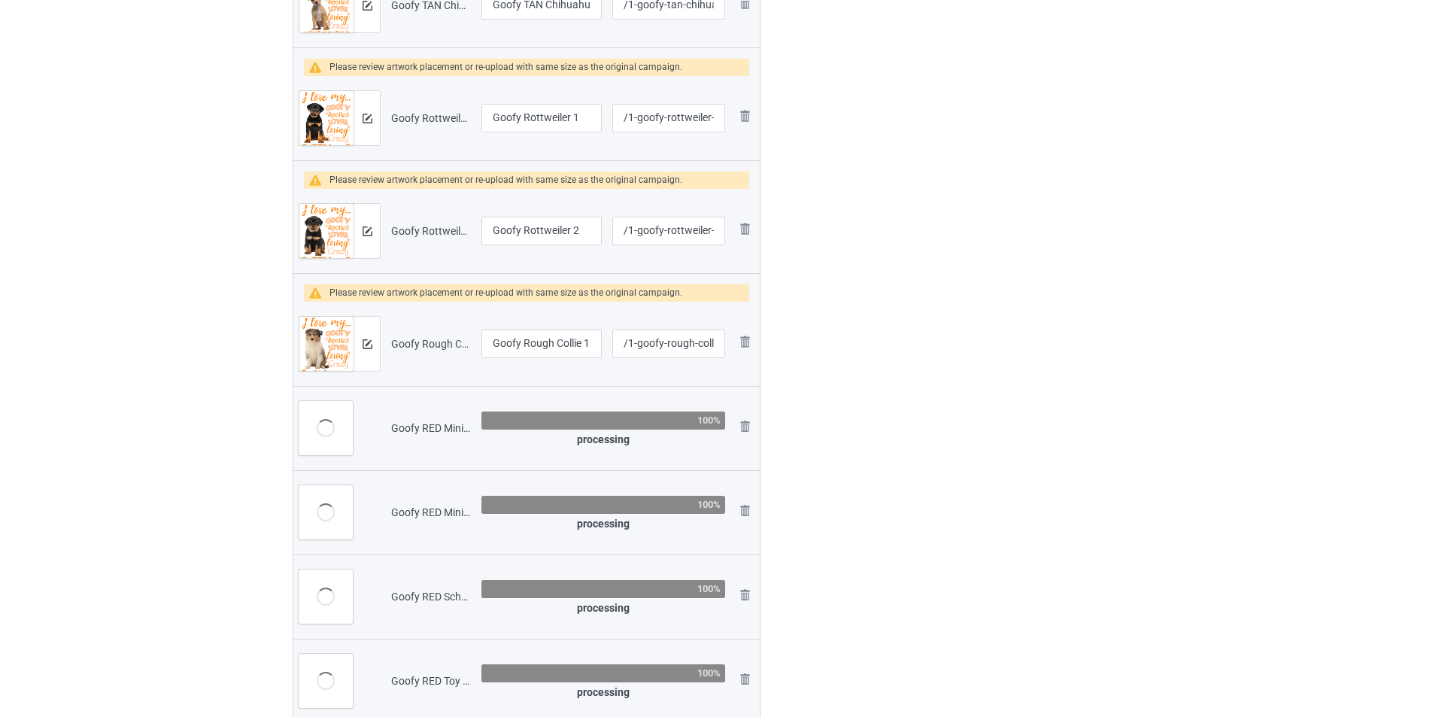
click at [0, 0] on img at bounding box center [0, 0] width 0 height 0
click at [744, 502] on link at bounding box center [745, 513] width 18 height 22
click at [744, 424] on link at bounding box center [745, 428] width 18 height 22
click at [744, 502] on link at bounding box center [745, 513] width 18 height 22
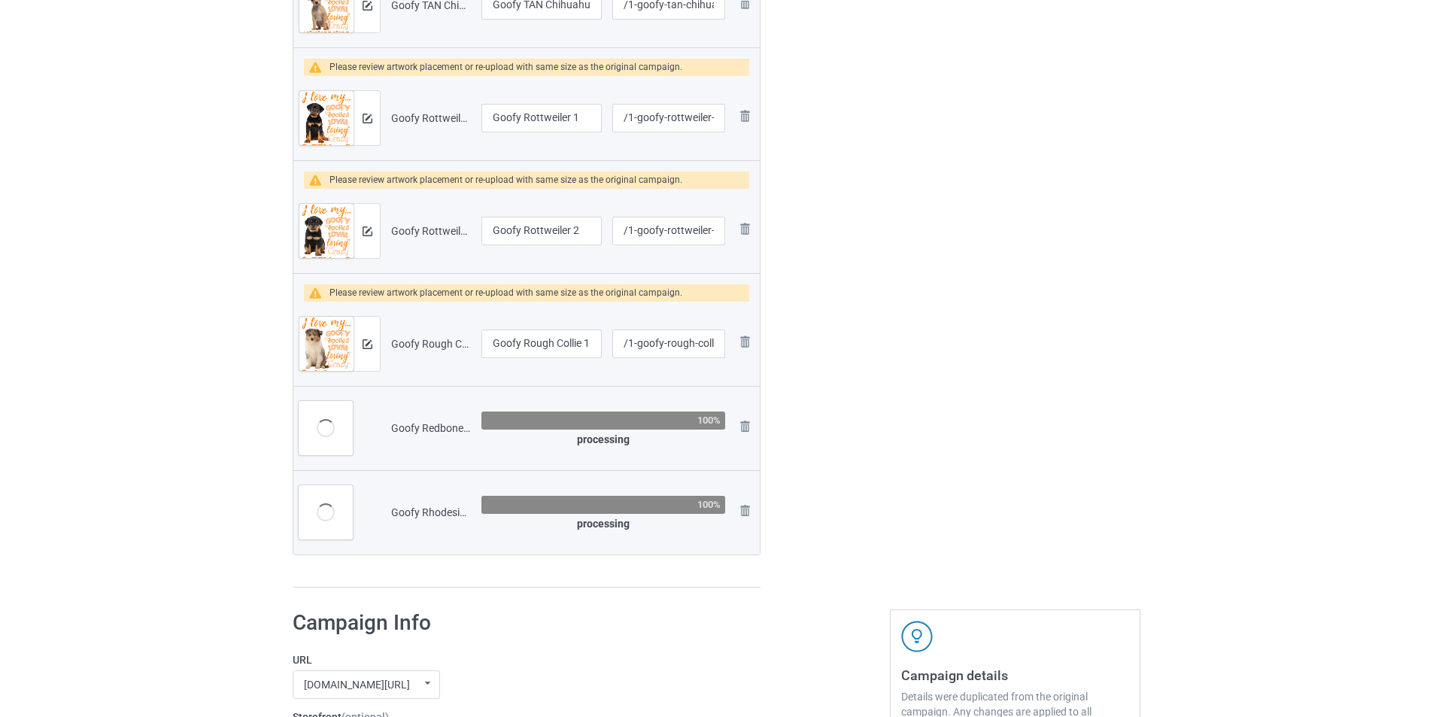
click at [744, 424] on link at bounding box center [745, 428] width 18 height 22
click at [0, 0] on img at bounding box center [0, 0] width 0 height 0
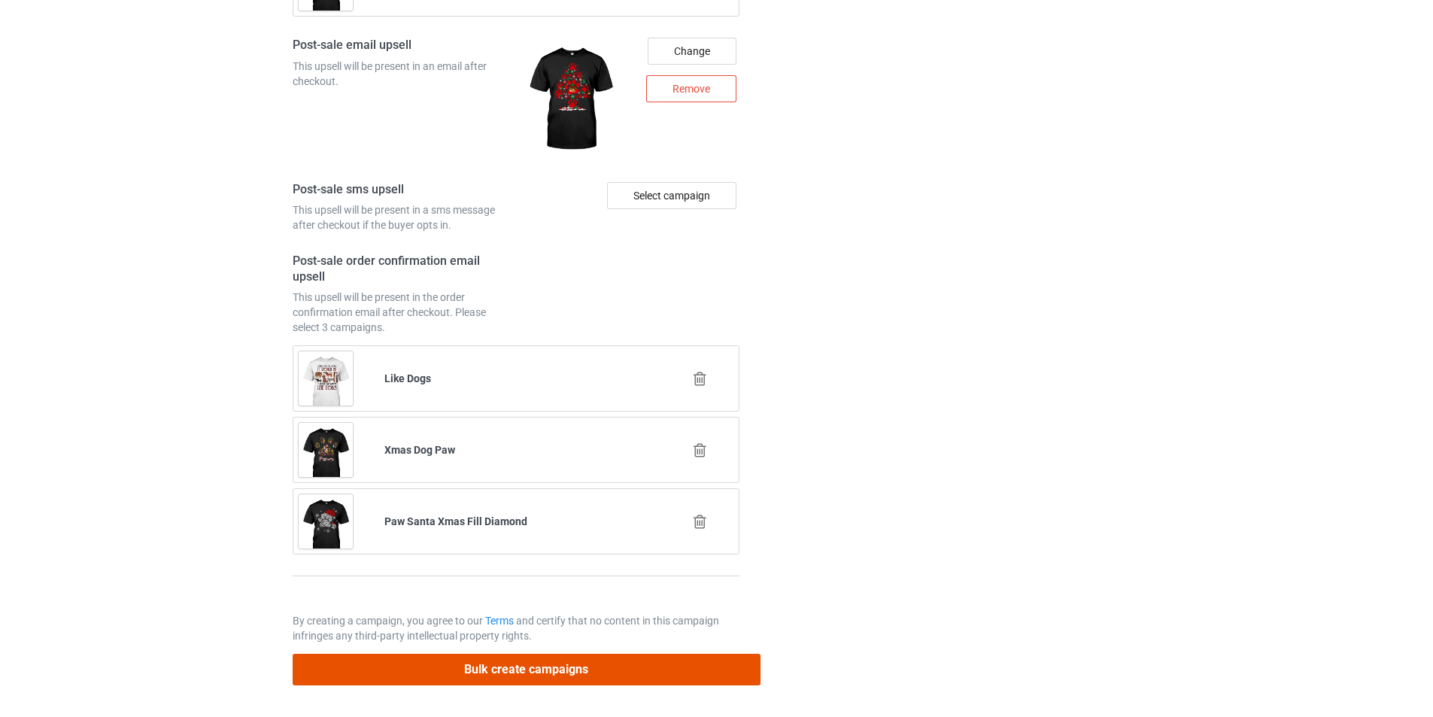
click at [656, 663] on button "Bulk create campaigns" at bounding box center [527, 669] width 468 height 31
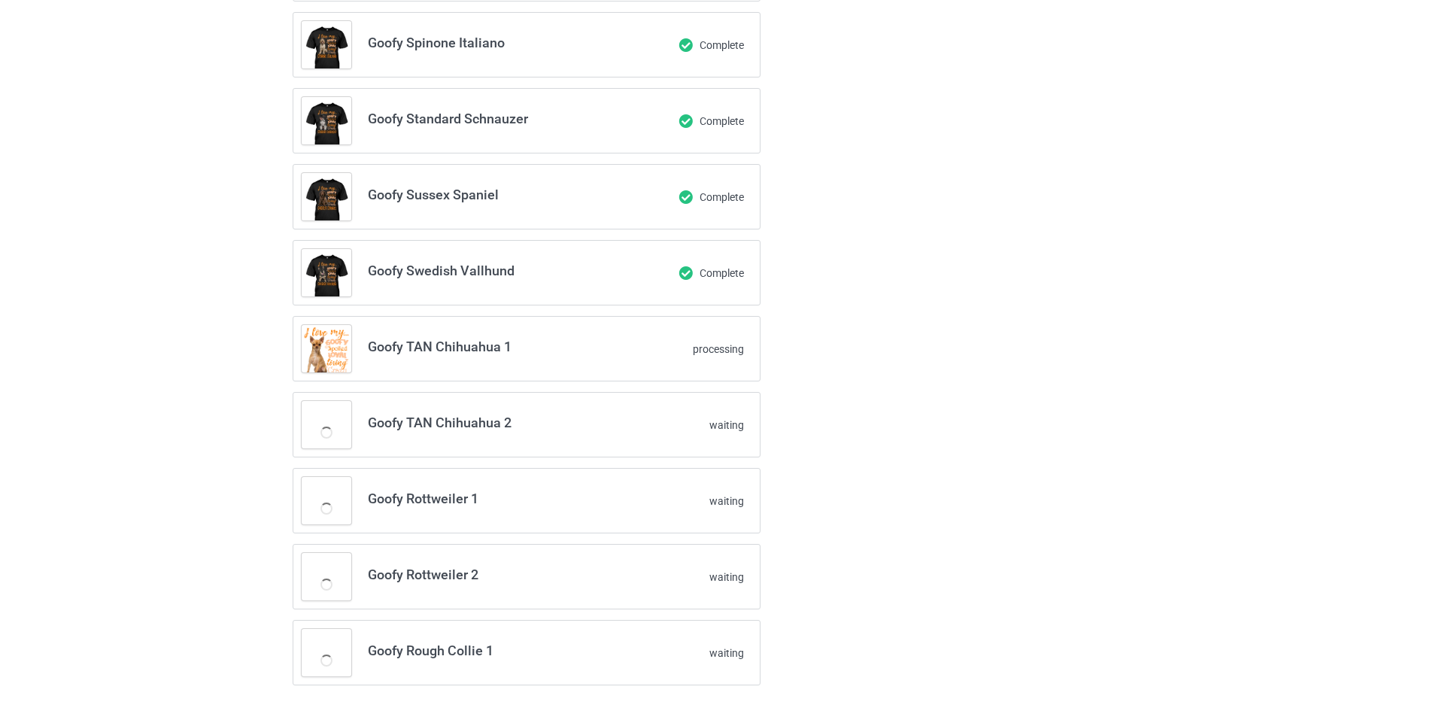
scroll to position [788, 0]
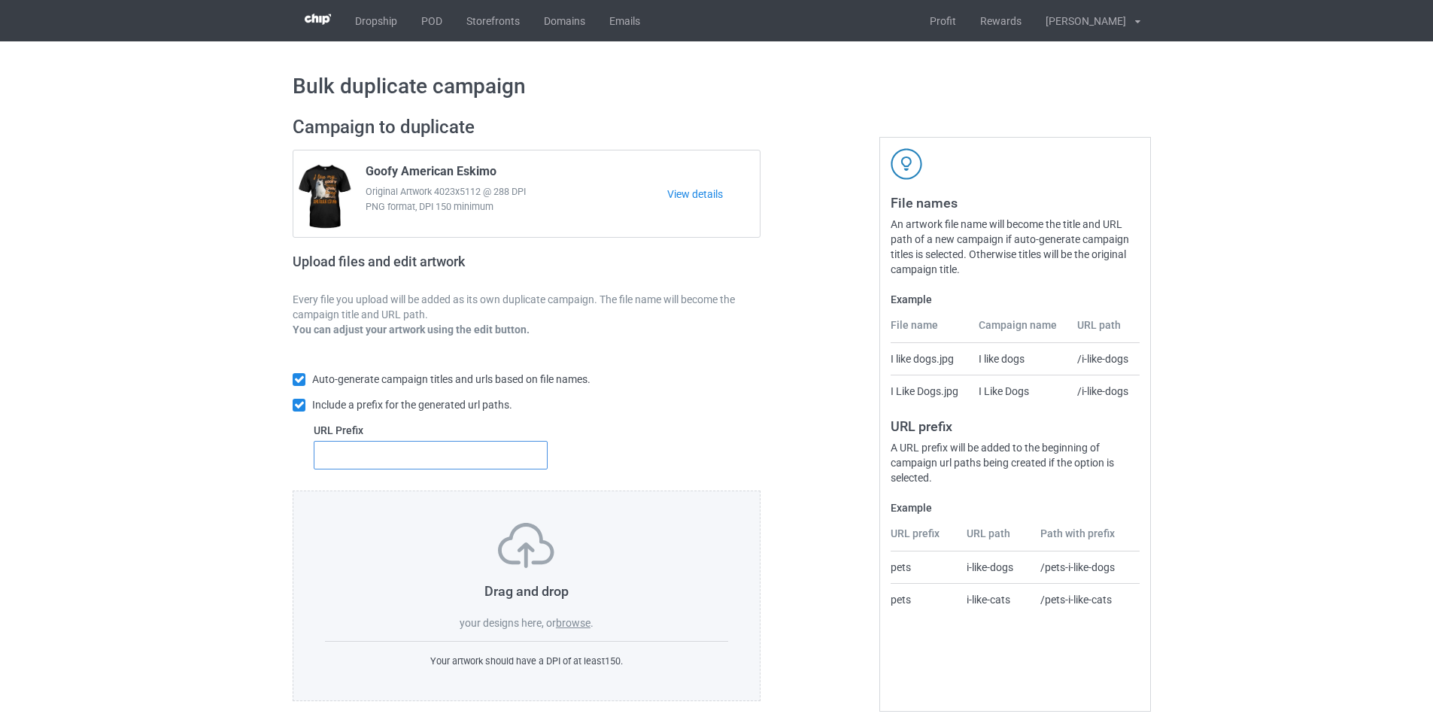
click at [468, 449] on input "text" at bounding box center [431, 455] width 234 height 29
type input "1"
click at [585, 622] on label "browse" at bounding box center [573, 623] width 35 height 12
click at [0, 0] on input "browse" at bounding box center [0, 0] width 0 height 0
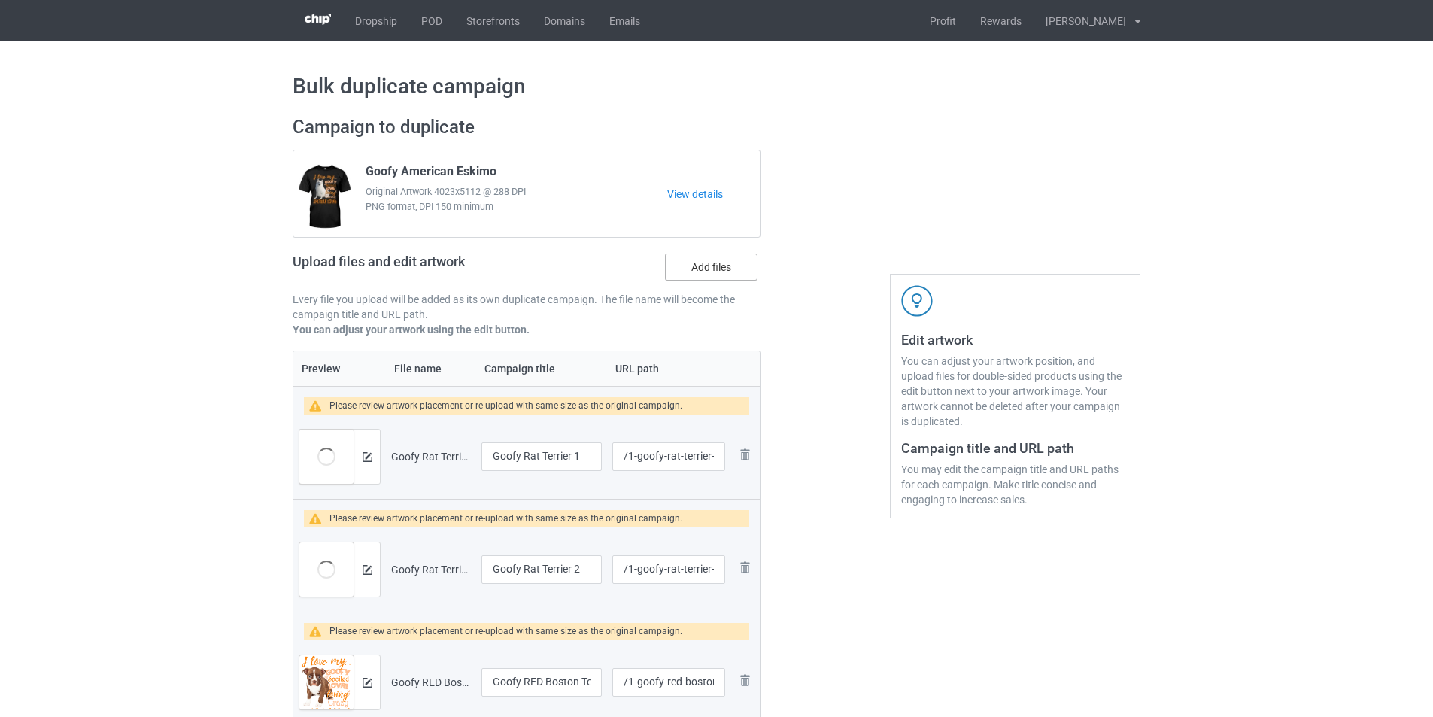
click at [716, 262] on label "Add files" at bounding box center [711, 266] width 93 height 27
click at [0, 0] on input "Add files" at bounding box center [0, 0] width 0 height 0
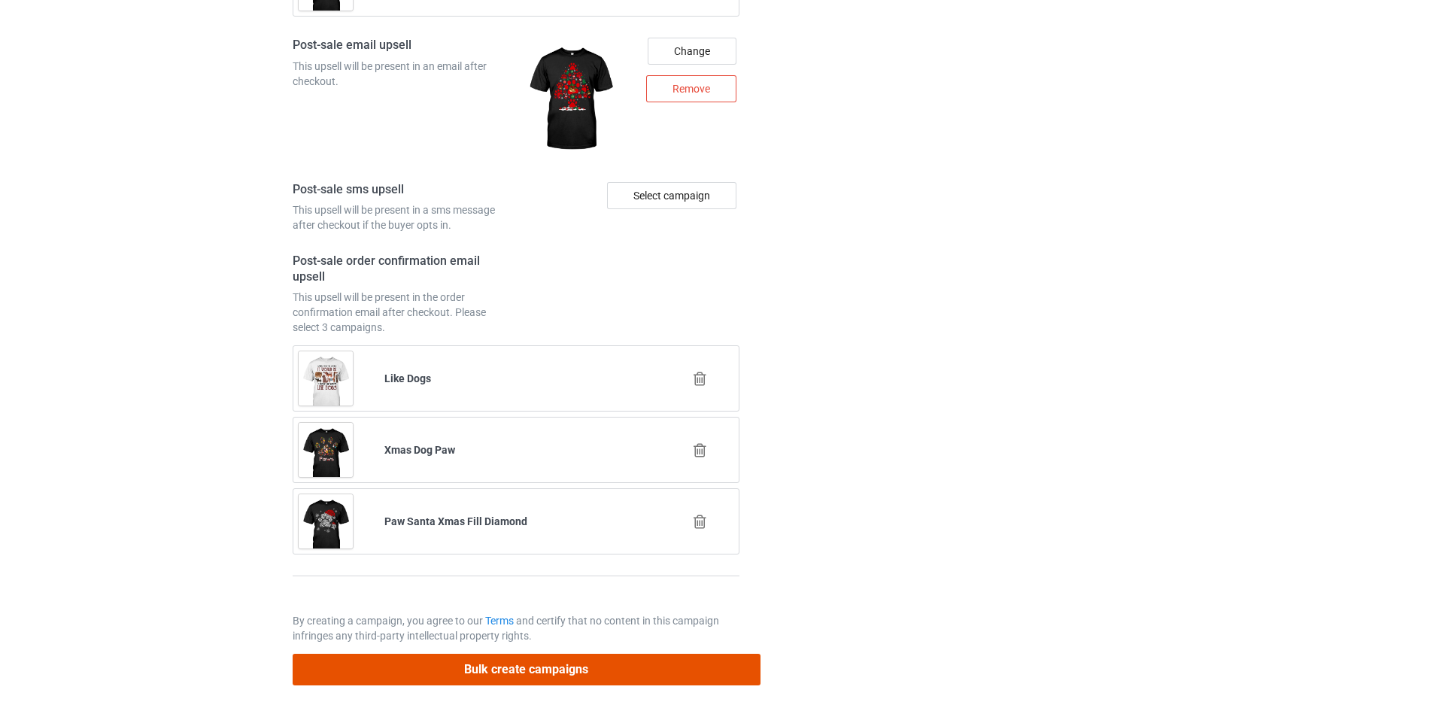
click at [575, 664] on button "Bulk create campaigns" at bounding box center [527, 669] width 468 height 31
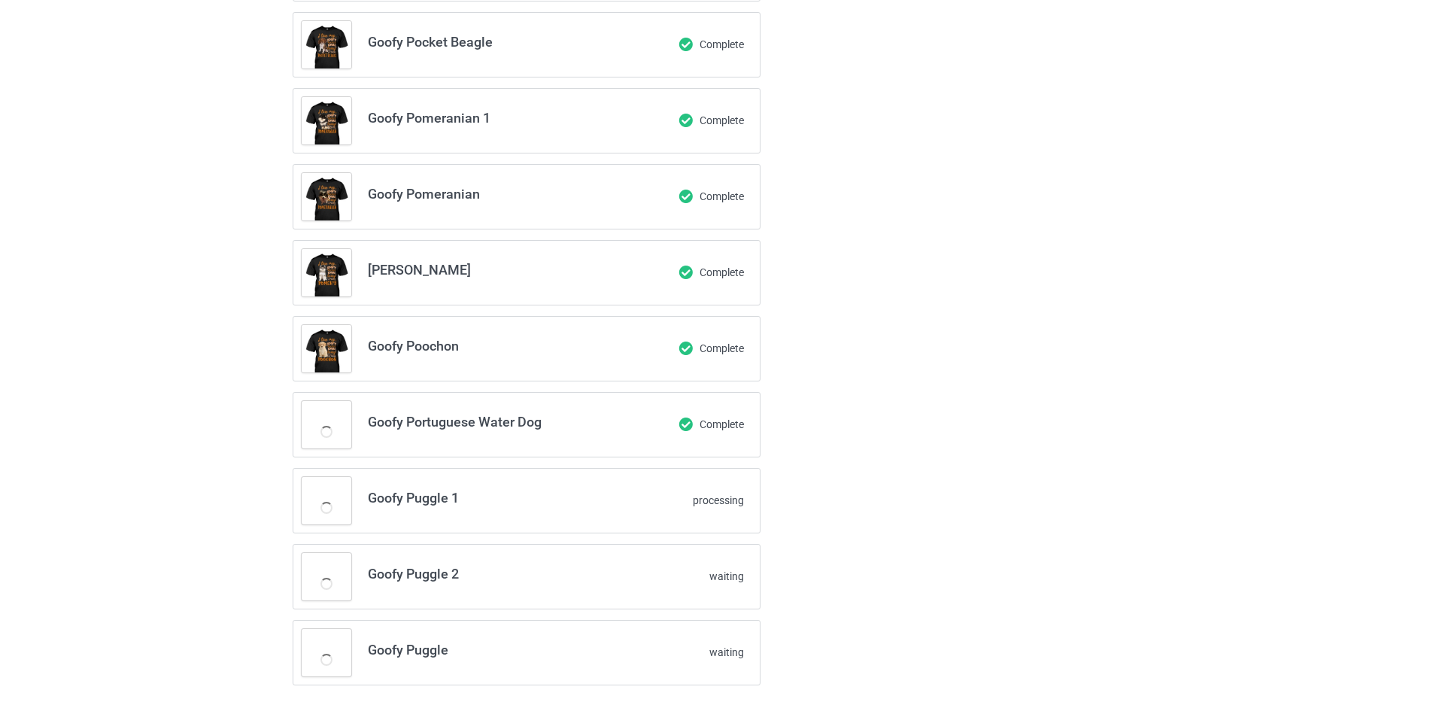
scroll to position [2123, 0]
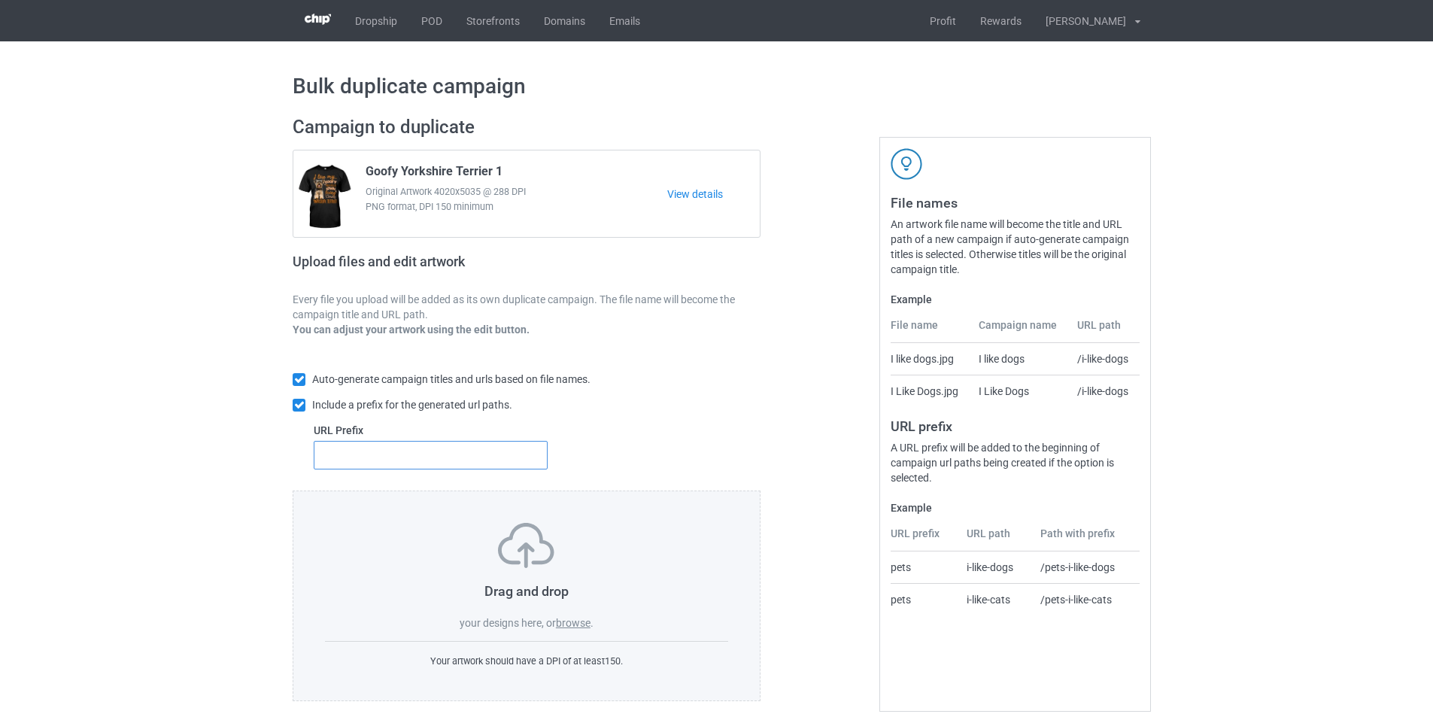
click at [378, 450] on input "text" at bounding box center [431, 455] width 234 height 29
type input "1"
click at [584, 626] on label "browse" at bounding box center [573, 623] width 35 height 12
click at [0, 0] on input "browse" at bounding box center [0, 0] width 0 height 0
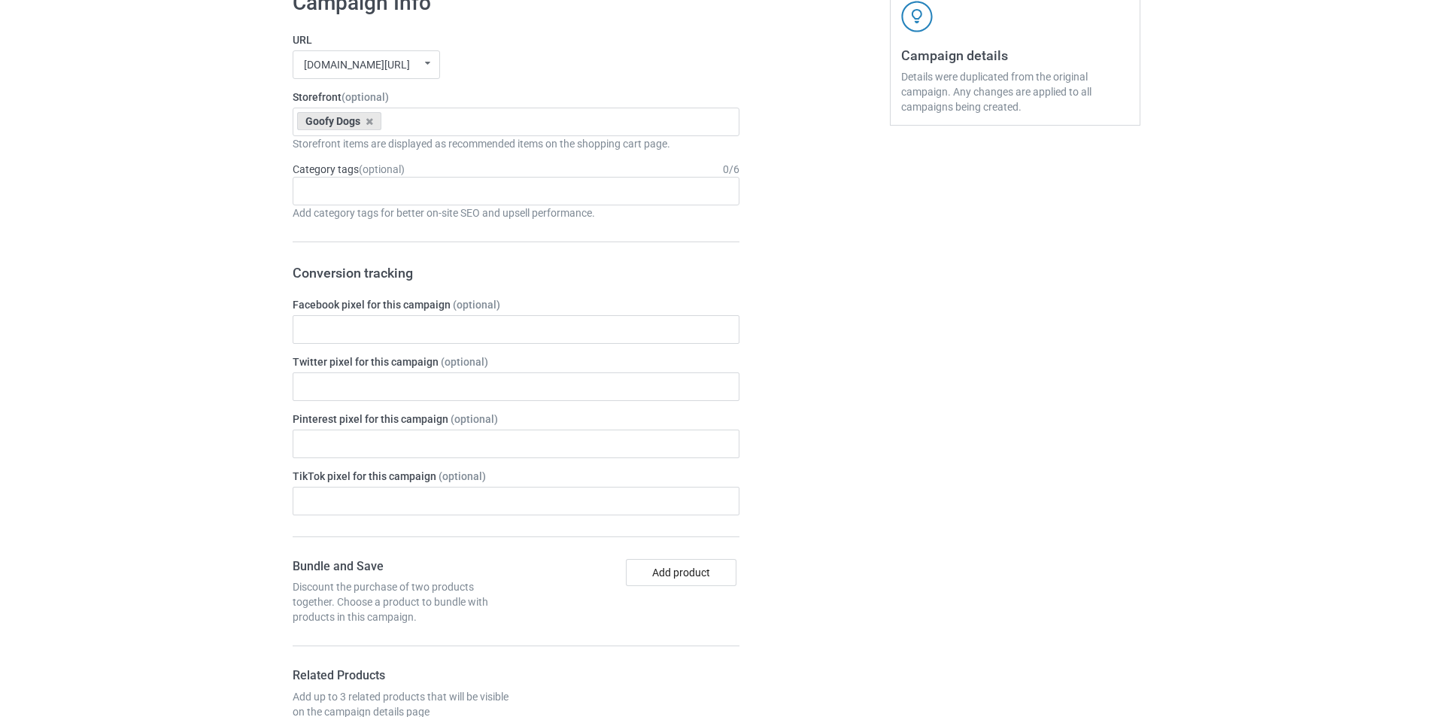
scroll to position [3879, 0]
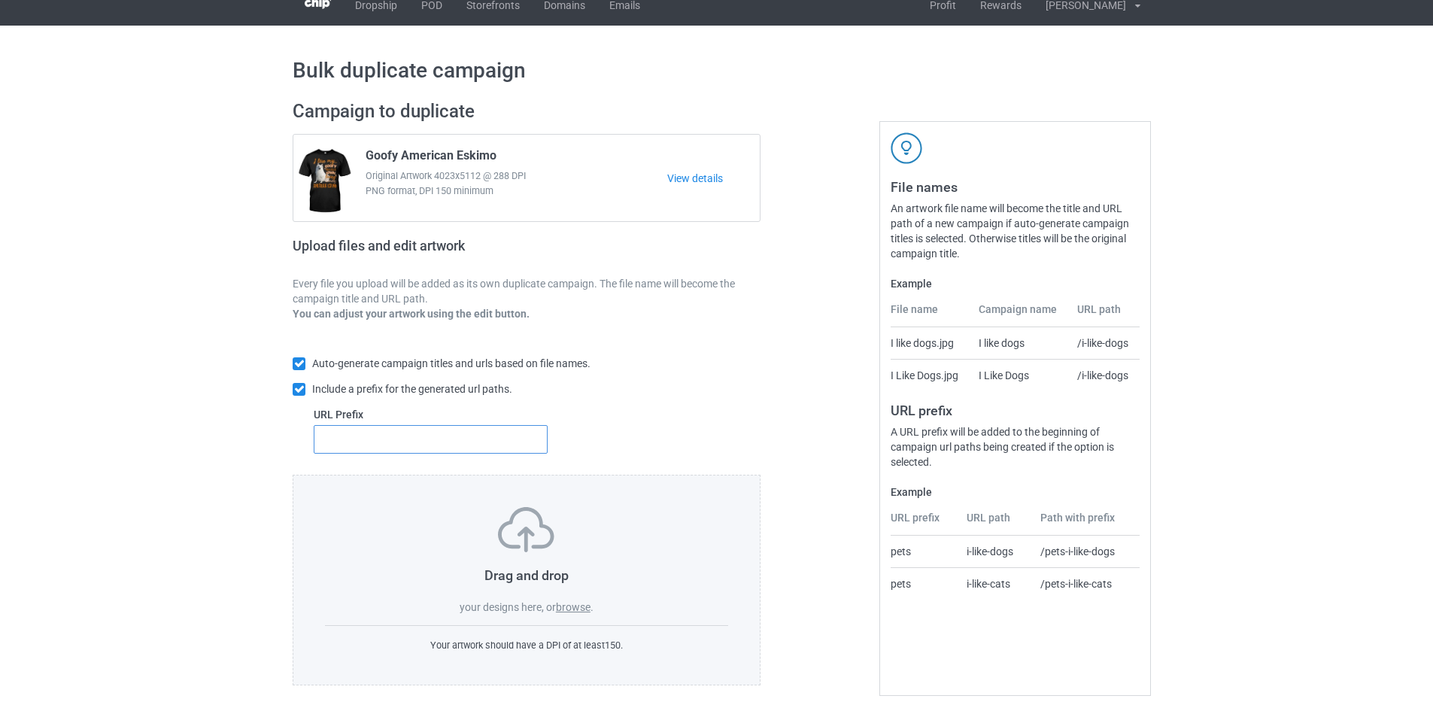
click at [437, 439] on input "text" at bounding box center [431, 439] width 234 height 29
type input "1"
click at [564, 607] on label "browse" at bounding box center [573, 607] width 35 height 12
click at [0, 0] on input "browse" at bounding box center [0, 0] width 0 height 0
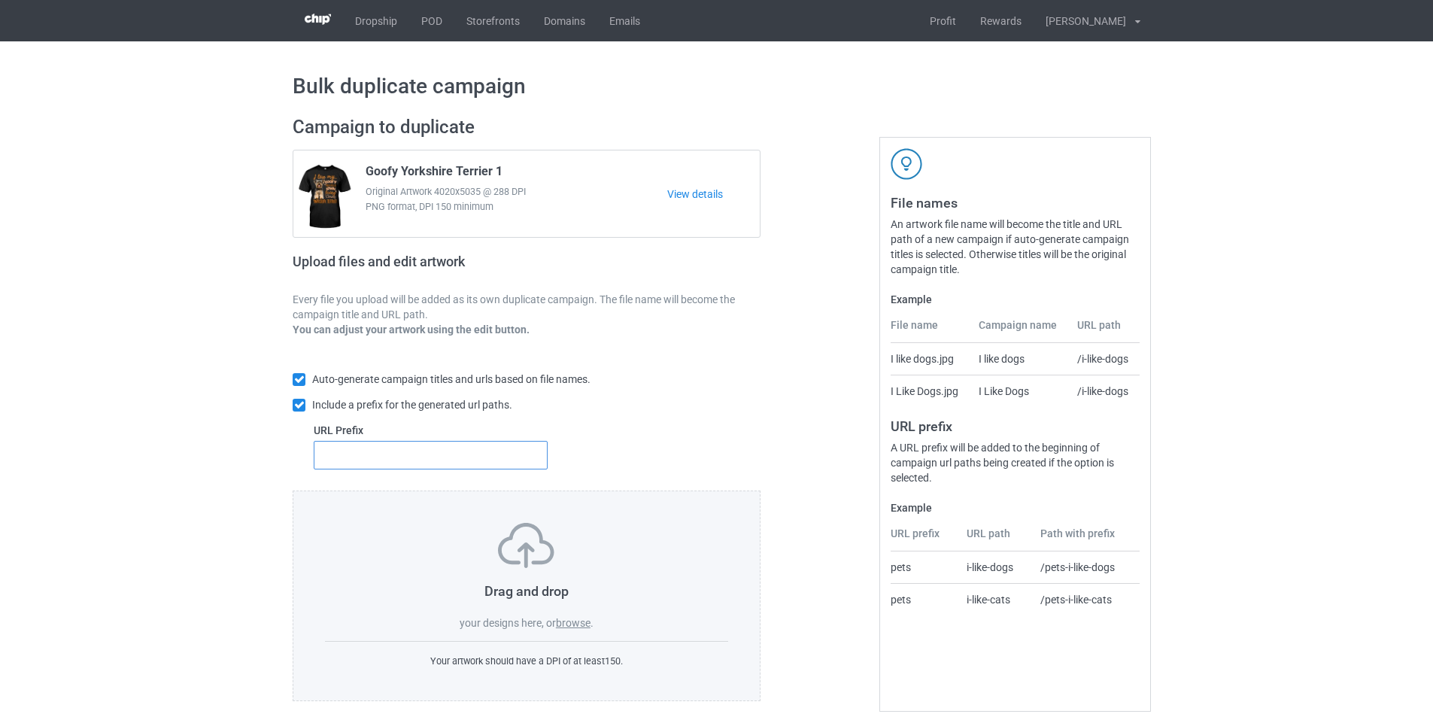
click at [469, 457] on input "text" at bounding box center [431, 455] width 234 height 29
type input "1"
click at [575, 621] on label "browse" at bounding box center [573, 623] width 35 height 12
click at [0, 0] on input "browse" at bounding box center [0, 0] width 0 height 0
click at [516, 467] on input "text" at bounding box center [431, 455] width 234 height 29
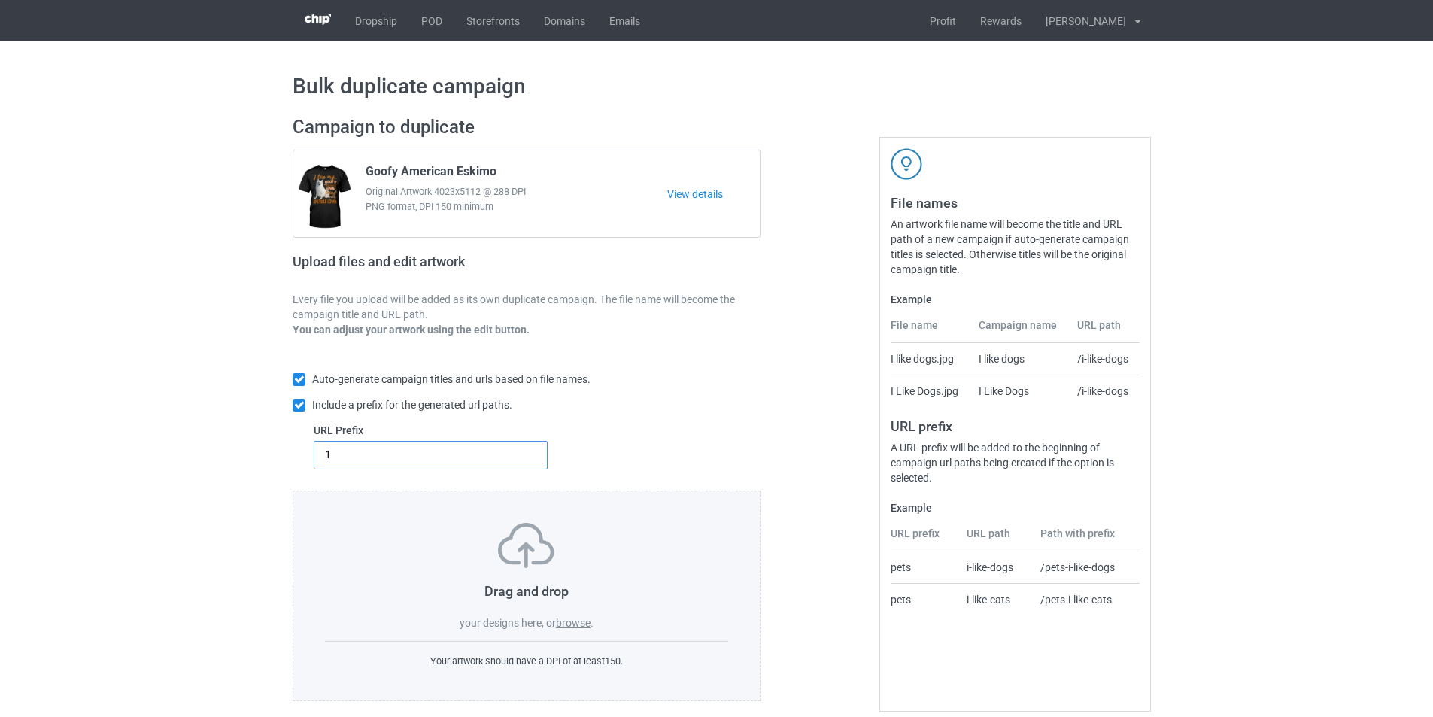
type input "1"
click at [577, 625] on label "browse" at bounding box center [573, 623] width 35 height 12
click at [0, 0] on input "browse" at bounding box center [0, 0] width 0 height 0
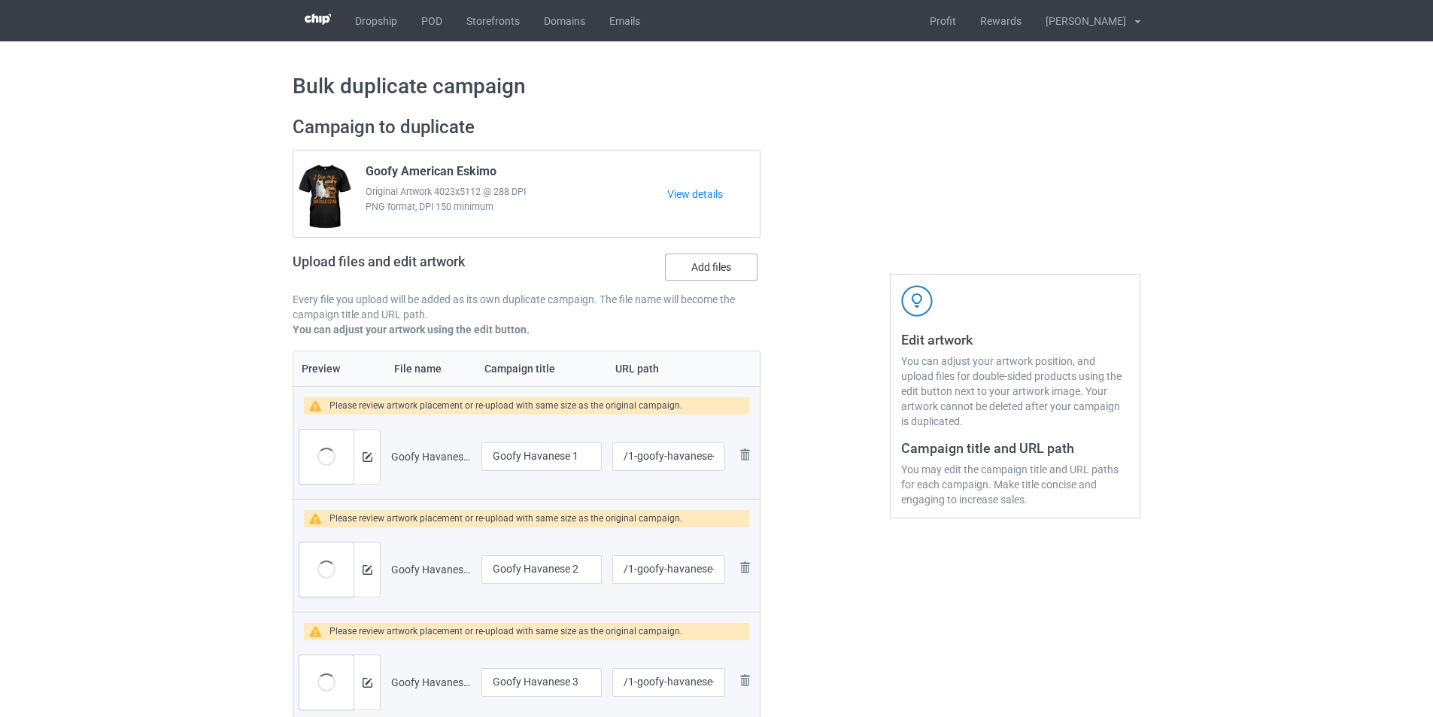
click at [728, 268] on label "Add files" at bounding box center [711, 266] width 93 height 27
click at [0, 0] on input "Add files" at bounding box center [0, 0] width 0 height 0
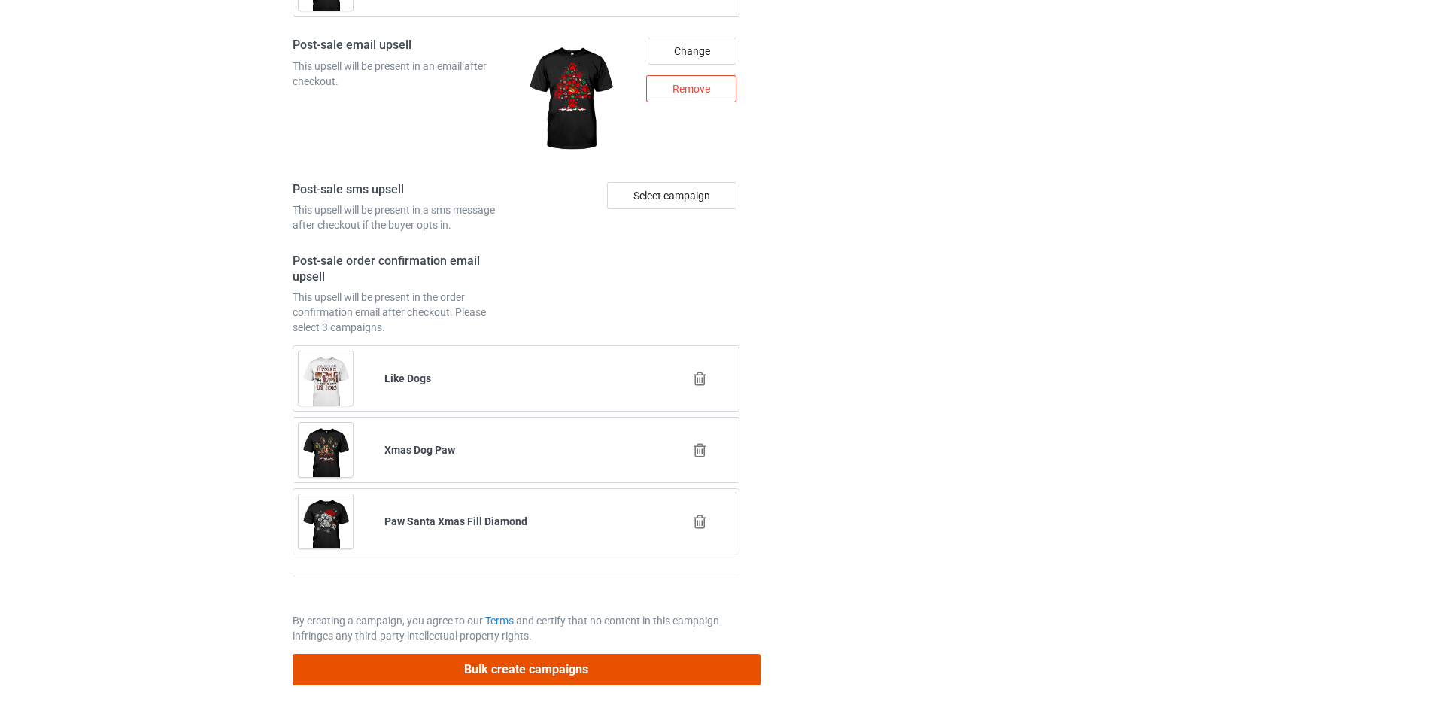
click at [640, 676] on button "Bulk create campaigns" at bounding box center [527, 669] width 468 height 31
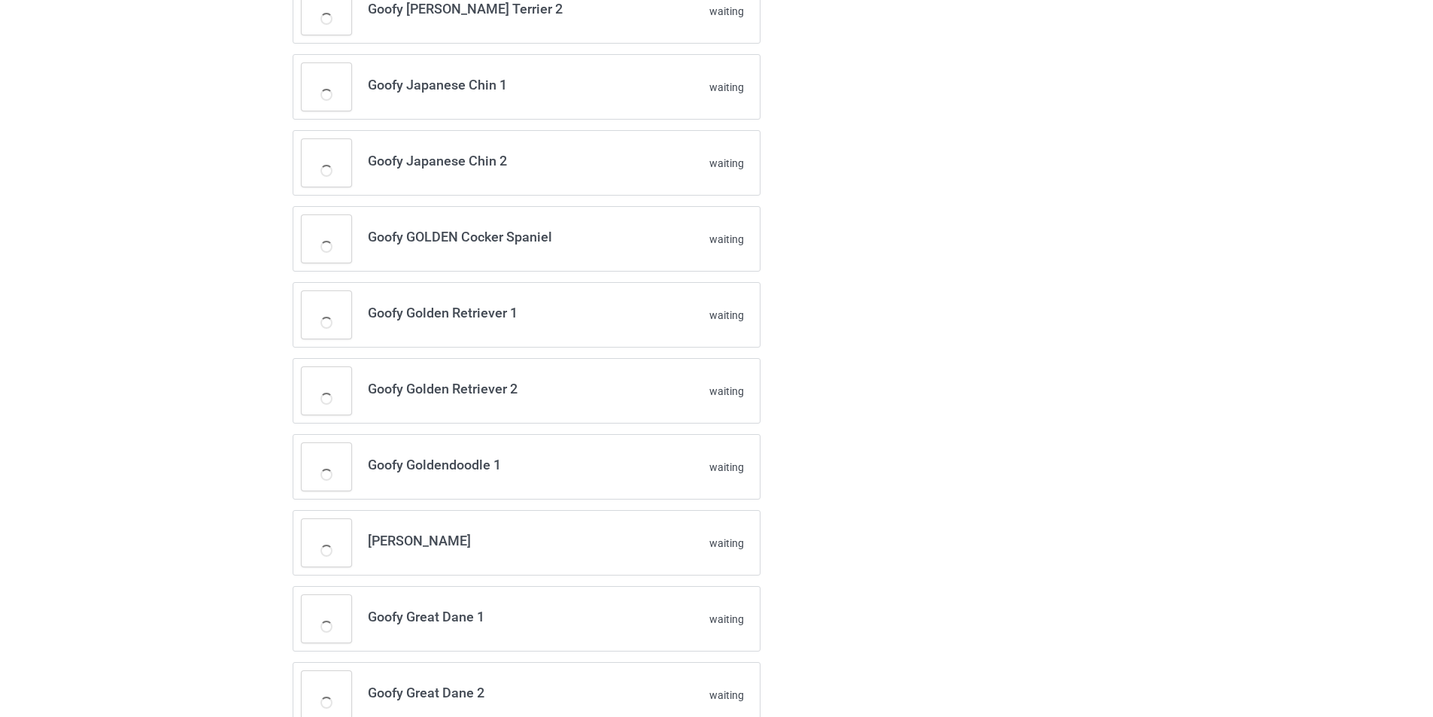
scroll to position [1100, 0]
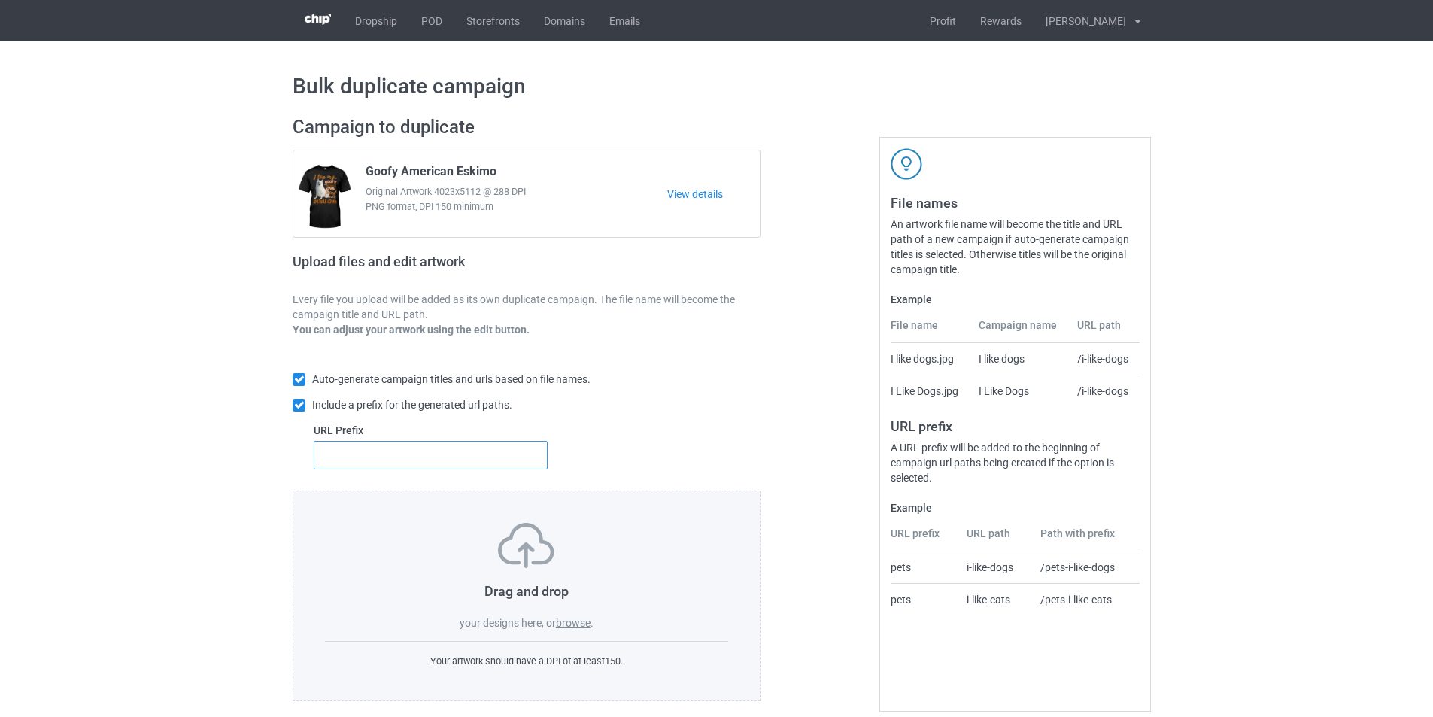
click at [478, 459] on input "text" at bounding box center [431, 455] width 234 height 29
type input "1"
click at [579, 626] on label "browse" at bounding box center [573, 623] width 35 height 12
click at [0, 0] on input "browse" at bounding box center [0, 0] width 0 height 0
